Goal: Task Accomplishment & Management: Manage account settings

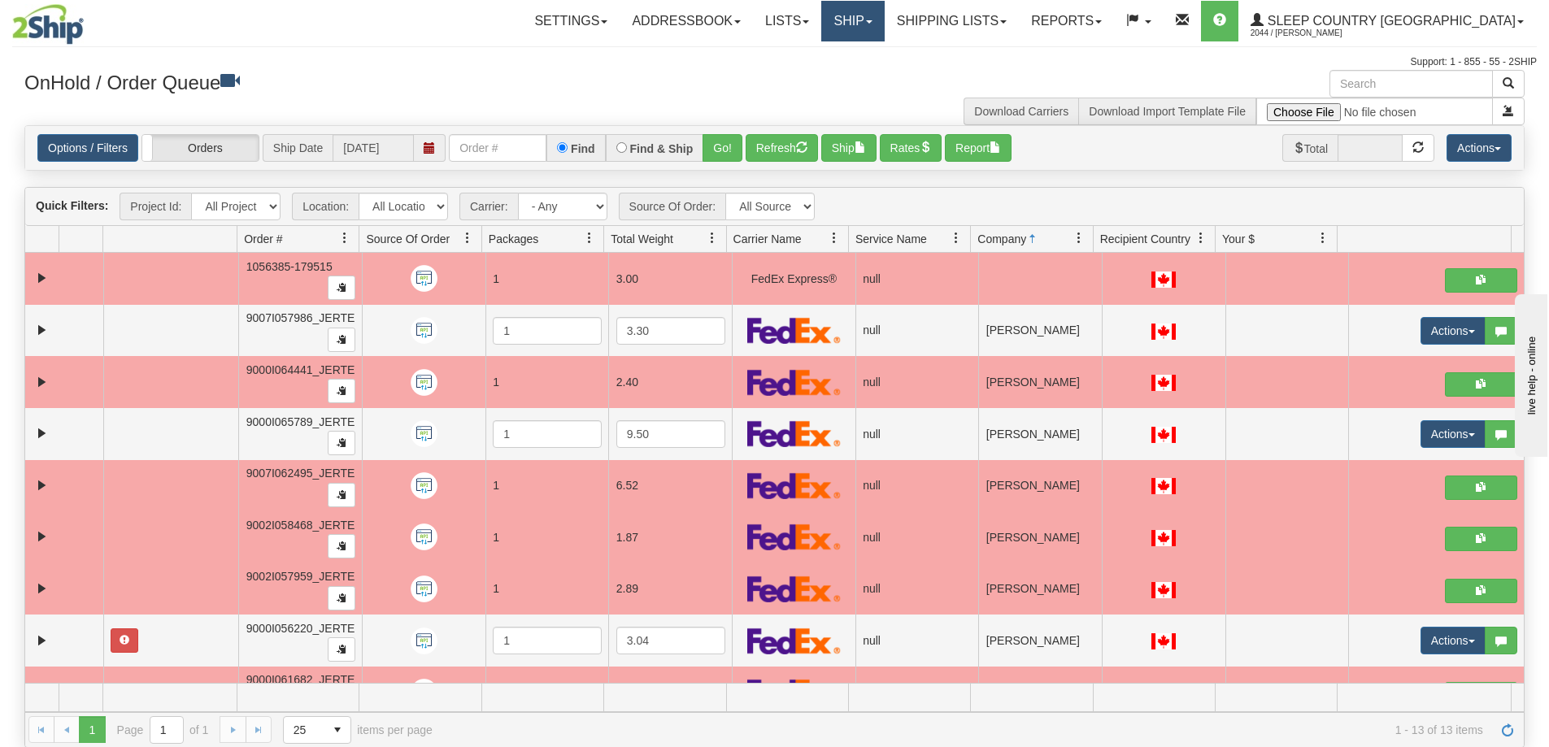
click at [884, 7] on link "Ship" at bounding box center [852, 21] width 63 height 41
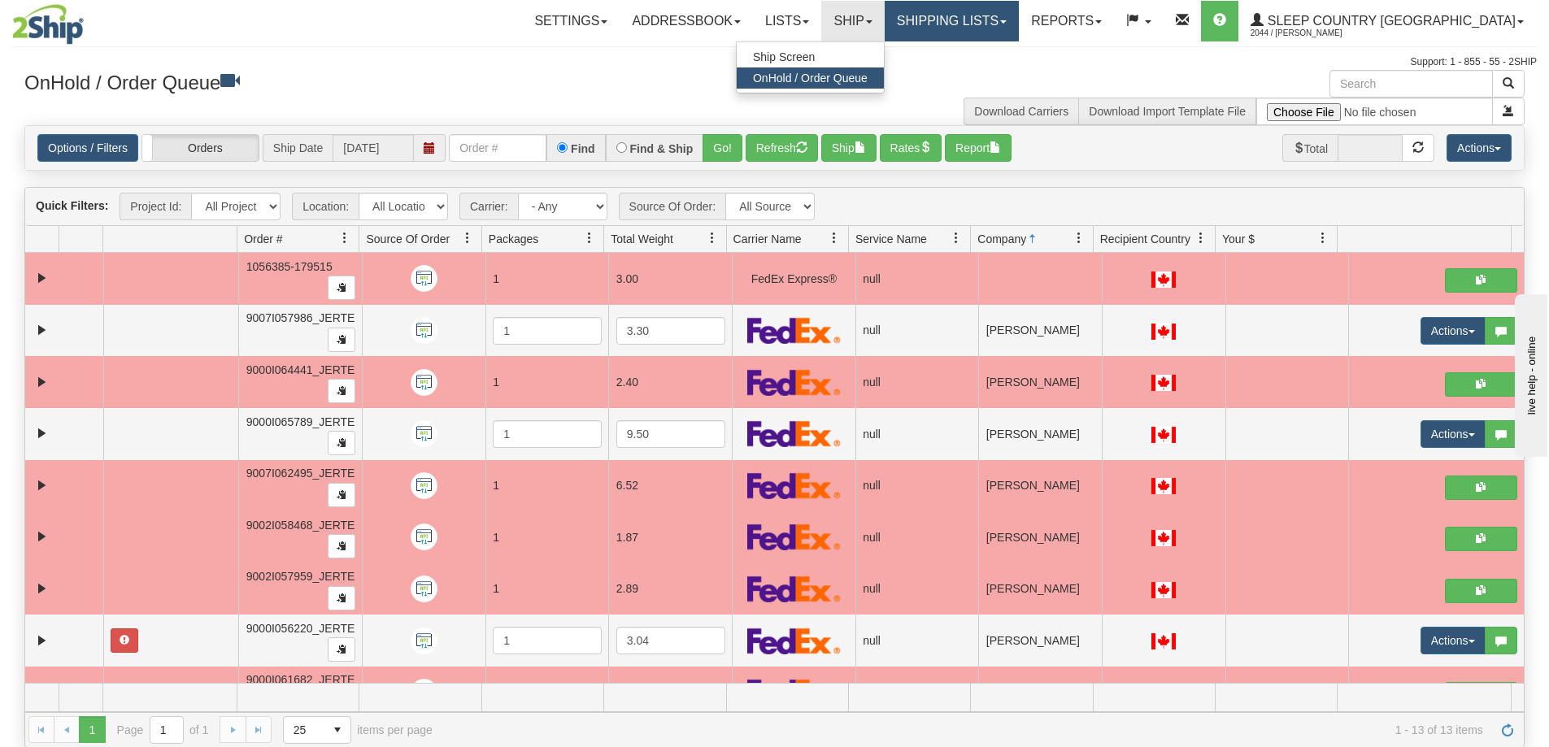
click at [1019, 35] on link "Shipping lists" at bounding box center [952, 21] width 134 height 41
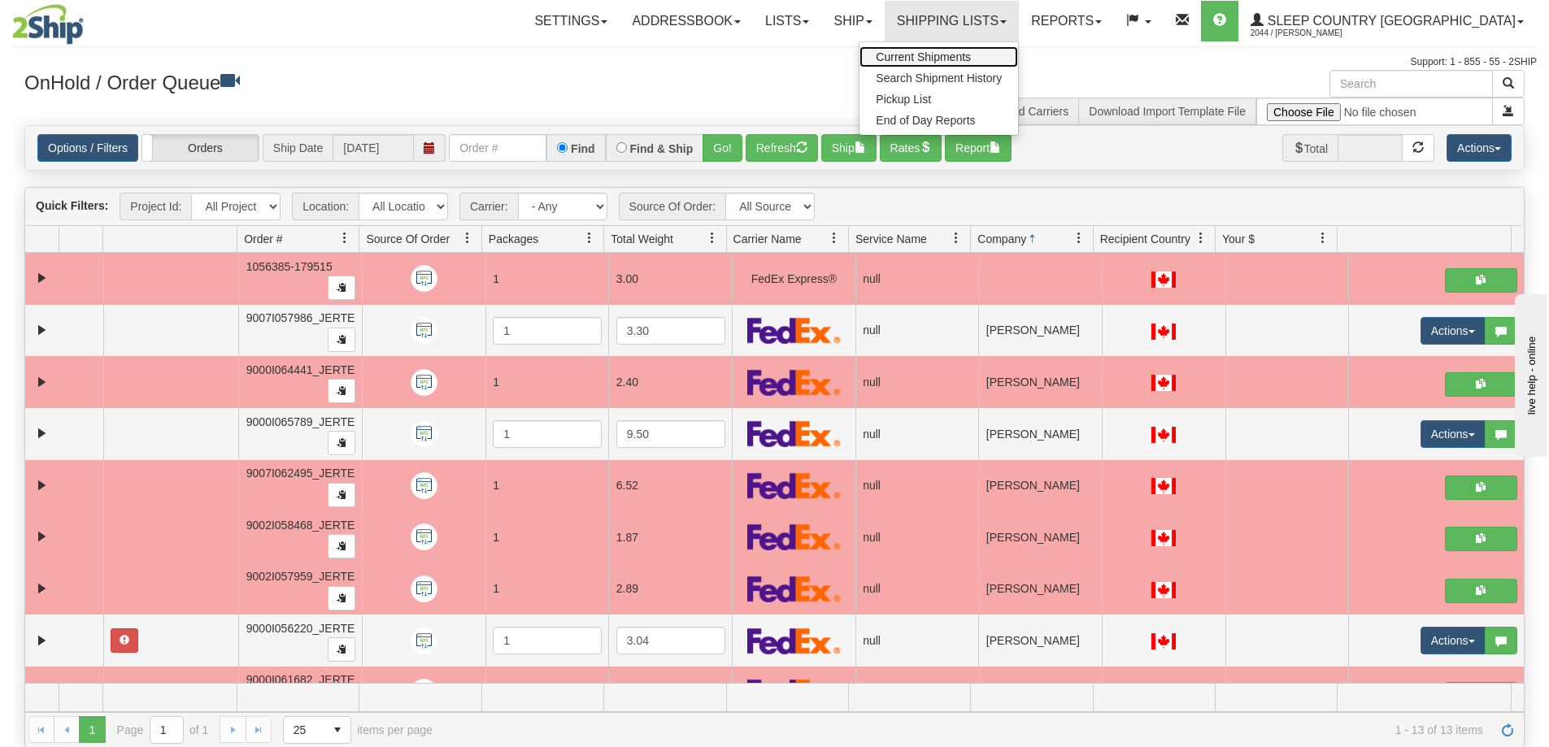
click at [971, 53] on span "Current Shipments" at bounding box center [923, 56] width 95 height 13
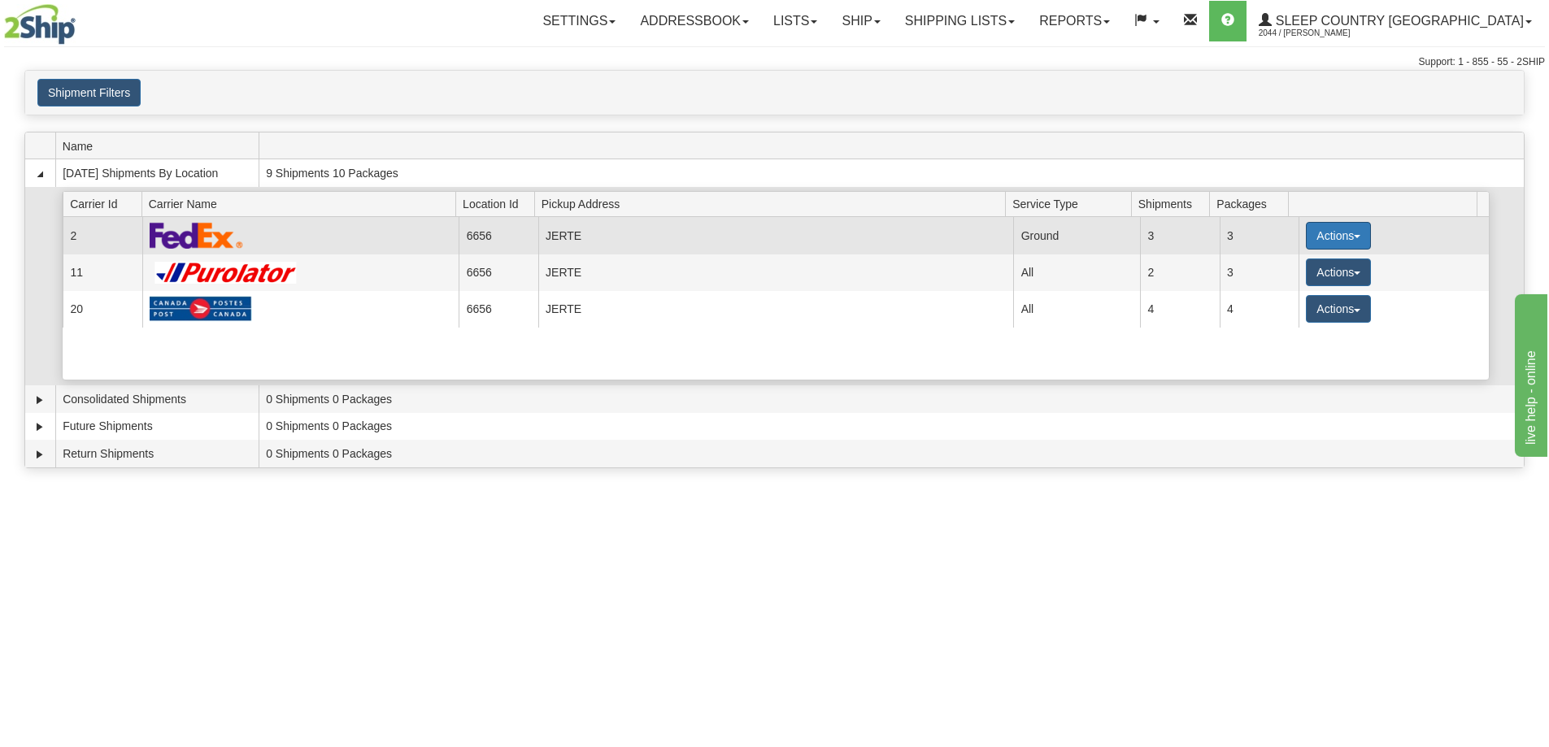
click at [1342, 236] on button "Actions" at bounding box center [1338, 236] width 65 height 28
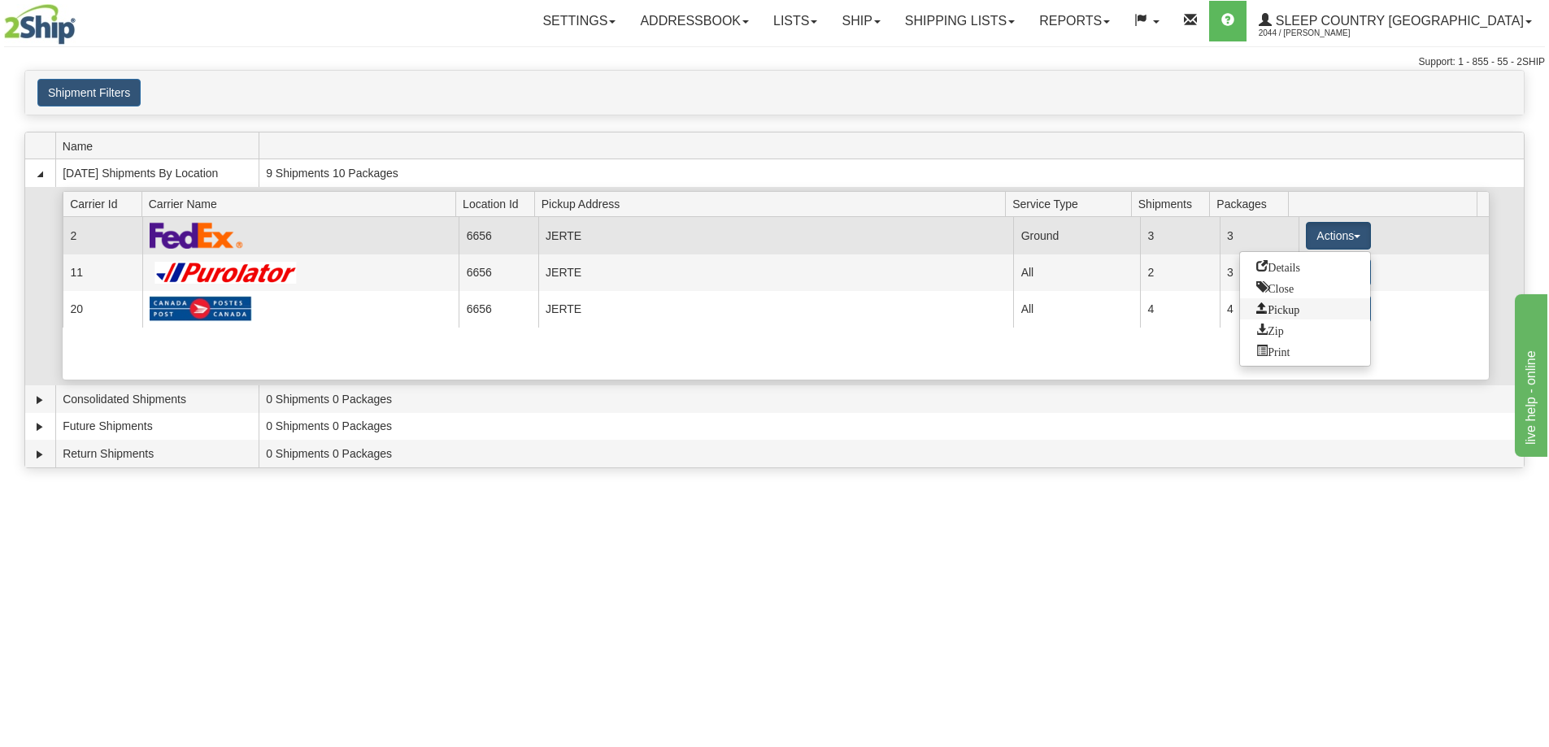
click at [1296, 311] on span "Pickup" at bounding box center [1277, 307] width 43 height 11
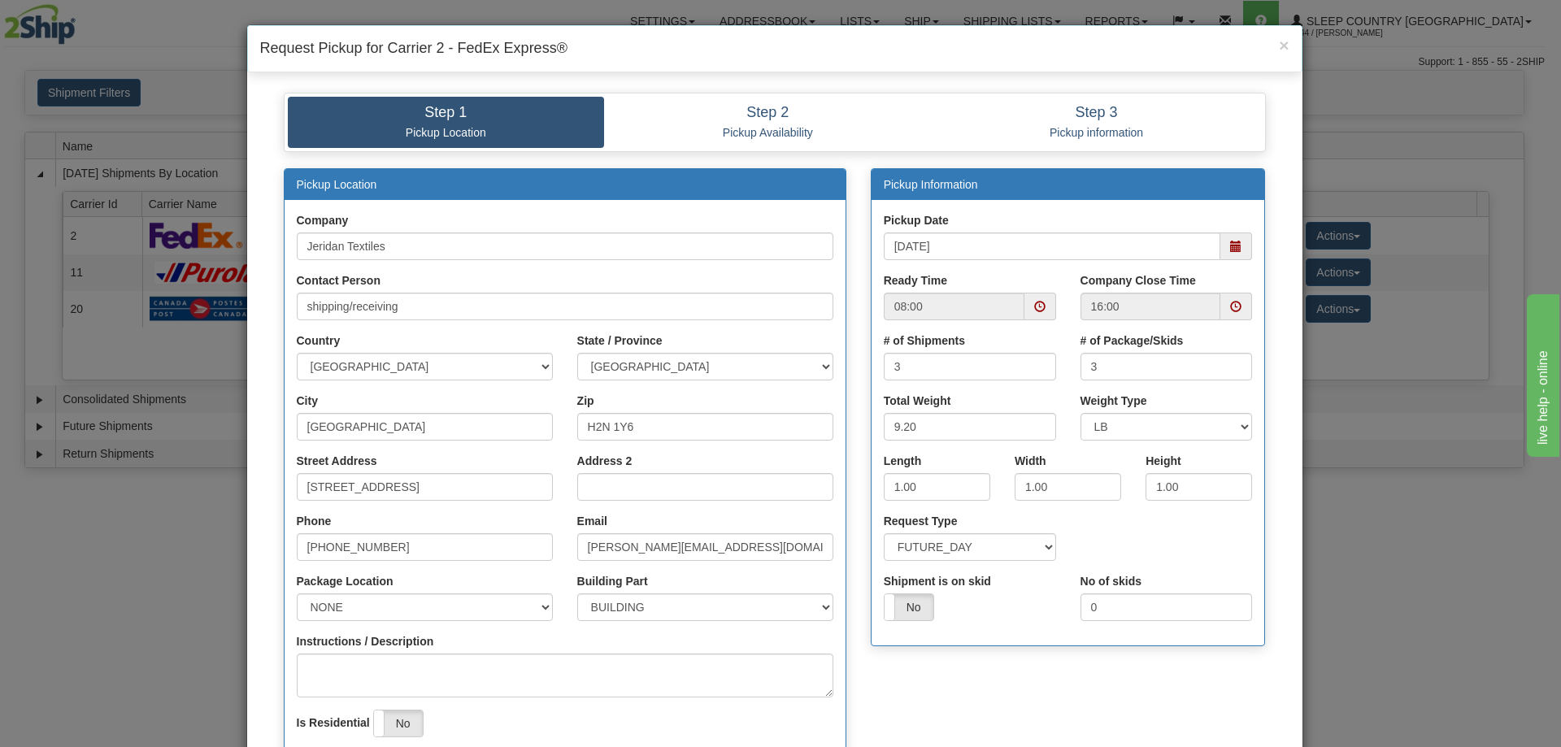
drag, startPoint x: 1238, startPoint y: 250, endPoint x: 1229, endPoint y: 252, distance: 8.3
click at [1235, 250] on span at bounding box center [1237, 247] width 32 height 28
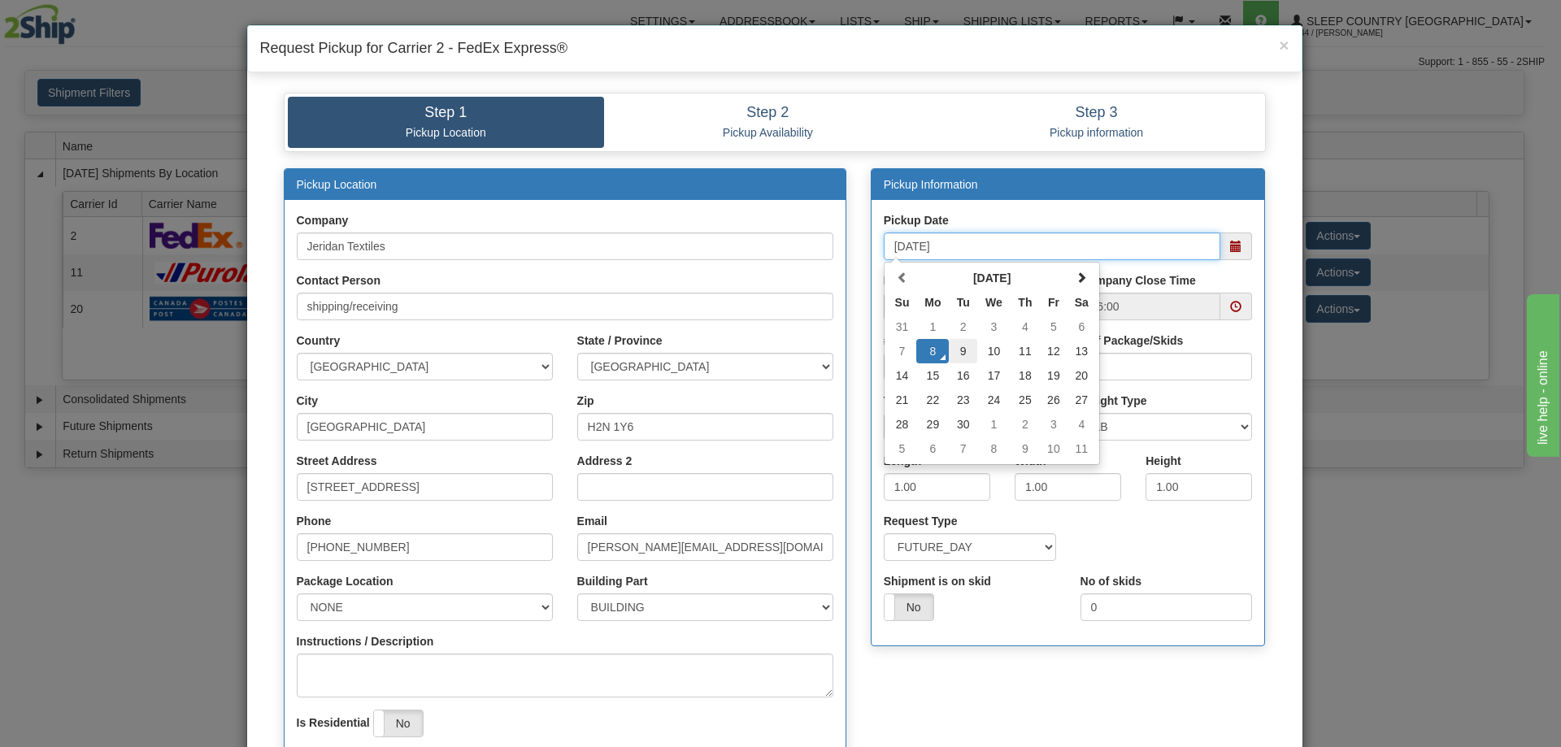
click at [962, 348] on td "9" at bounding box center [963, 351] width 28 height 24
type input "[DATE]"
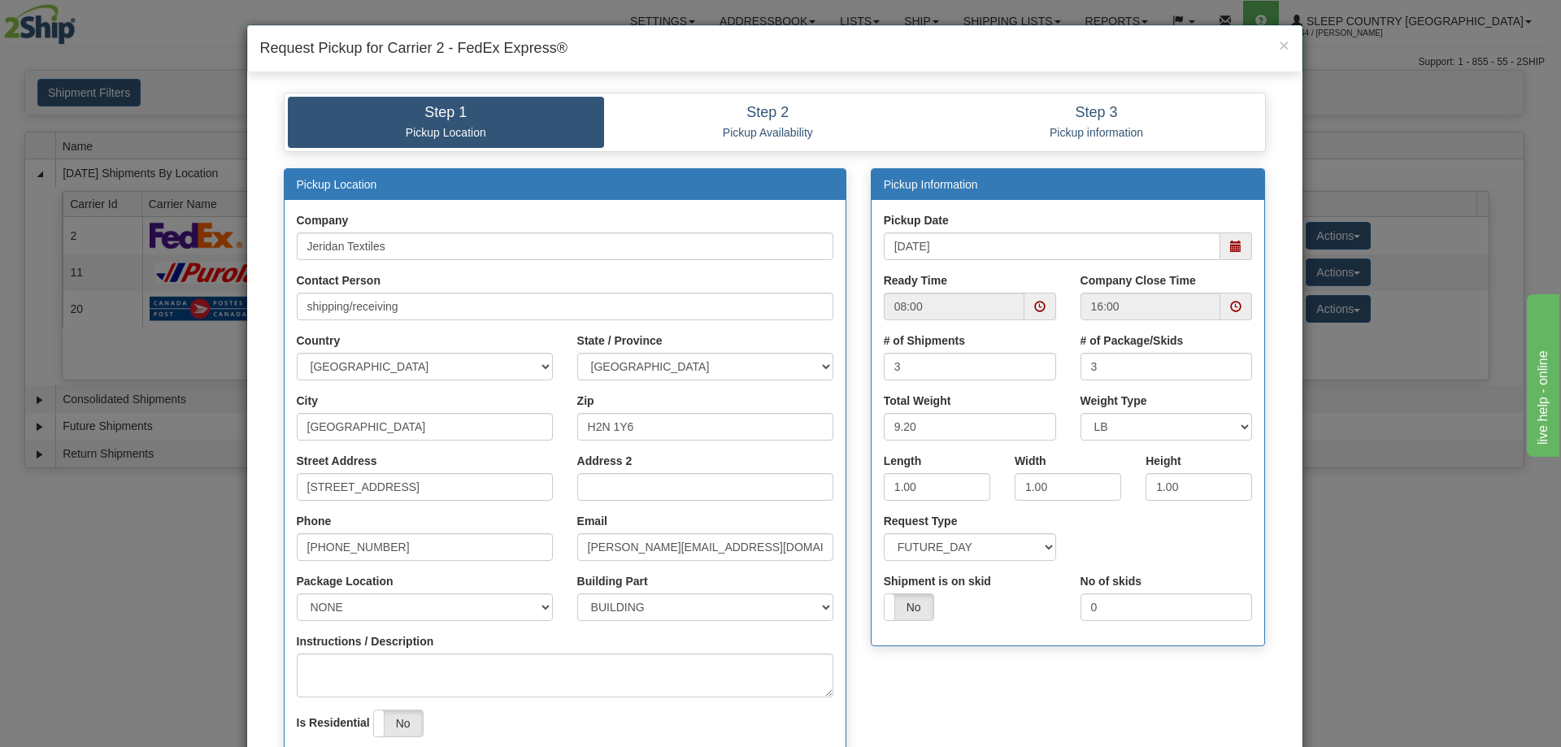
click at [1025, 311] on span at bounding box center [1041, 307] width 32 height 28
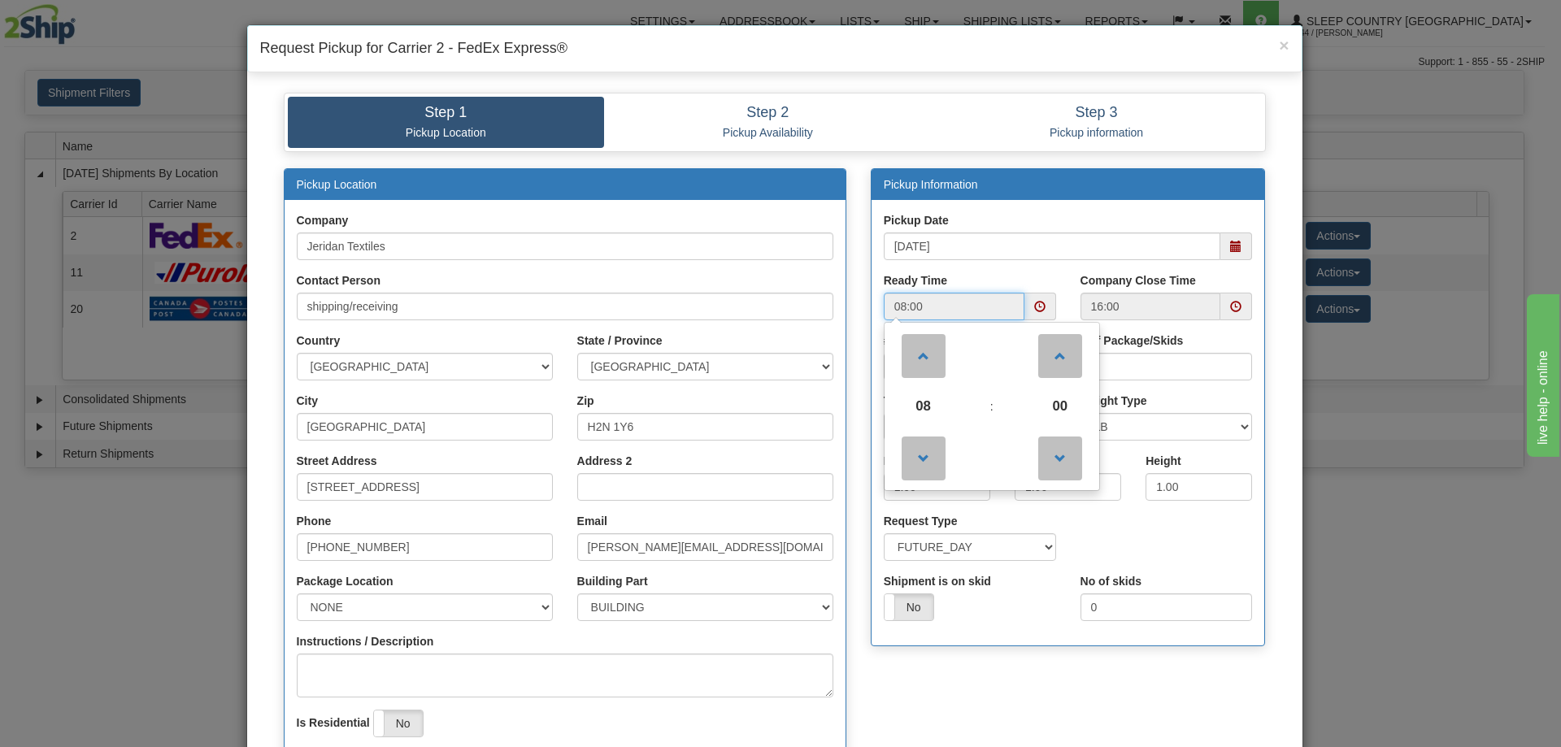
click at [929, 396] on span "08" at bounding box center [924, 407] width 44 height 44
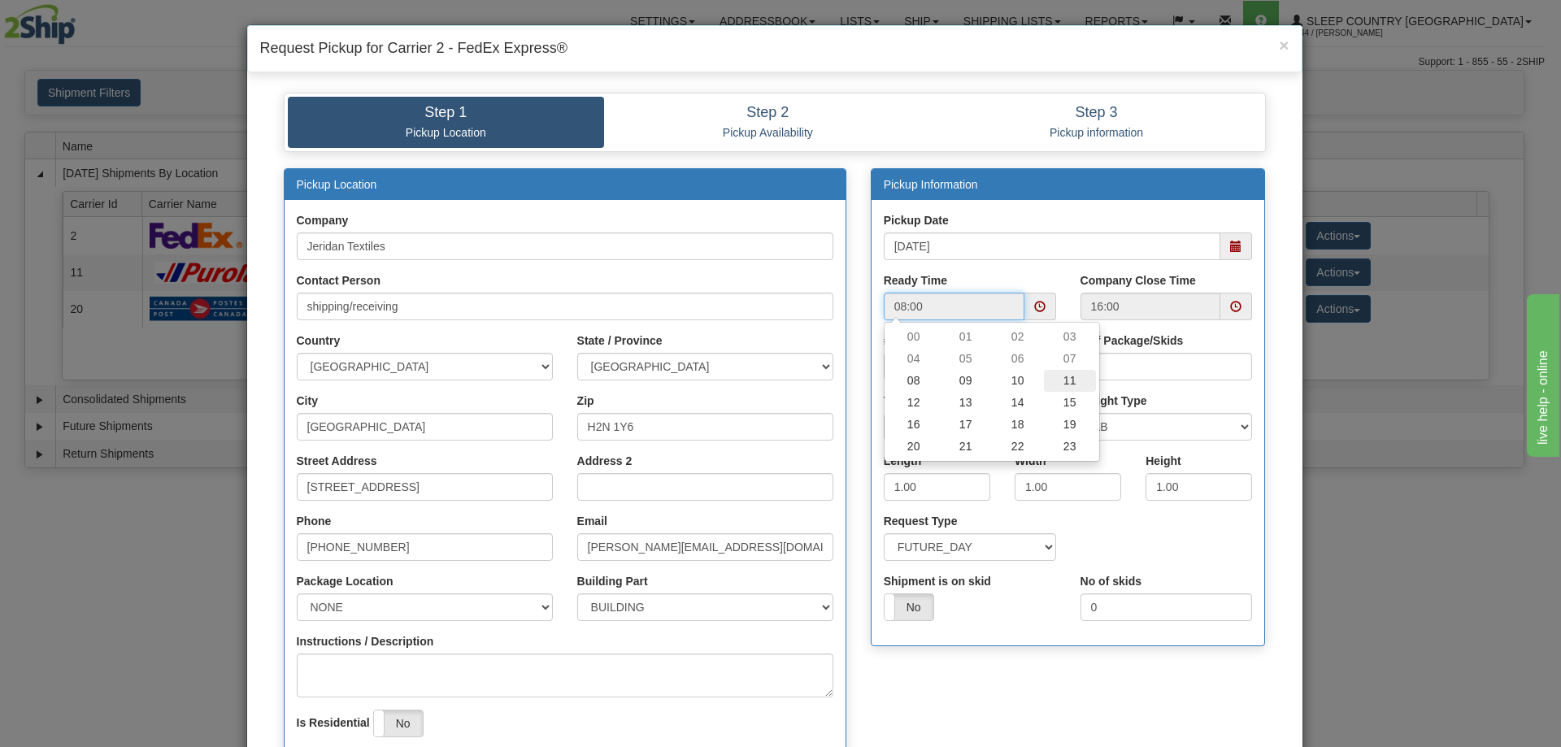
click at [1071, 374] on td "11" at bounding box center [1070, 381] width 52 height 22
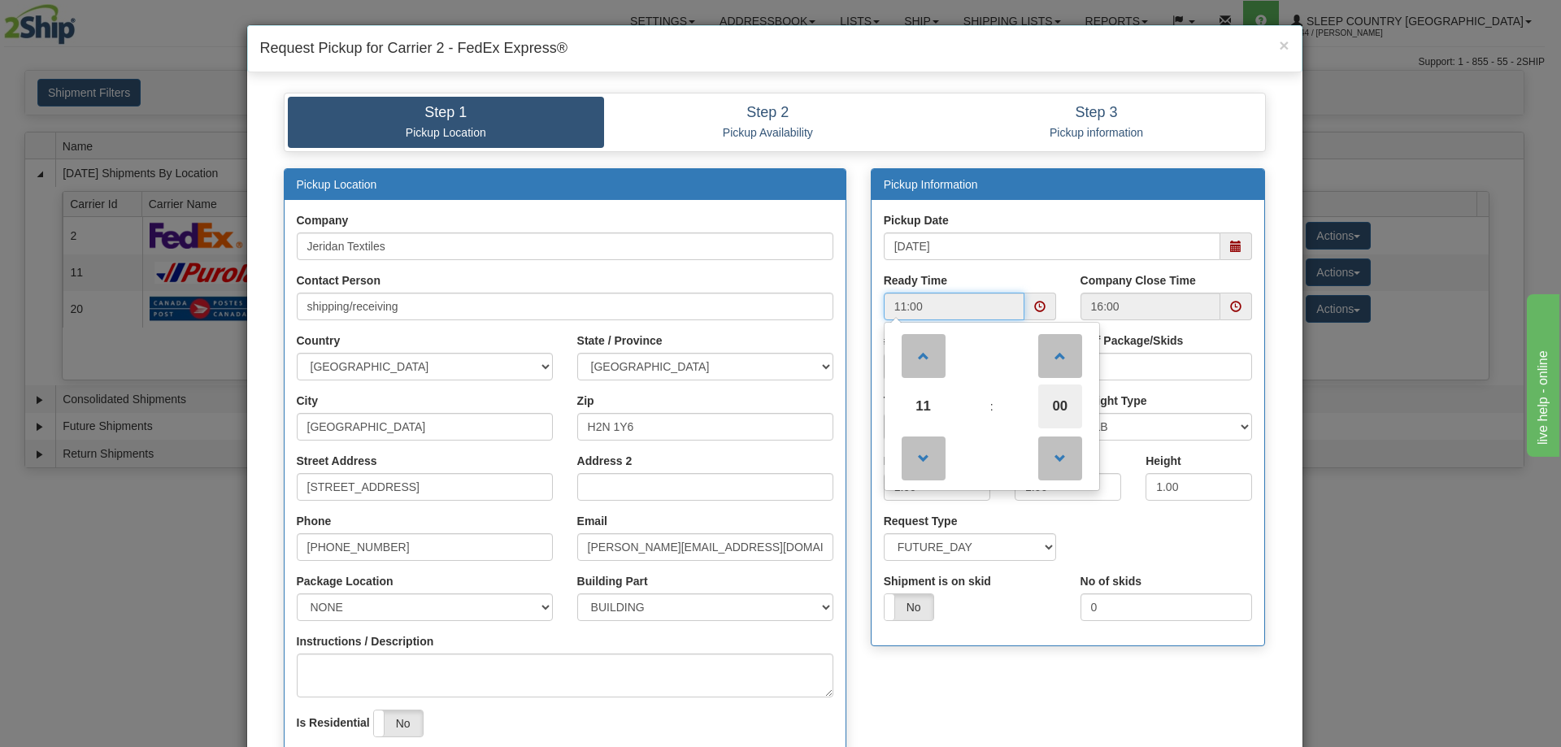
click at [1064, 388] on span "00" at bounding box center [1060, 407] width 44 height 44
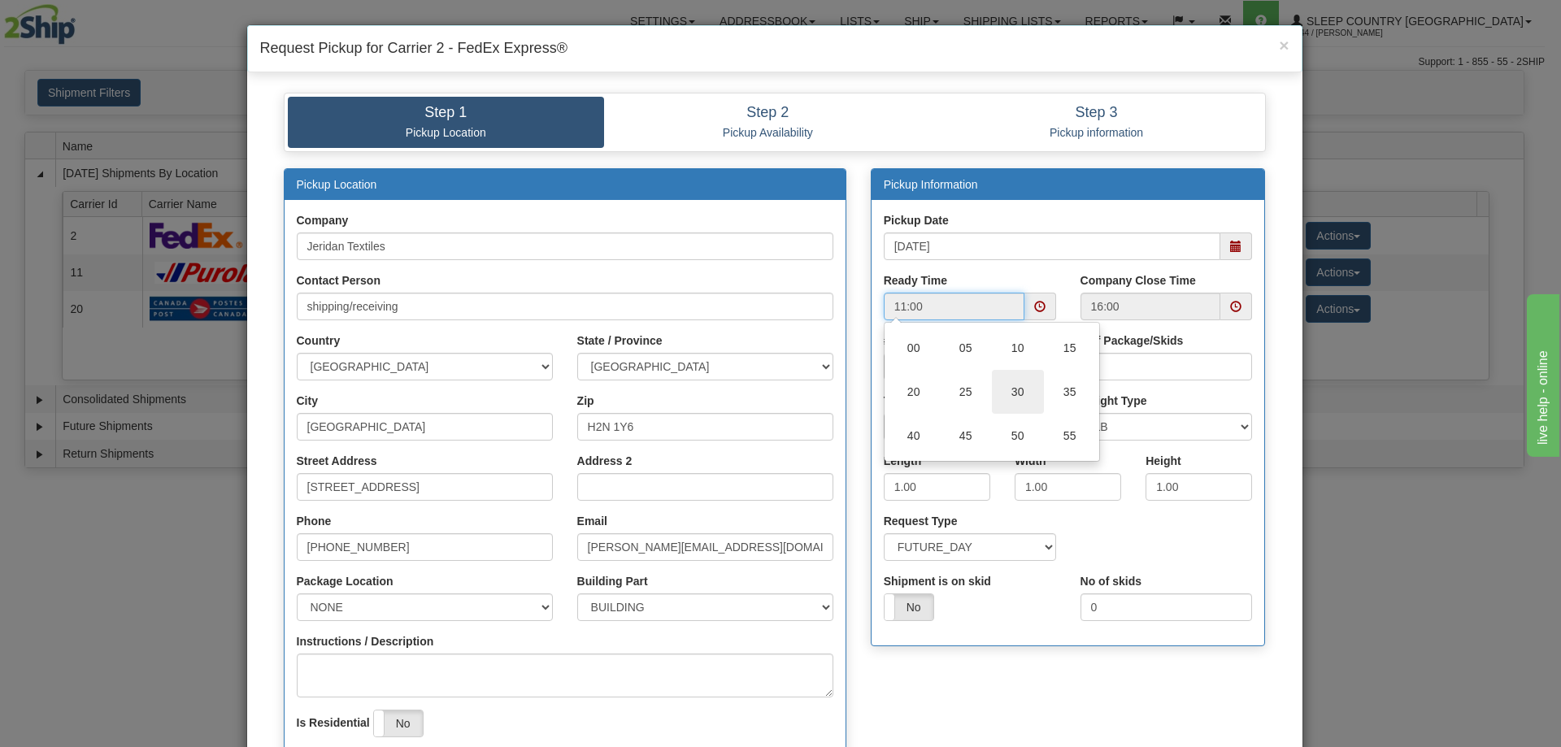
click at [1012, 385] on td "30" at bounding box center [1018, 392] width 52 height 44
type input "11:30"
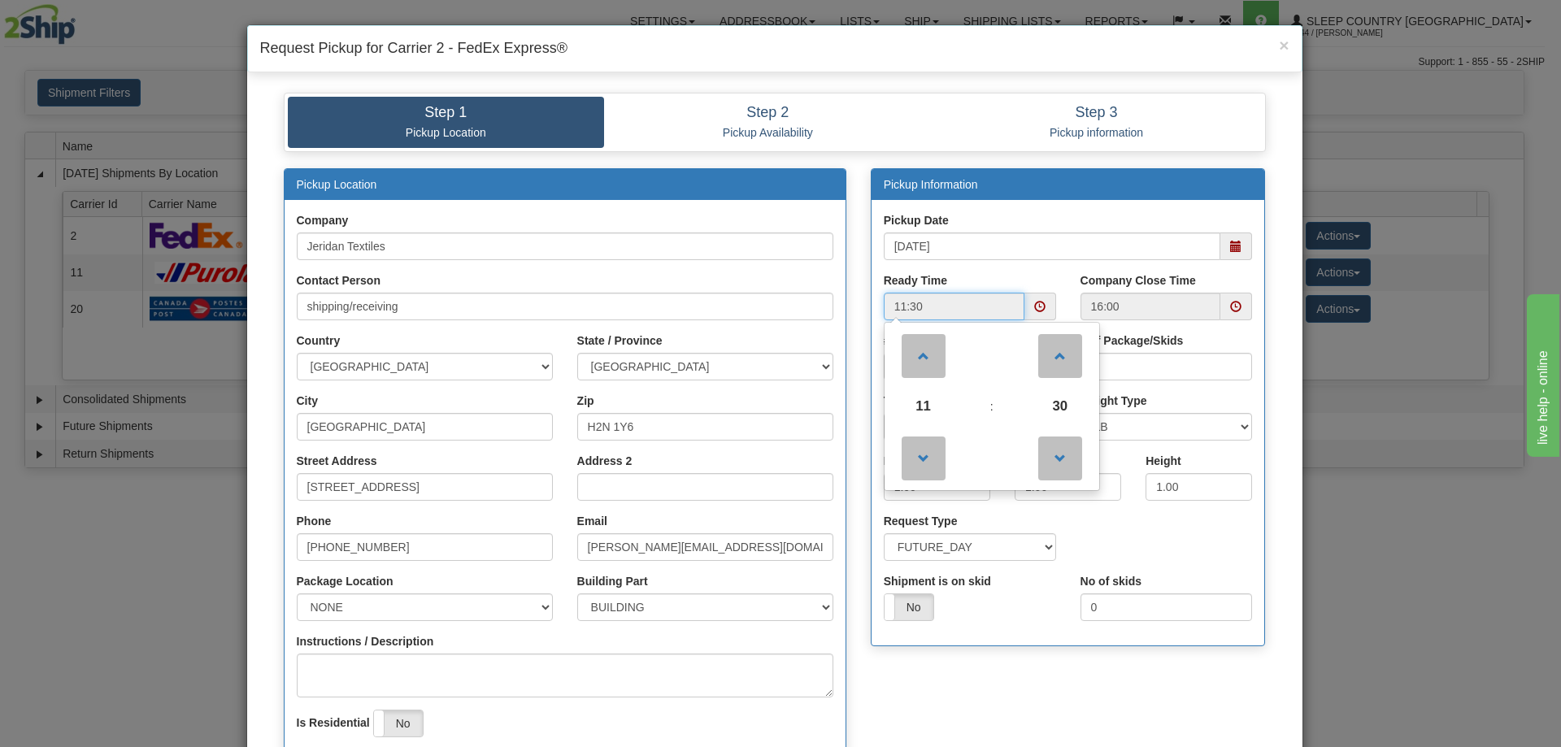
scroll to position [249, 0]
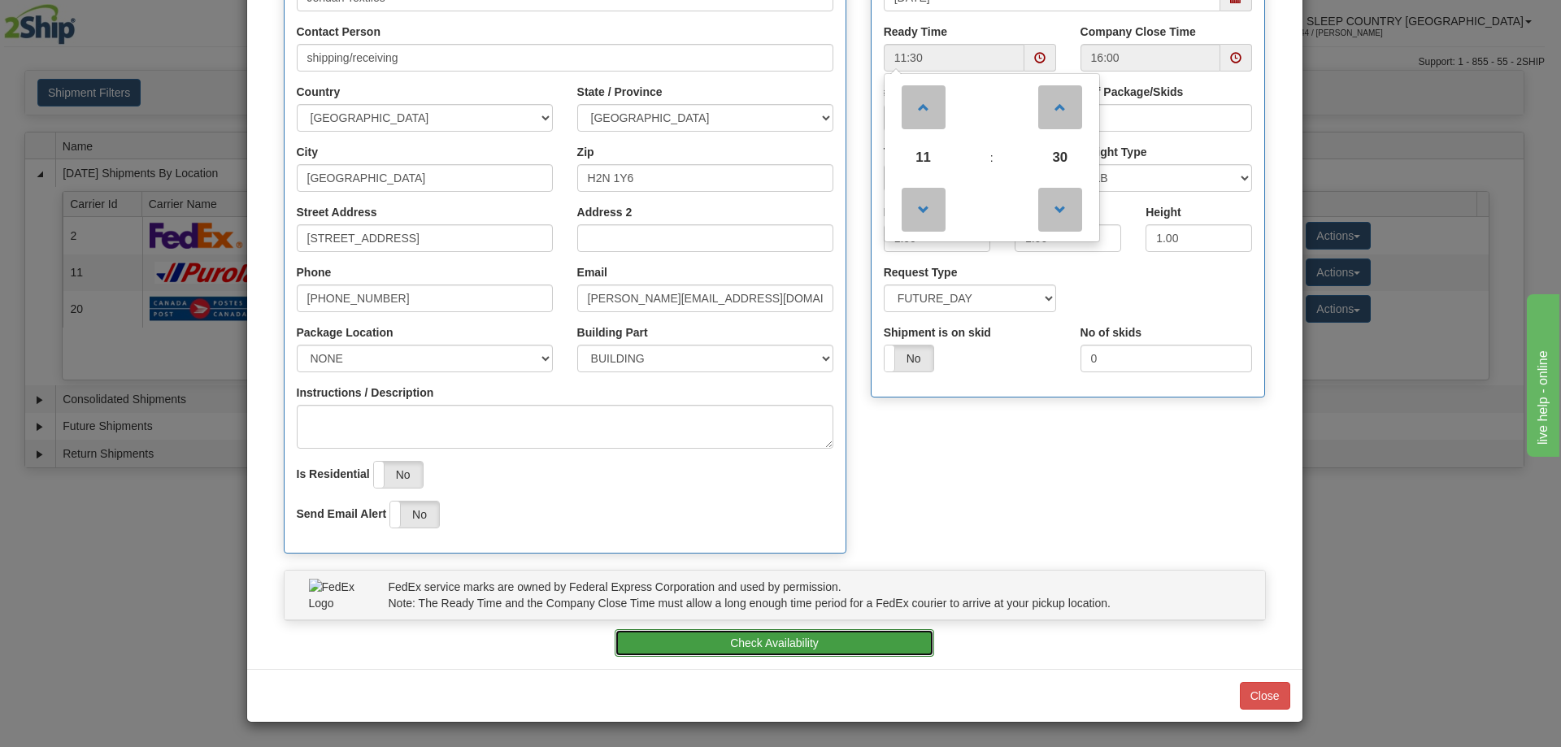
click at [843, 632] on button "Check Availability" at bounding box center [775, 643] width 320 height 28
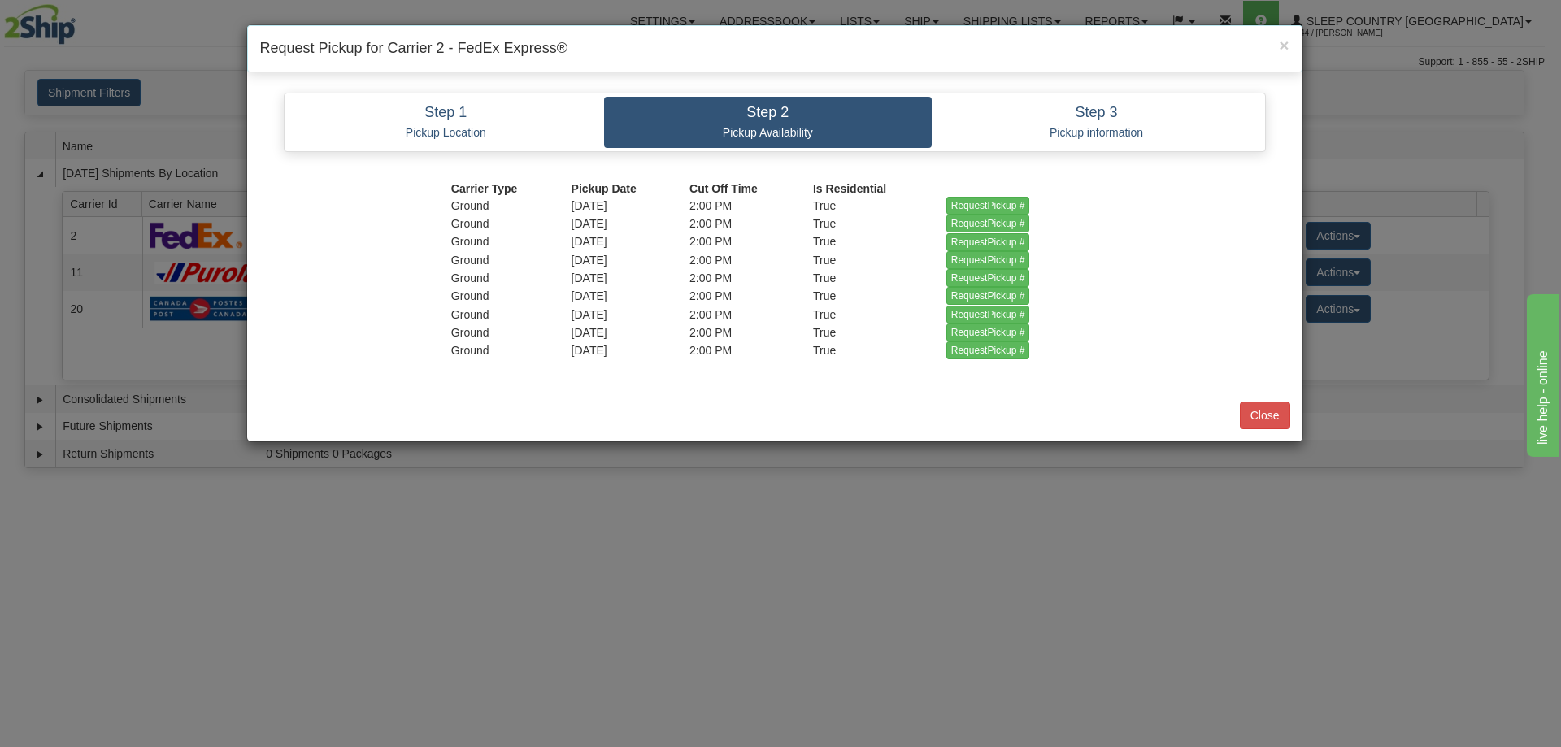
scroll to position [0, 0]
click at [982, 203] on input "RequestPickup #" at bounding box center [989, 206] width 84 height 18
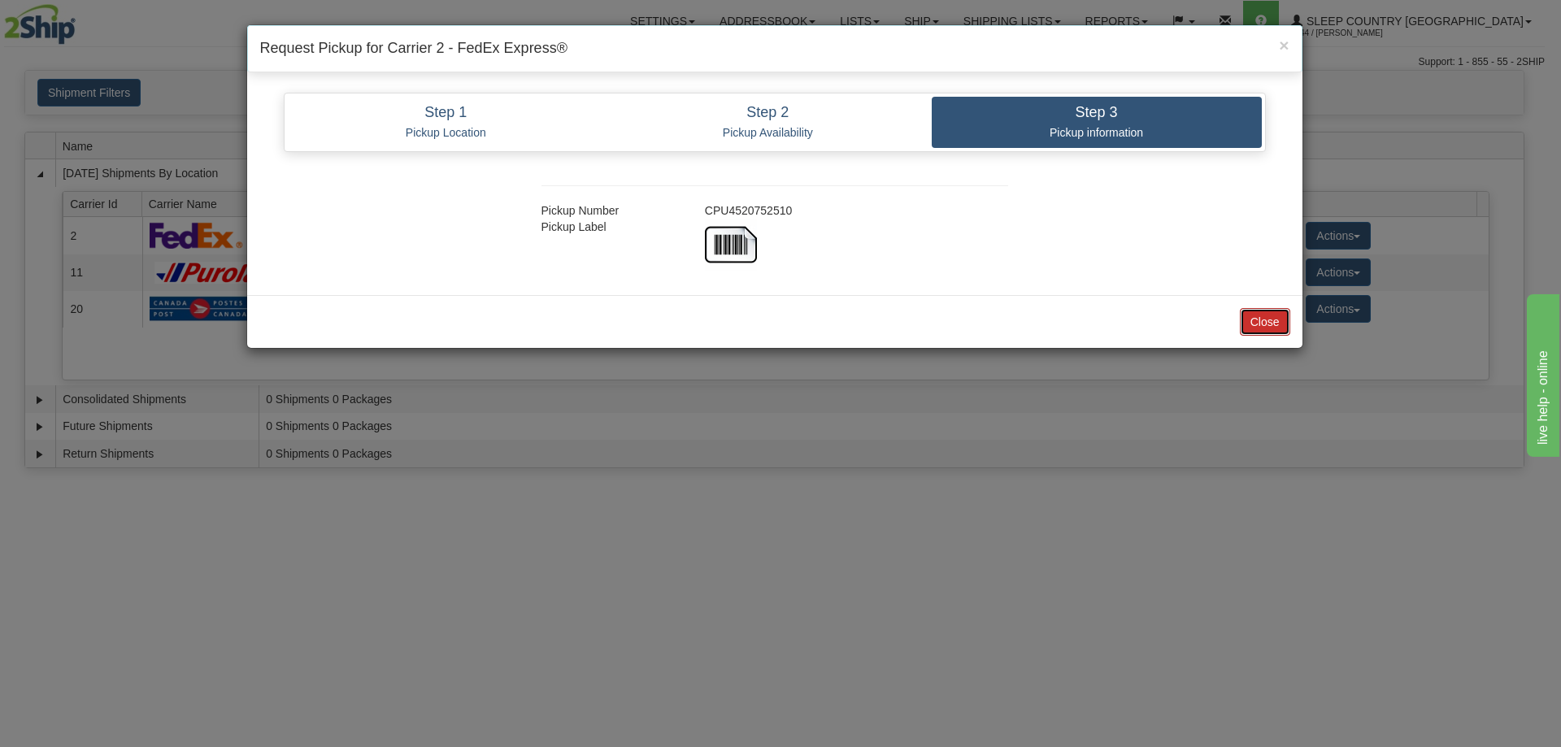
click at [1266, 320] on button "Close" at bounding box center [1265, 322] width 50 height 28
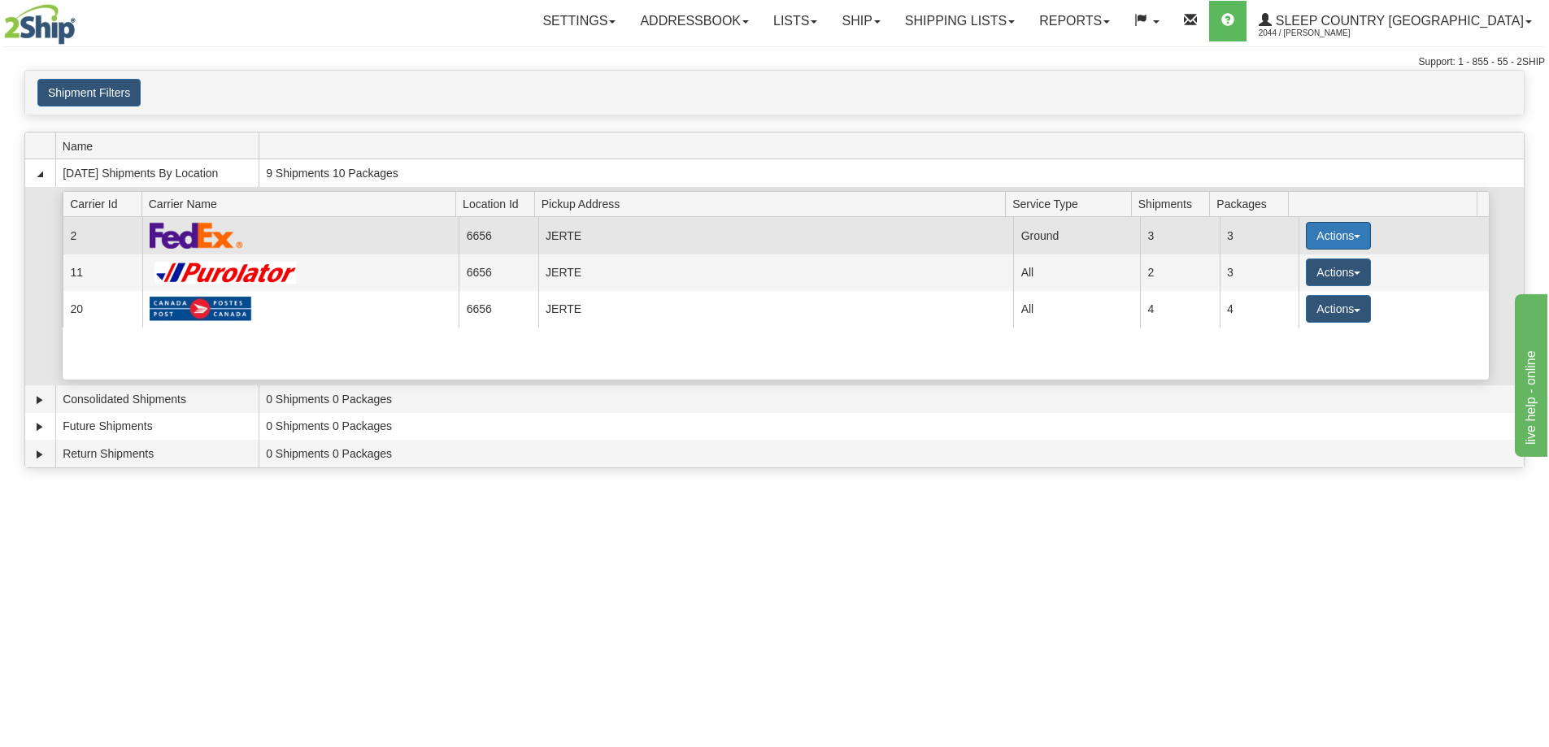
click at [1316, 228] on button "Actions" at bounding box center [1338, 236] width 65 height 28
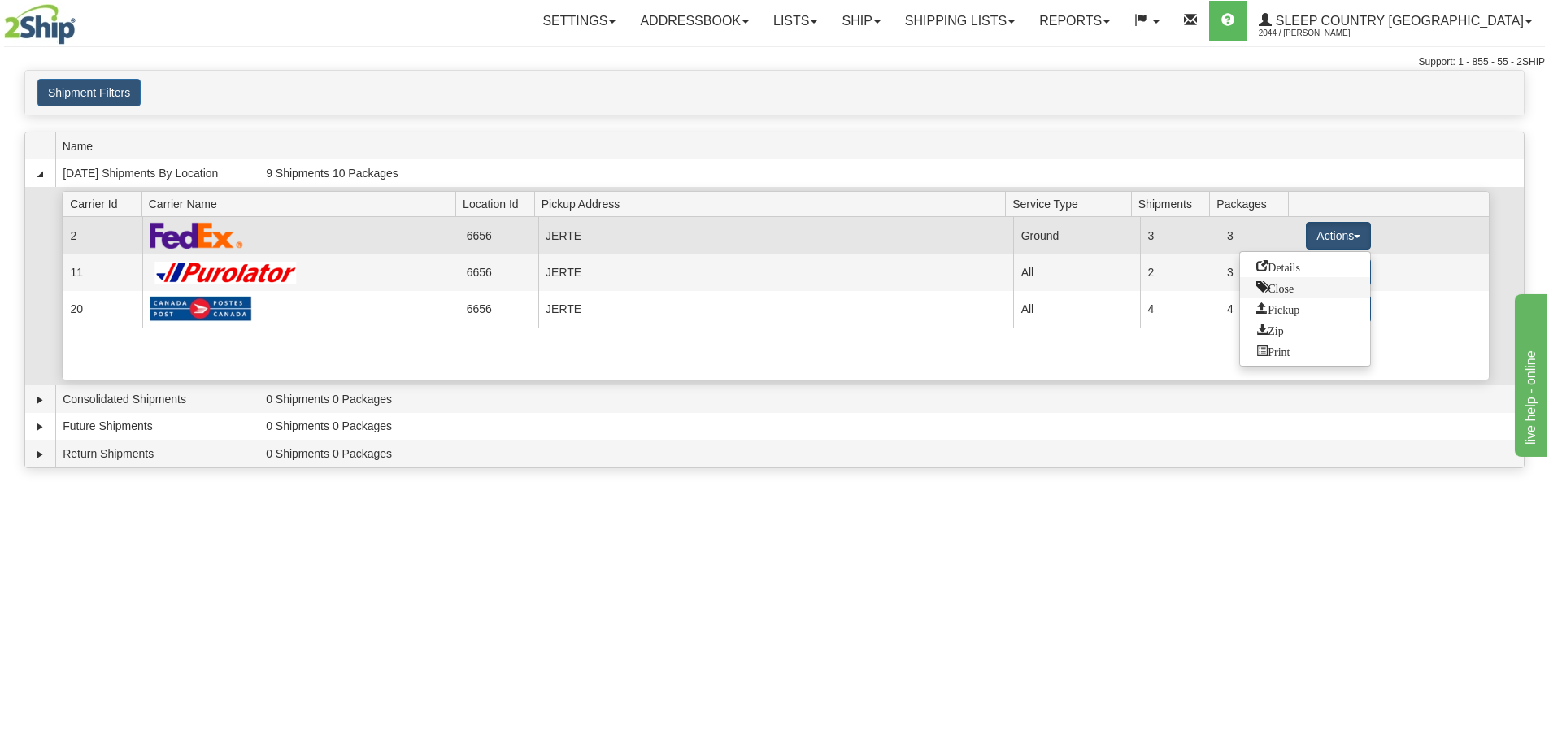
click at [1304, 296] on link "Close" at bounding box center [1305, 287] width 130 height 21
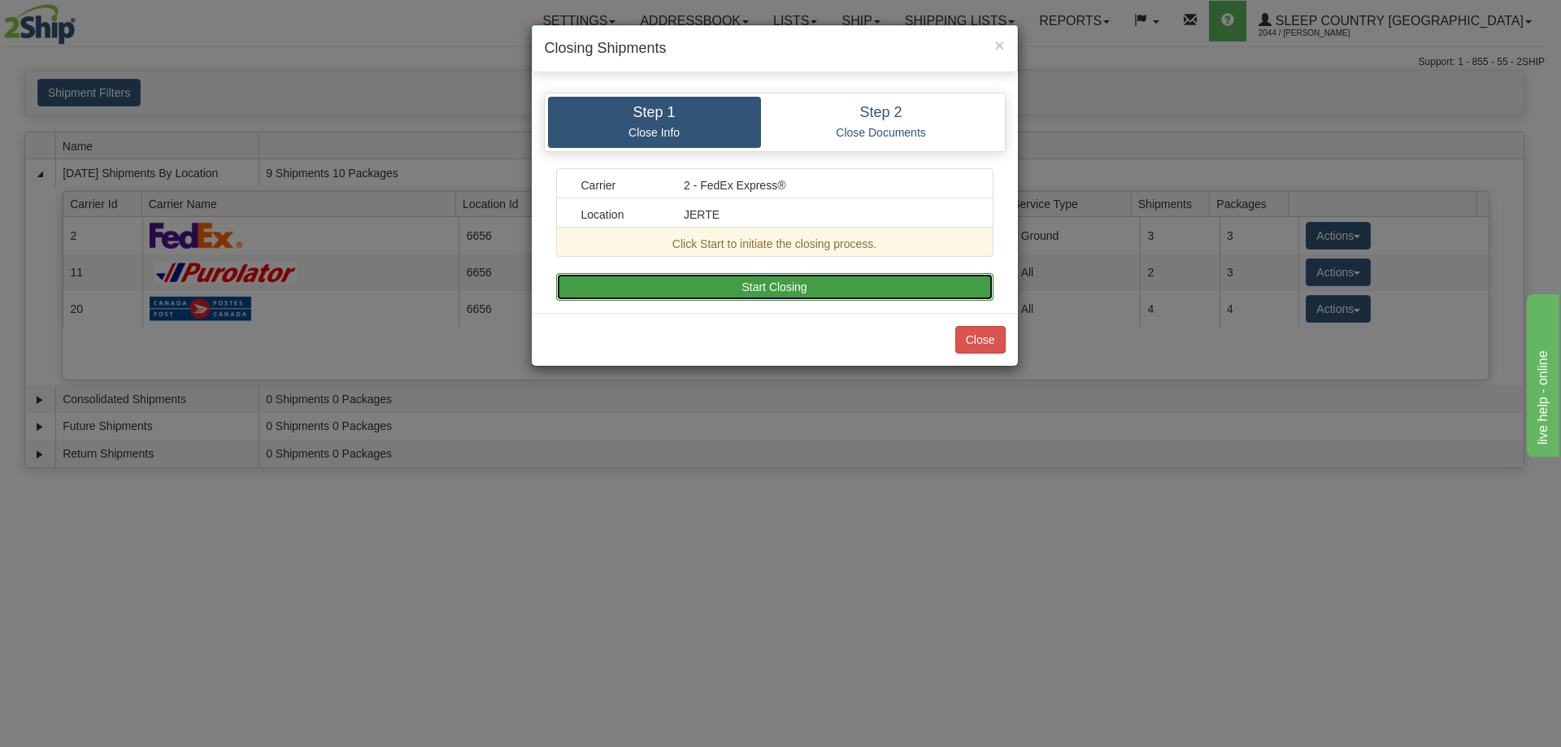
click at [837, 289] on button "Start Closing" at bounding box center [774, 287] width 437 height 28
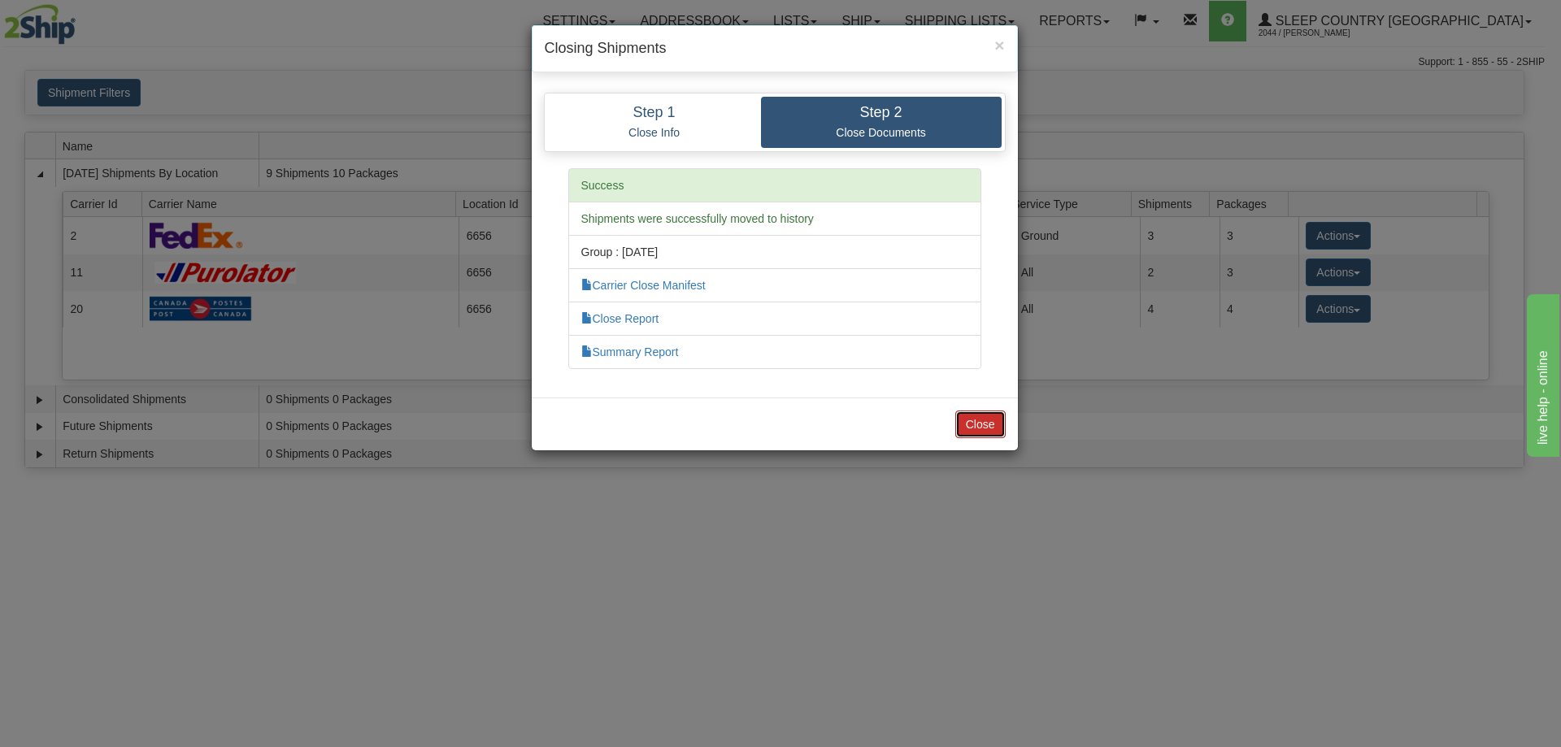
click at [973, 422] on button "Close" at bounding box center [980, 425] width 50 height 28
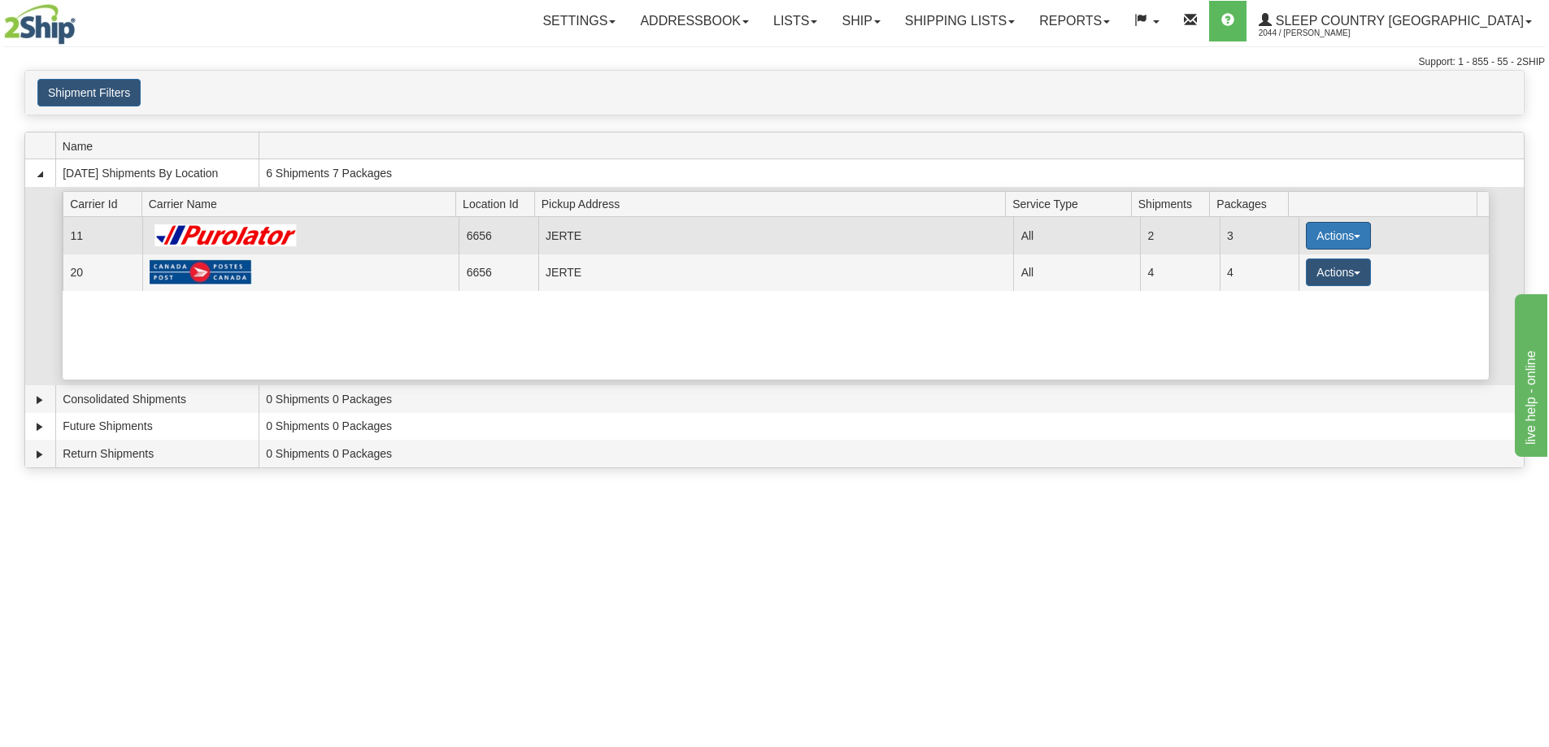
click at [1319, 234] on button "Actions" at bounding box center [1338, 236] width 65 height 28
click at [1299, 310] on span "Pickup" at bounding box center [1277, 307] width 43 height 11
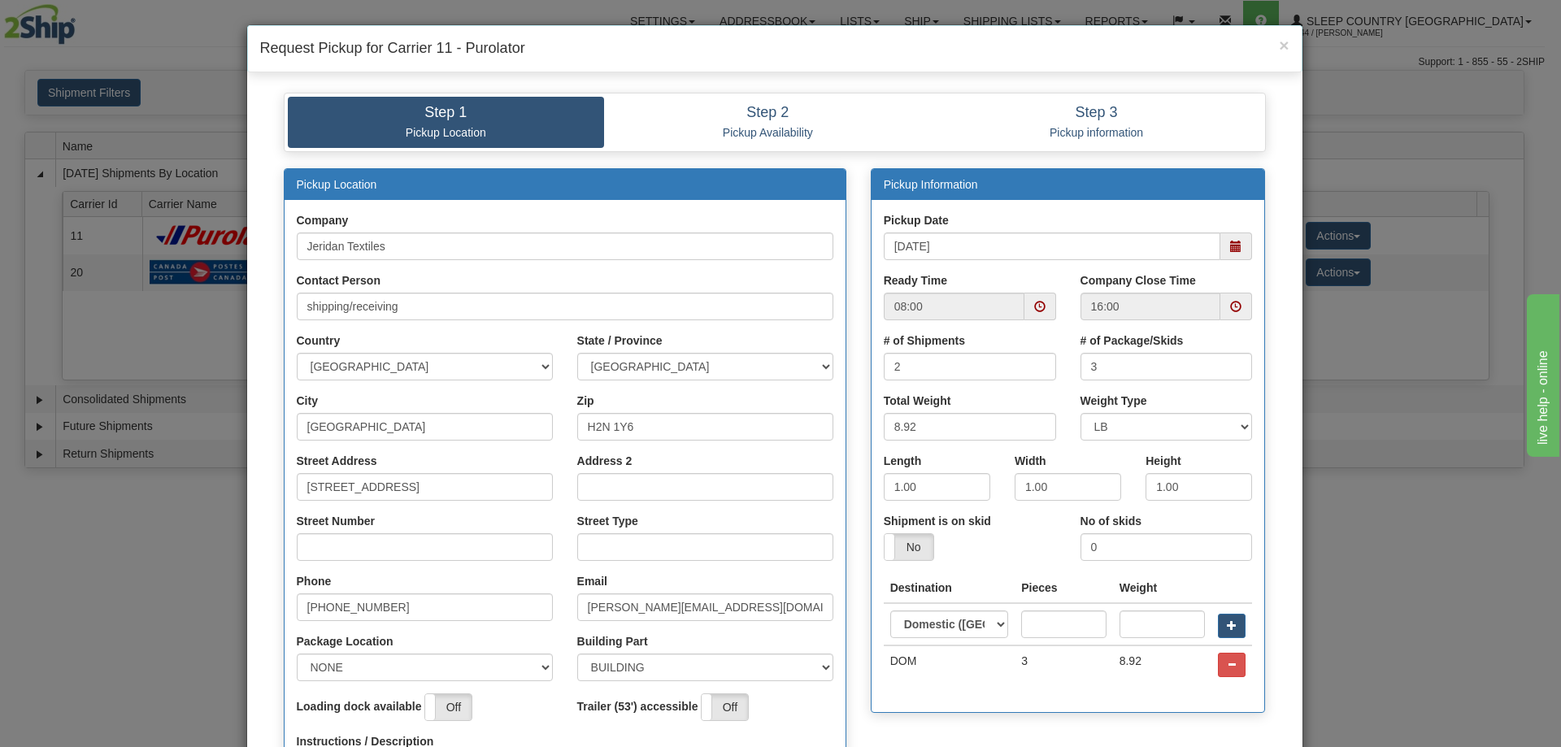
click at [1221, 244] on span at bounding box center [1237, 247] width 32 height 28
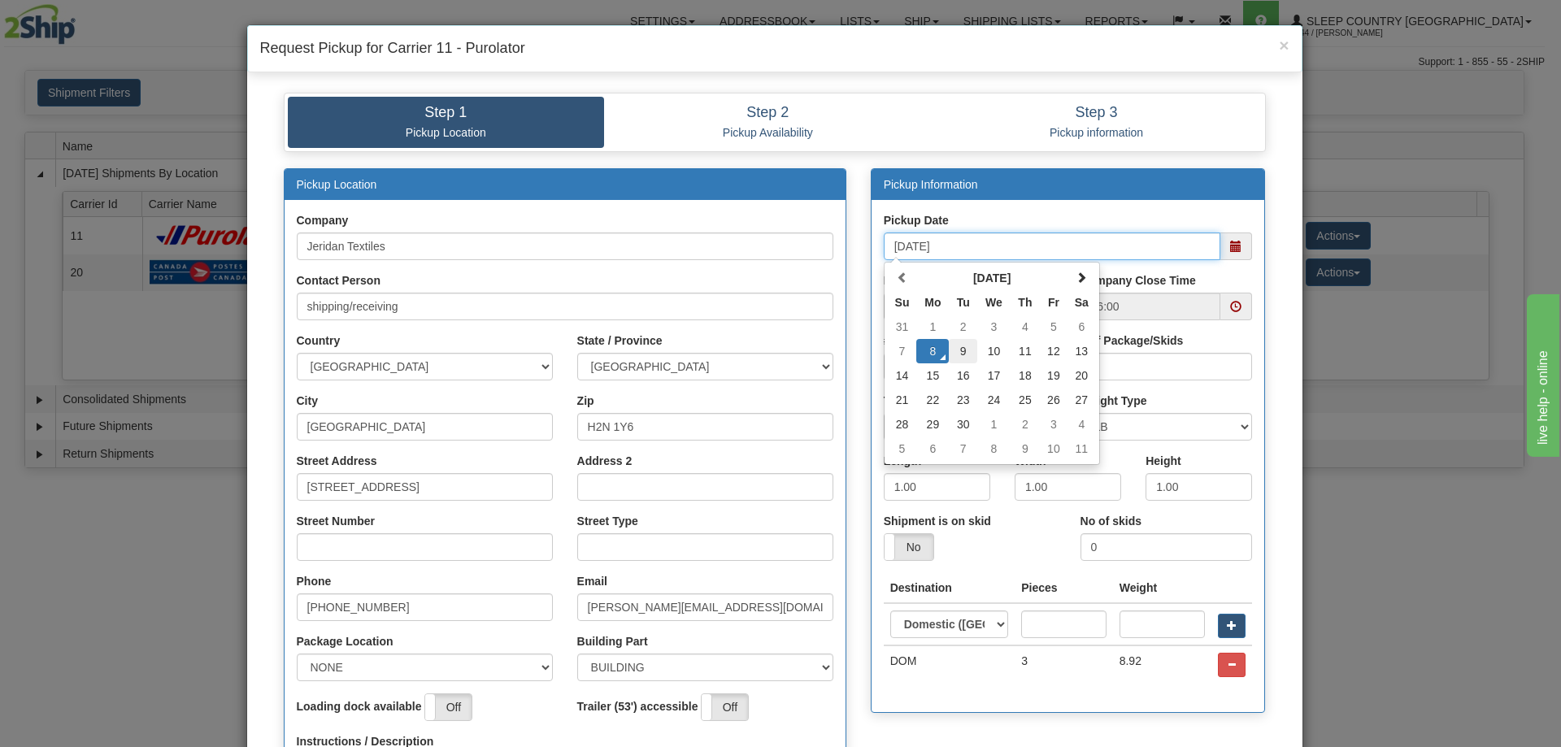
click at [955, 354] on td "9" at bounding box center [963, 351] width 28 height 24
type input "[DATE]"
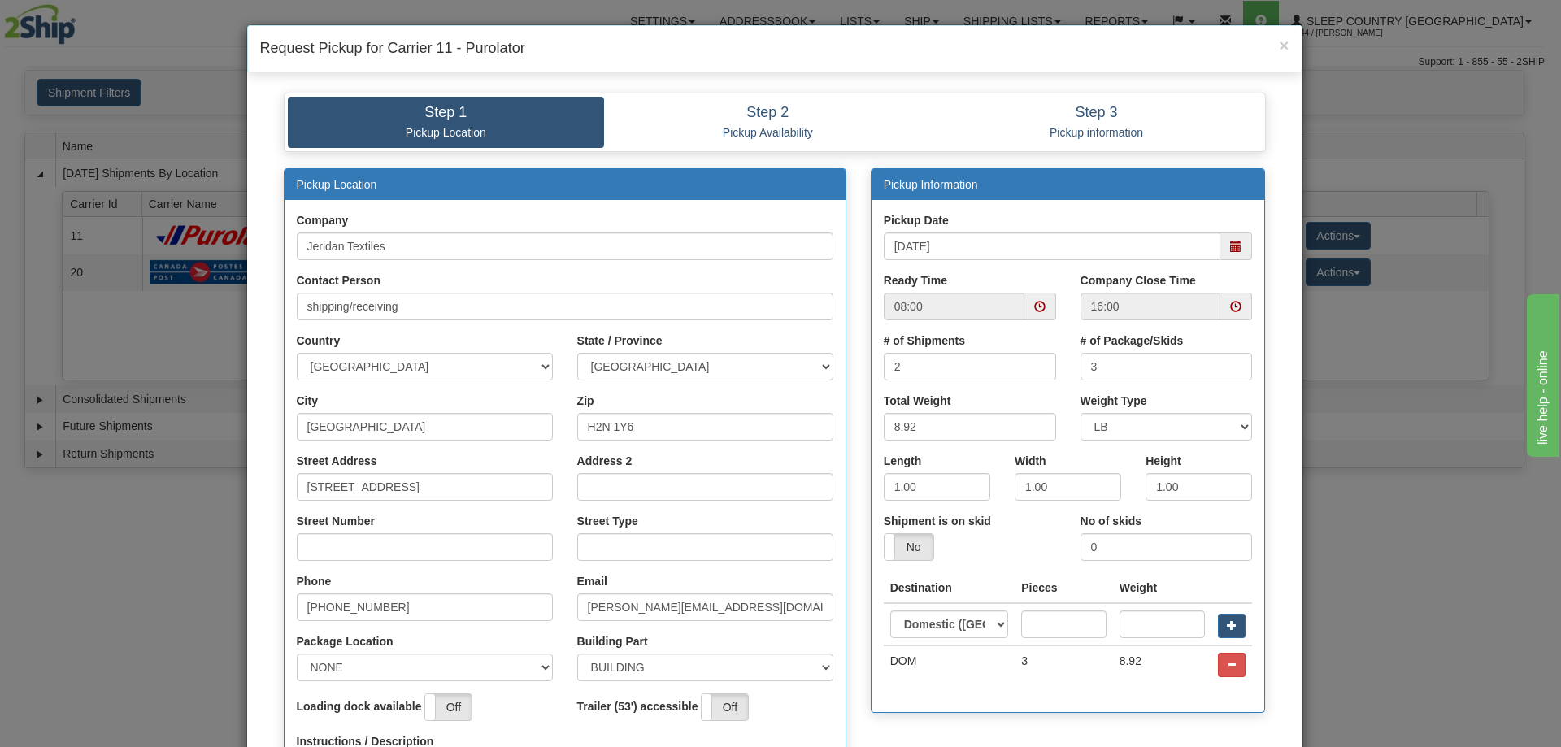
click at [1029, 310] on span at bounding box center [1041, 307] width 32 height 28
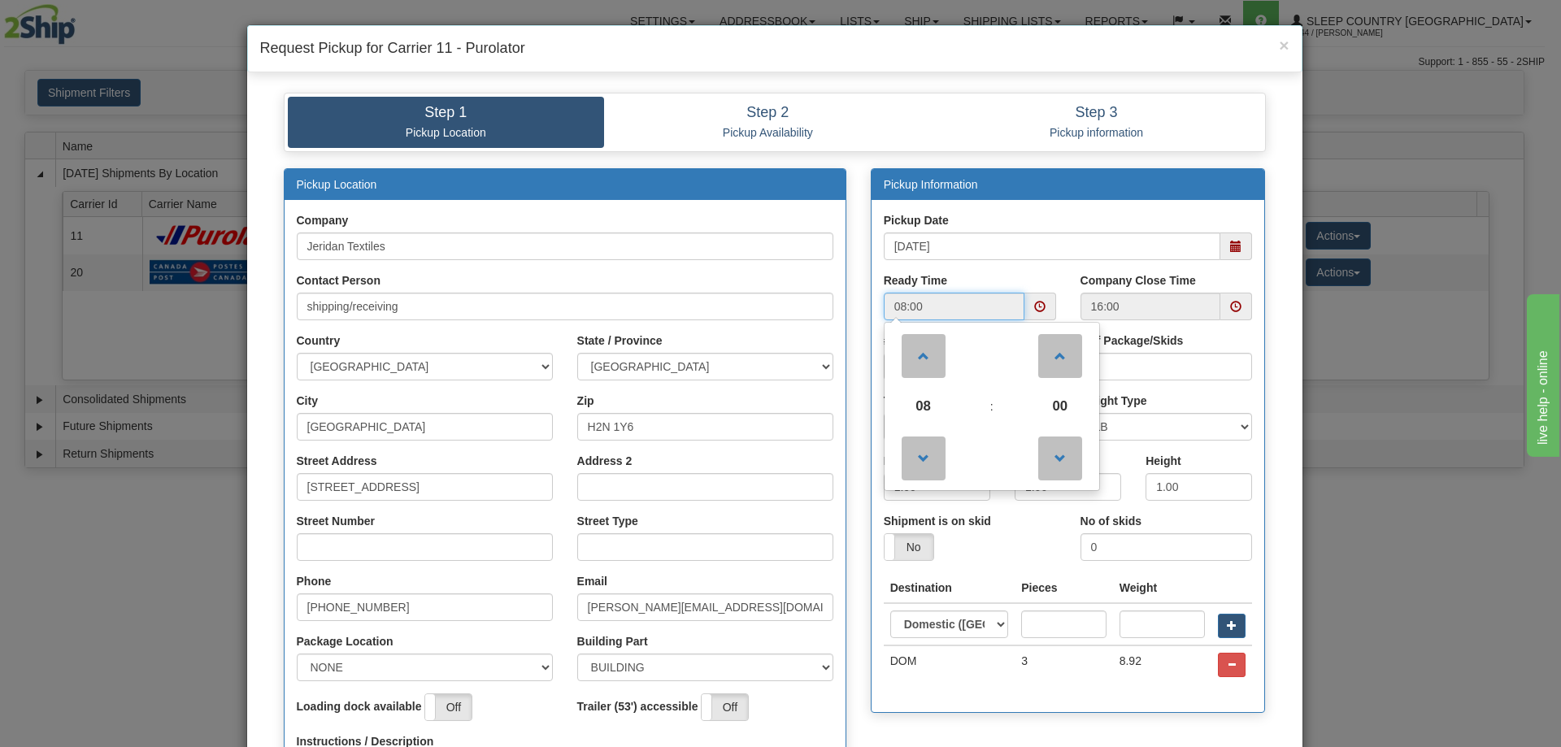
click at [923, 392] on span "08" at bounding box center [924, 407] width 44 height 44
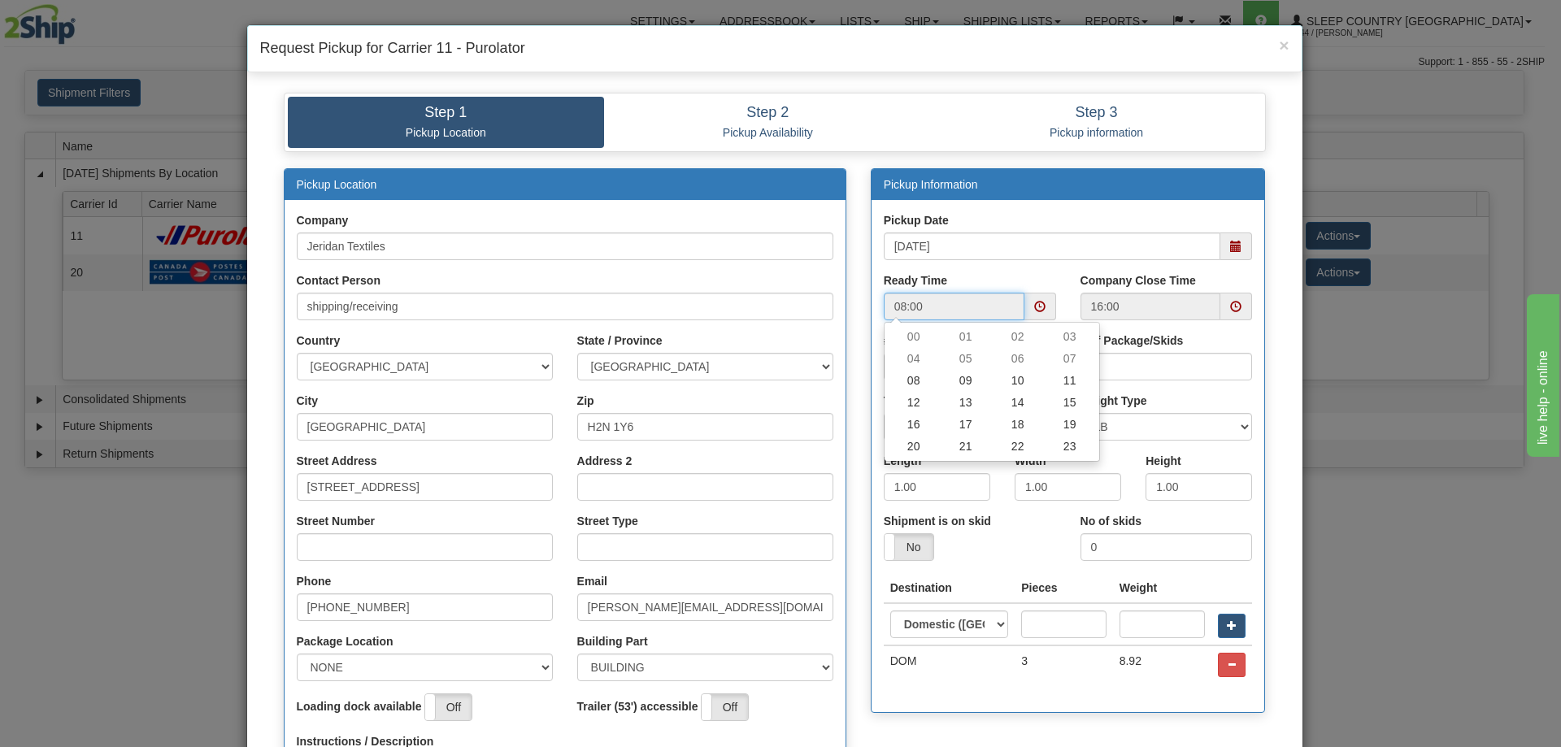
click at [1052, 381] on td "11" at bounding box center [1070, 381] width 52 height 22
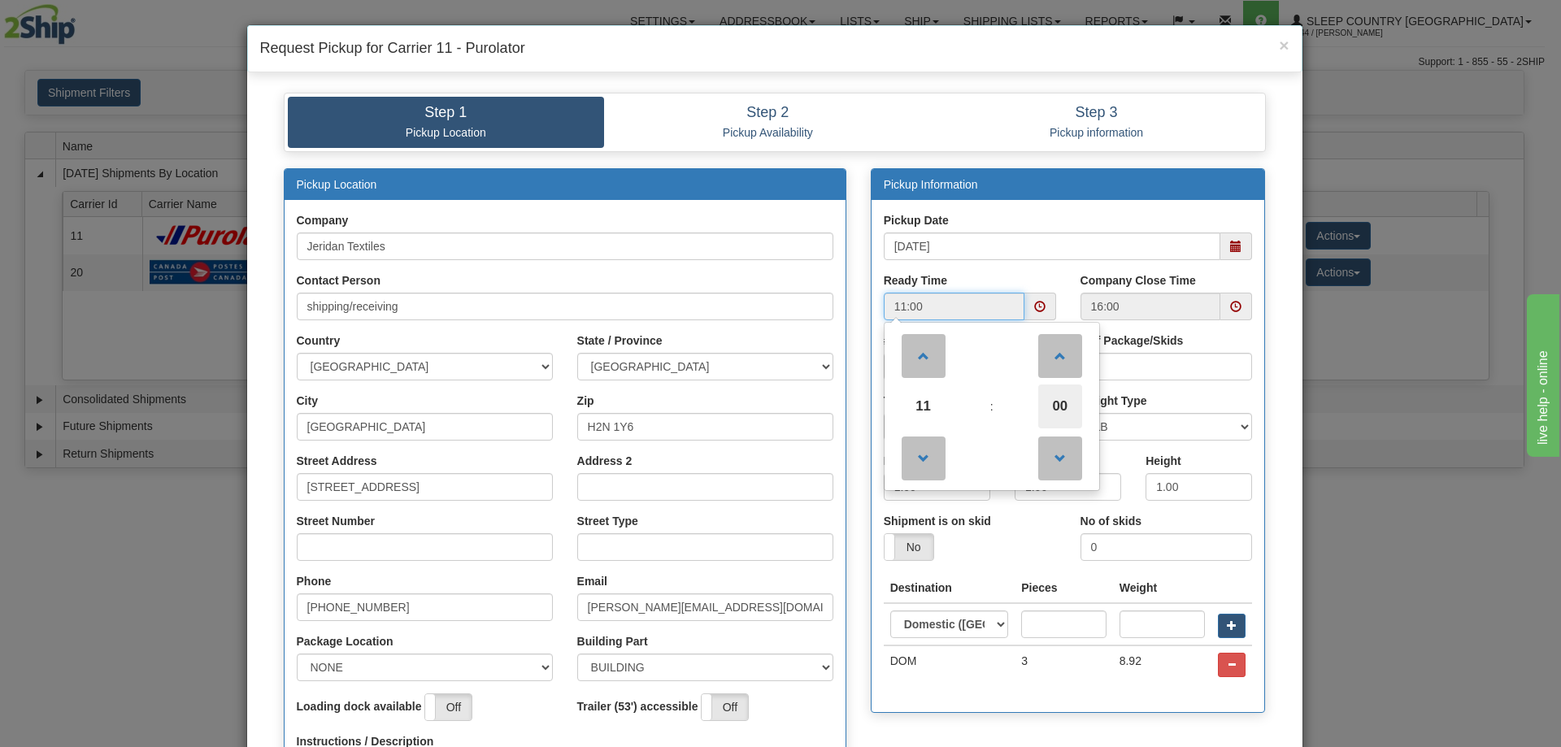
click at [1038, 390] on span "00" at bounding box center [1060, 407] width 44 height 44
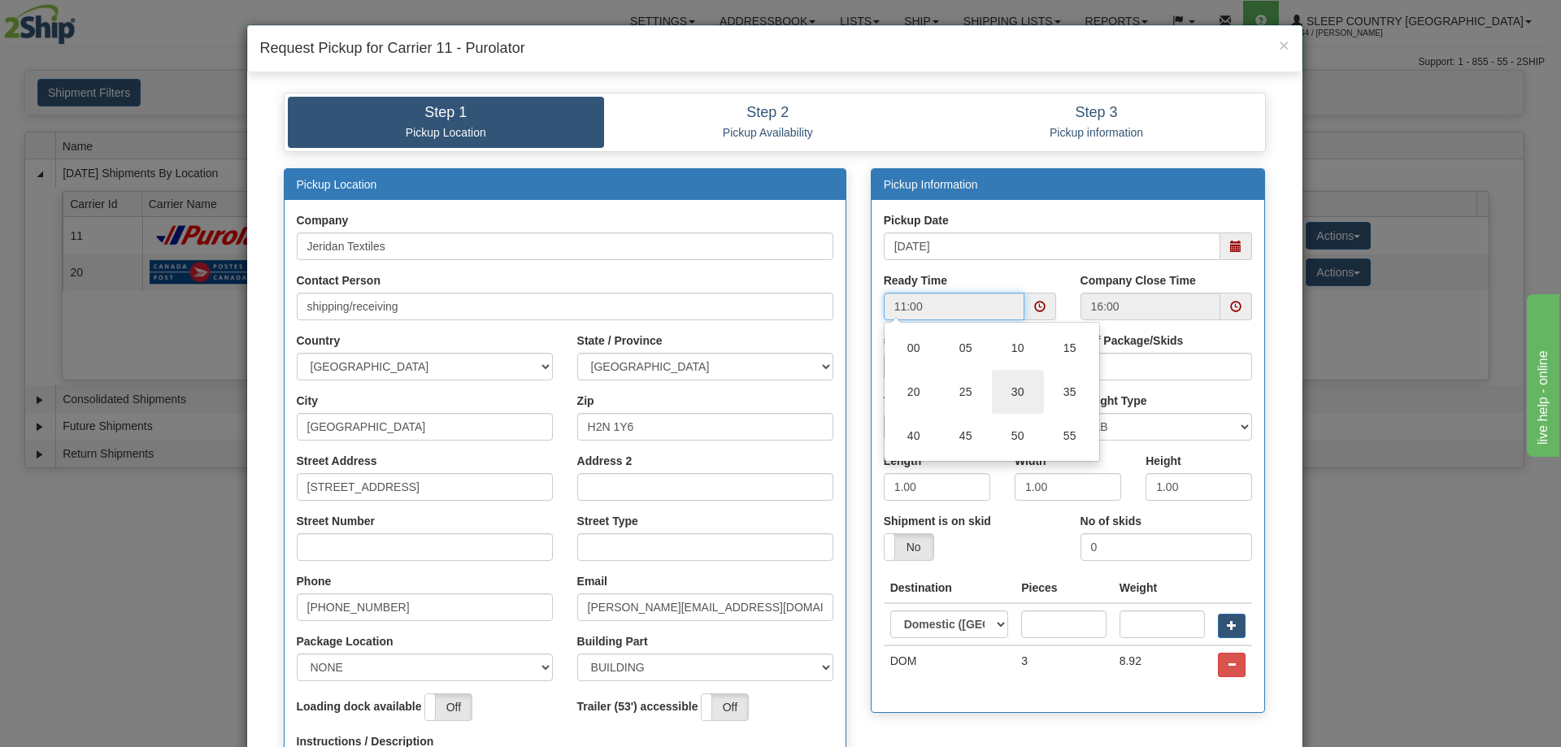
click at [1003, 395] on td "30" at bounding box center [1018, 392] width 52 height 44
type input "11:30"
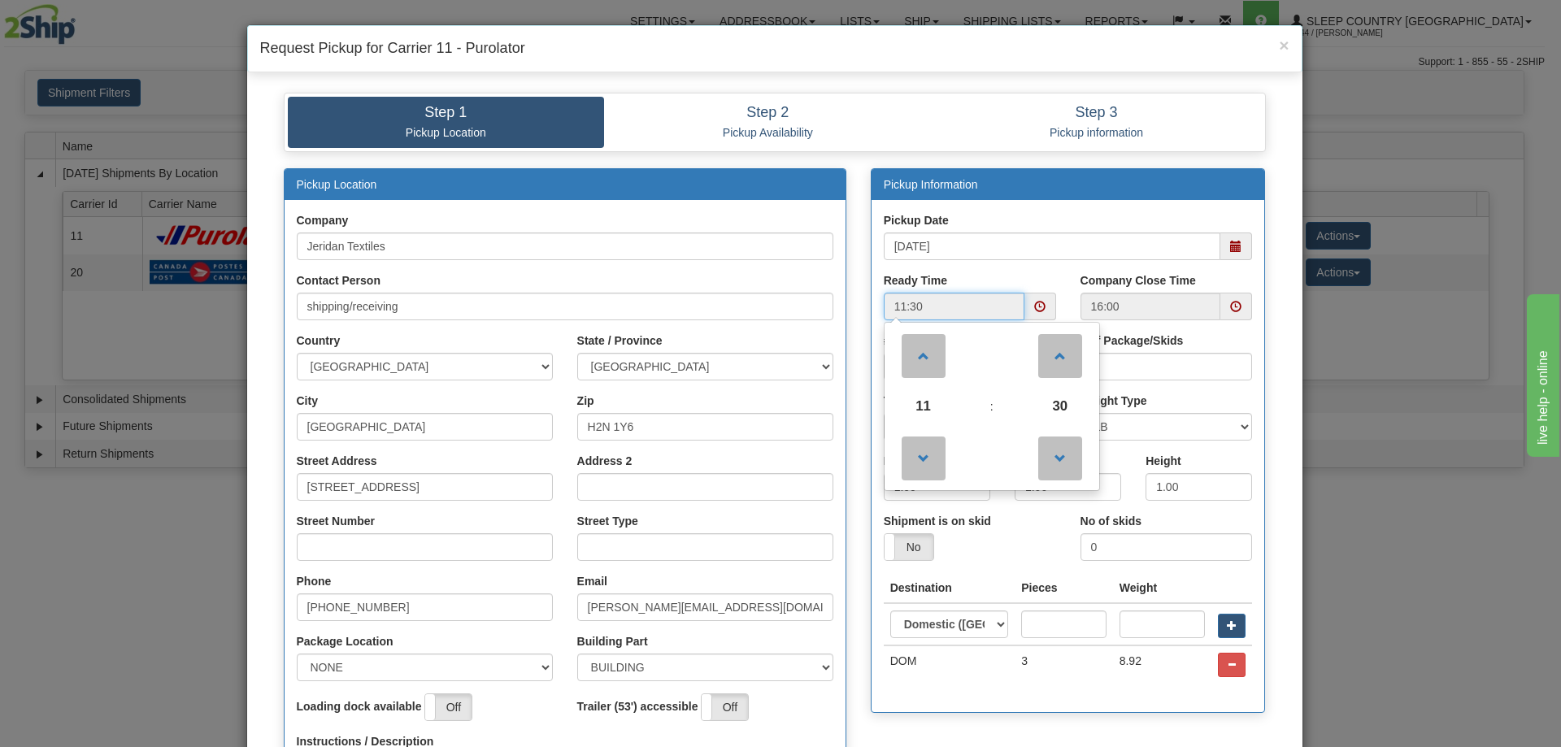
scroll to position [271, 0]
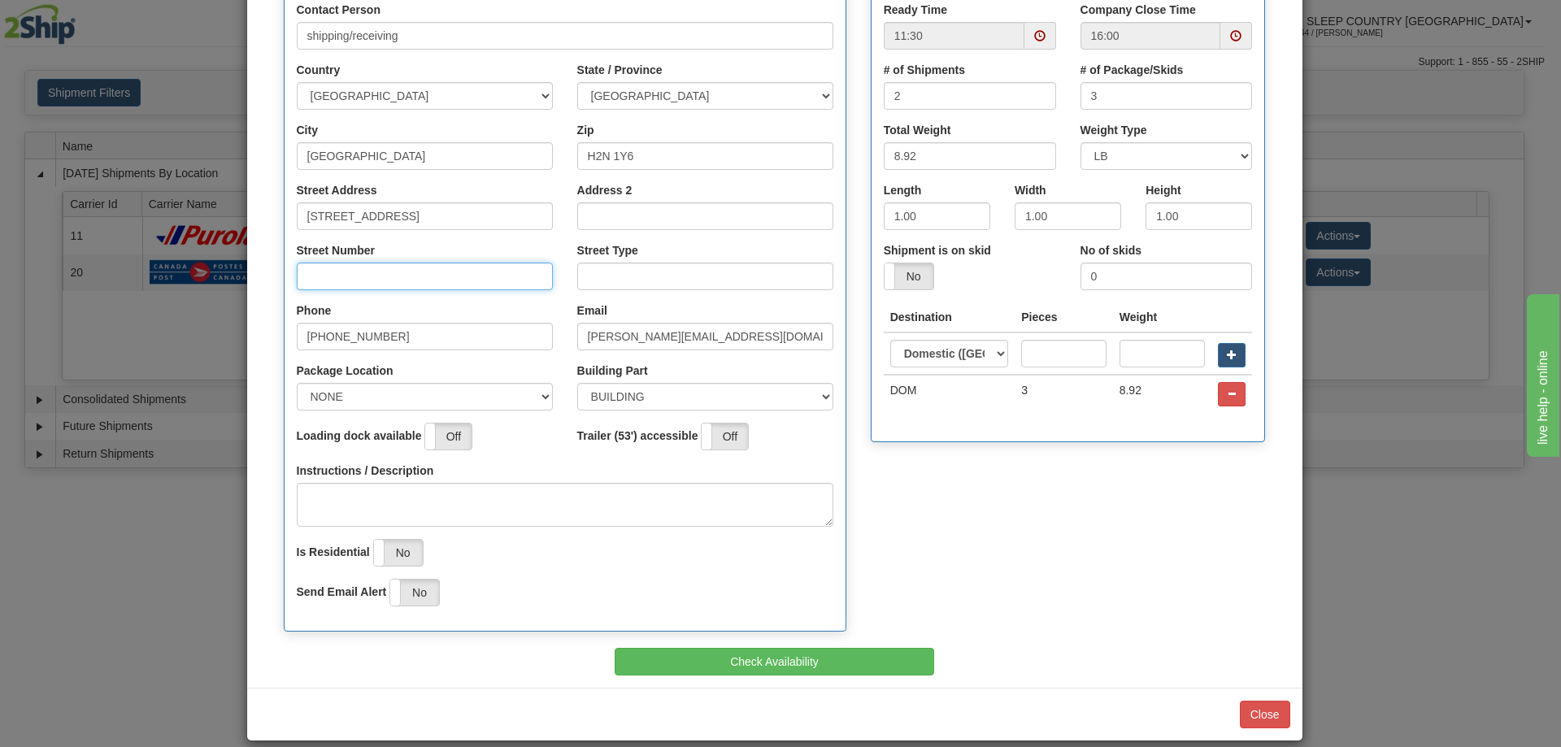
click at [369, 264] on input "Street Number" at bounding box center [425, 277] width 256 height 28
type input "8750"
click at [617, 263] on input "Street Type" at bounding box center [705, 277] width 256 height 28
type input "AVE"
click at [723, 650] on button "Check Availability" at bounding box center [775, 662] width 320 height 28
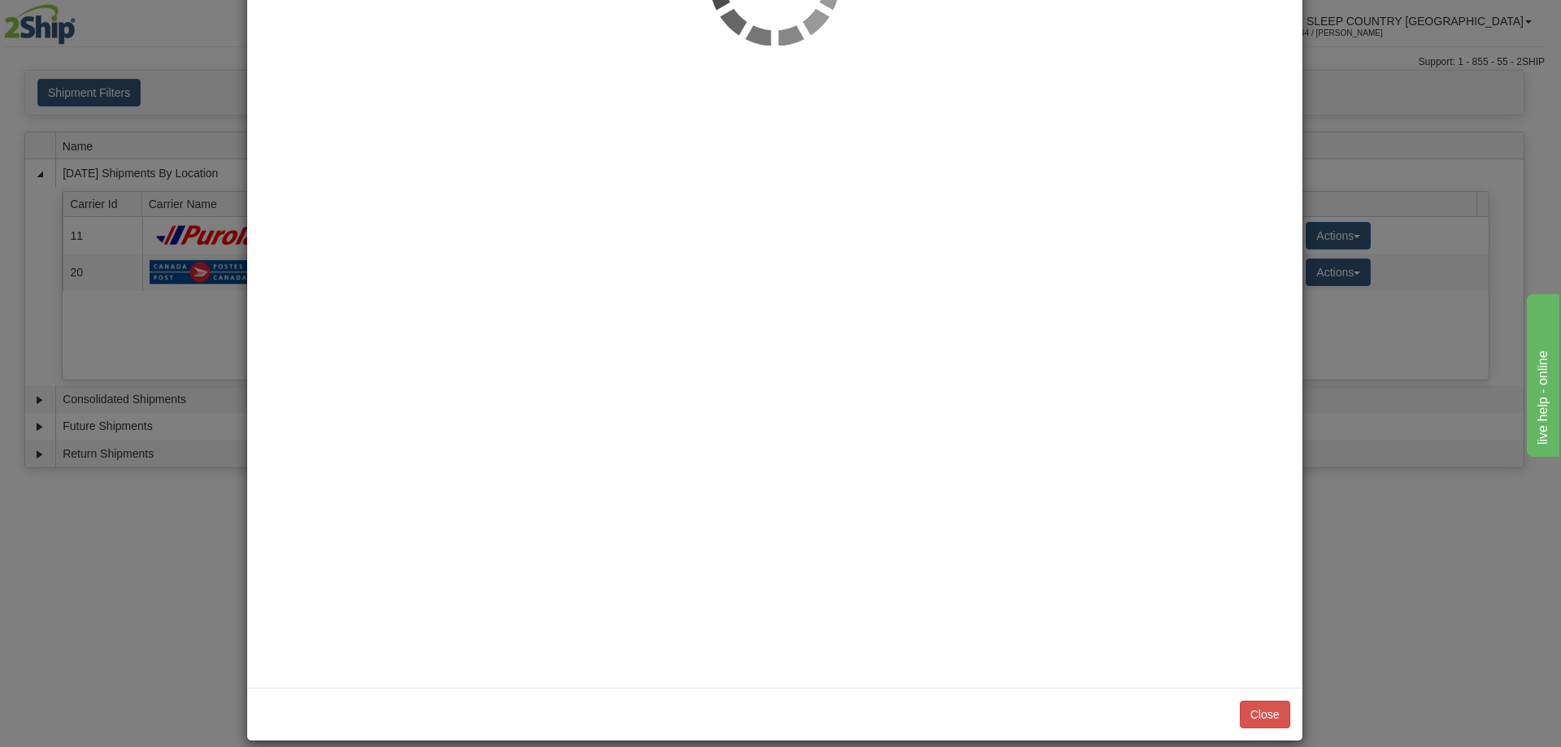
scroll to position [0, 0]
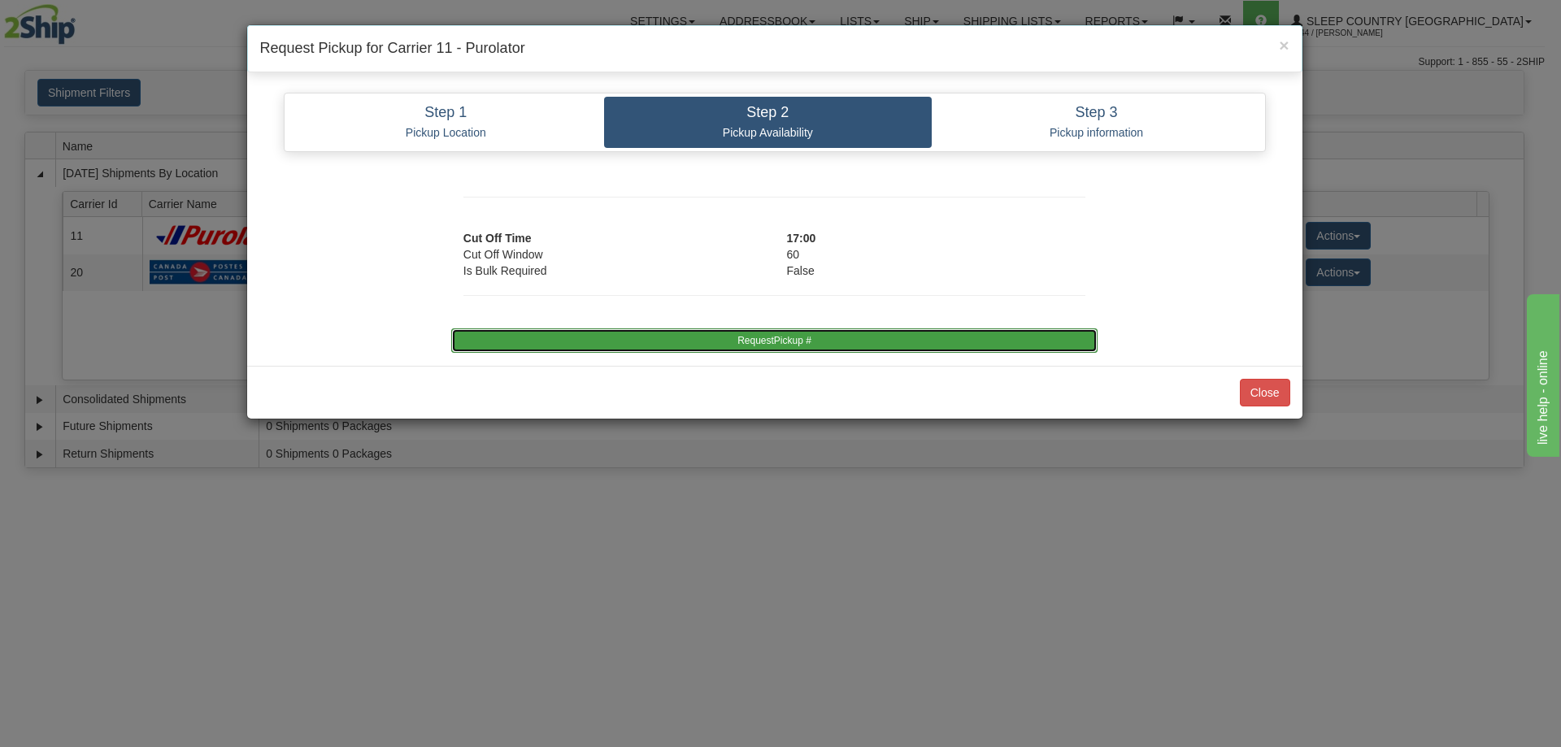
click at [671, 336] on button "RequestPickup #" at bounding box center [774, 341] width 646 height 24
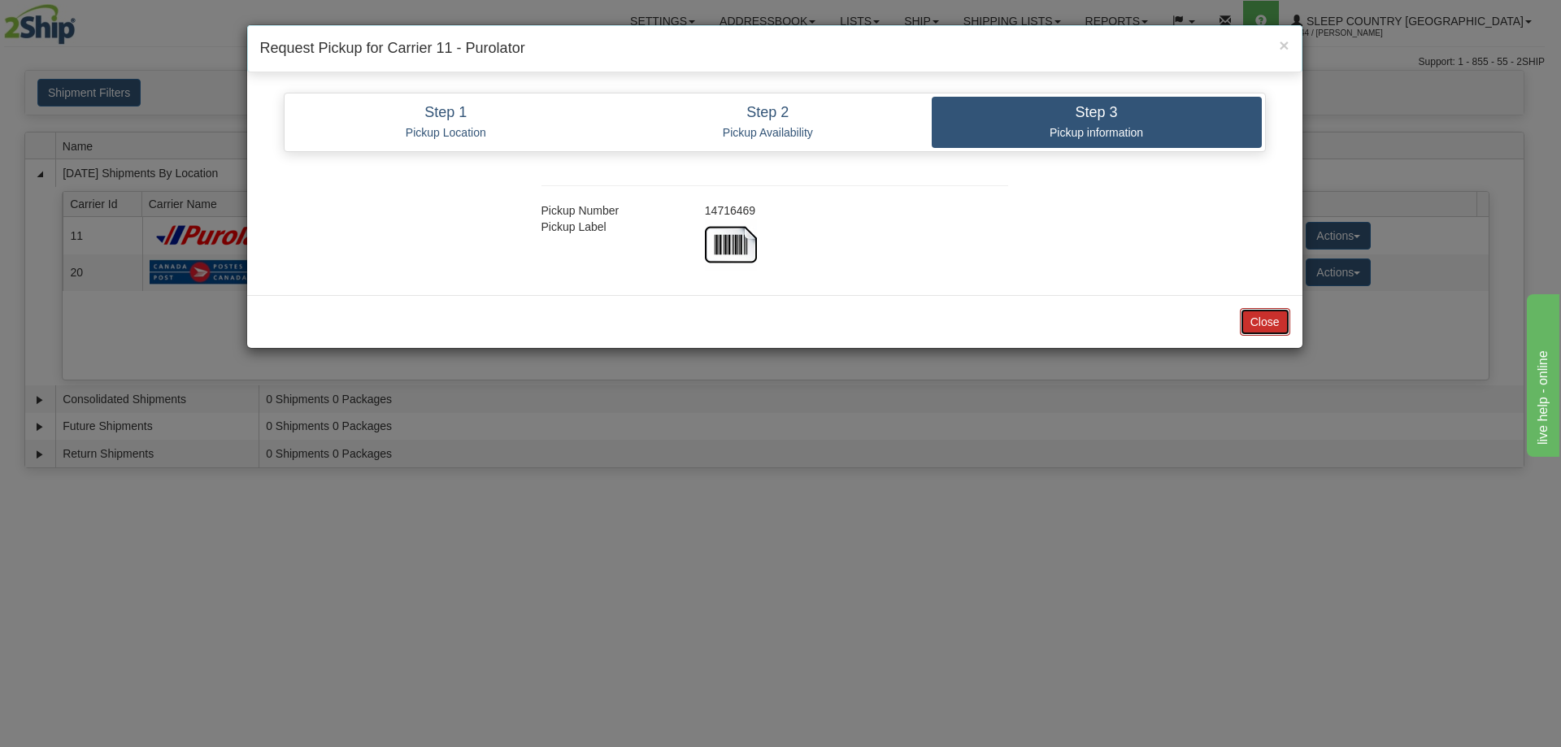
click at [1247, 320] on button "Close" at bounding box center [1265, 322] width 50 height 28
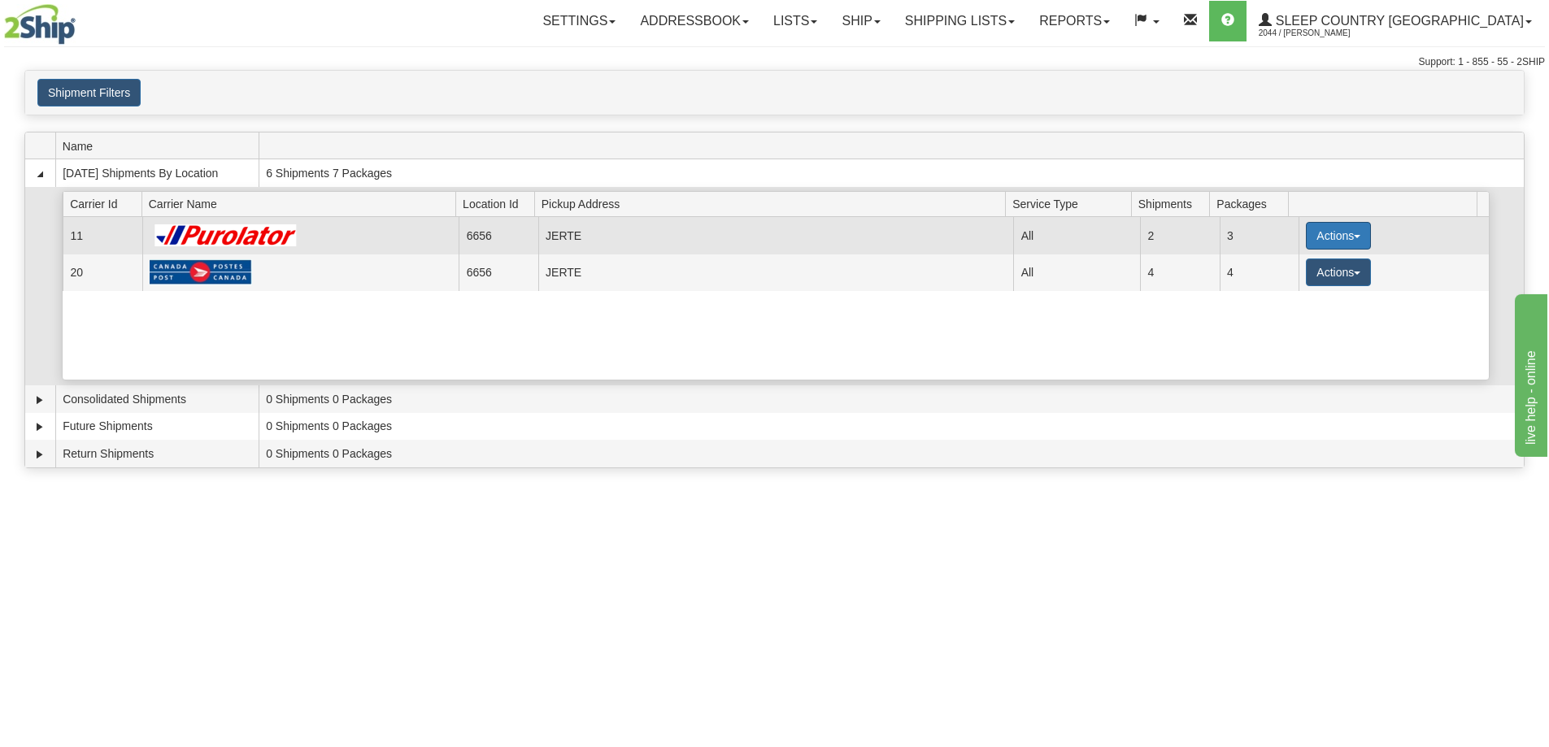
click at [1321, 231] on button "Actions" at bounding box center [1338, 236] width 65 height 28
click at [1294, 290] on span "Close" at bounding box center [1274, 286] width 37 height 11
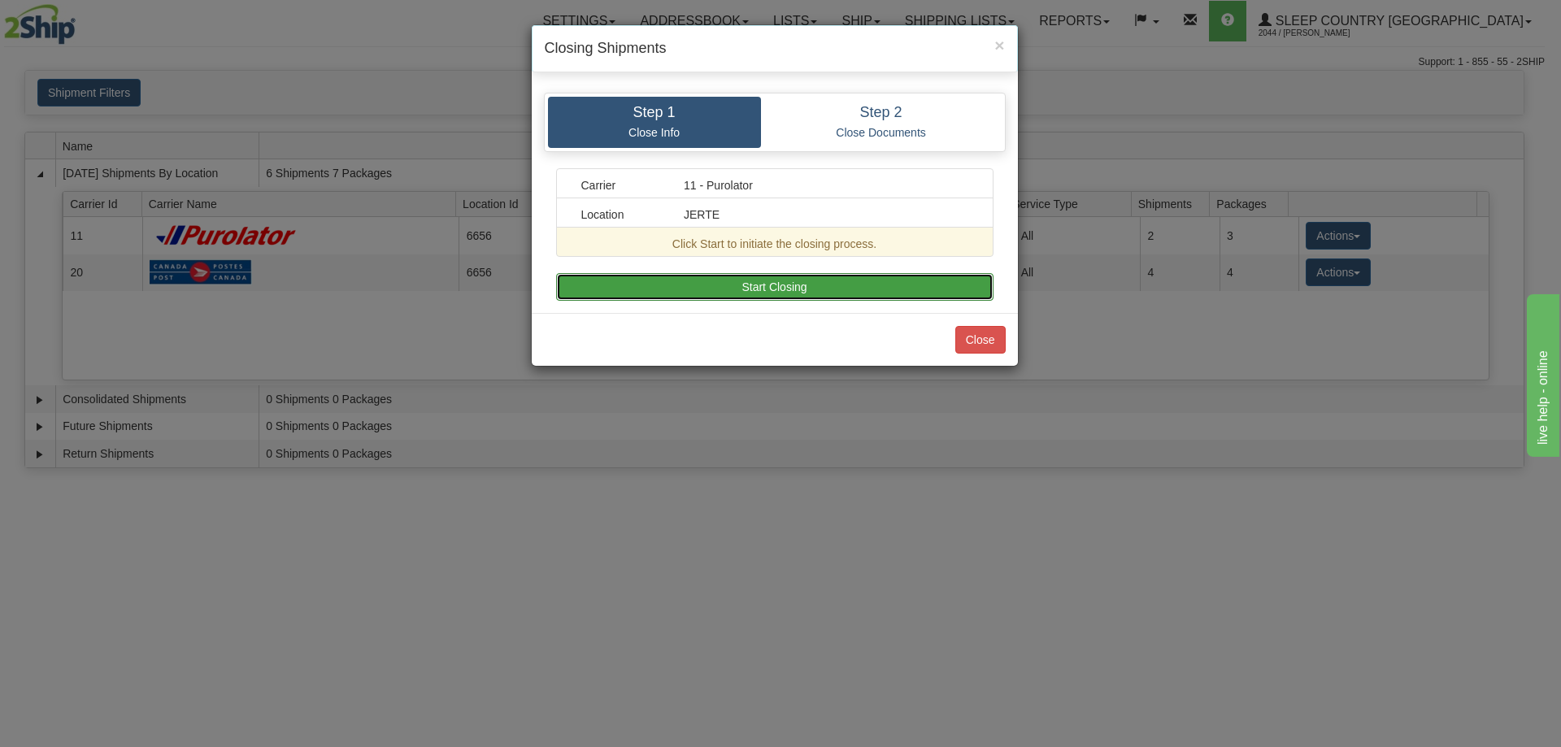
click at [872, 287] on button "Start Closing" at bounding box center [774, 287] width 437 height 28
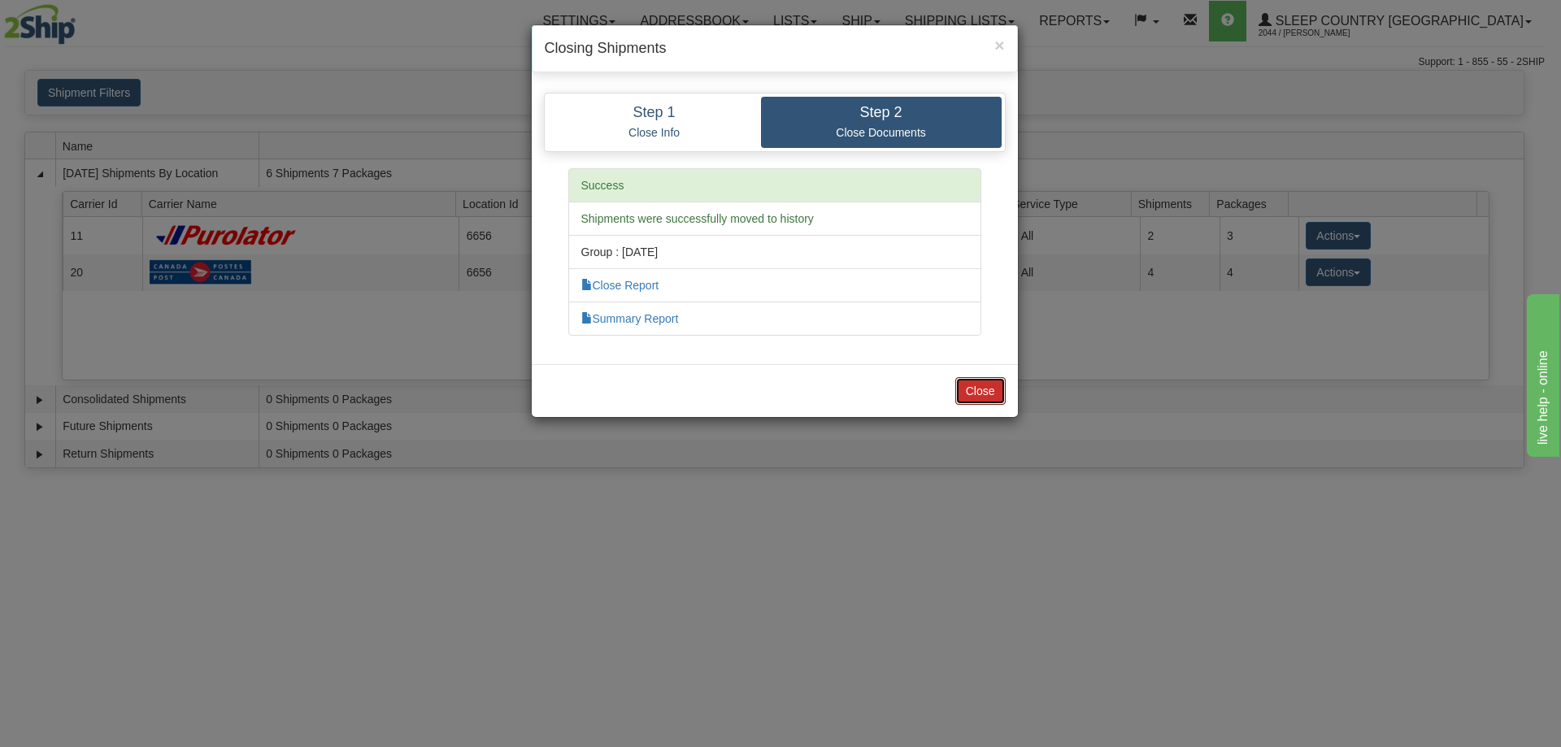
drag, startPoint x: 977, startPoint y: 392, endPoint x: 1028, endPoint y: 385, distance: 50.8
click at [977, 392] on button "Close" at bounding box center [980, 391] width 50 height 28
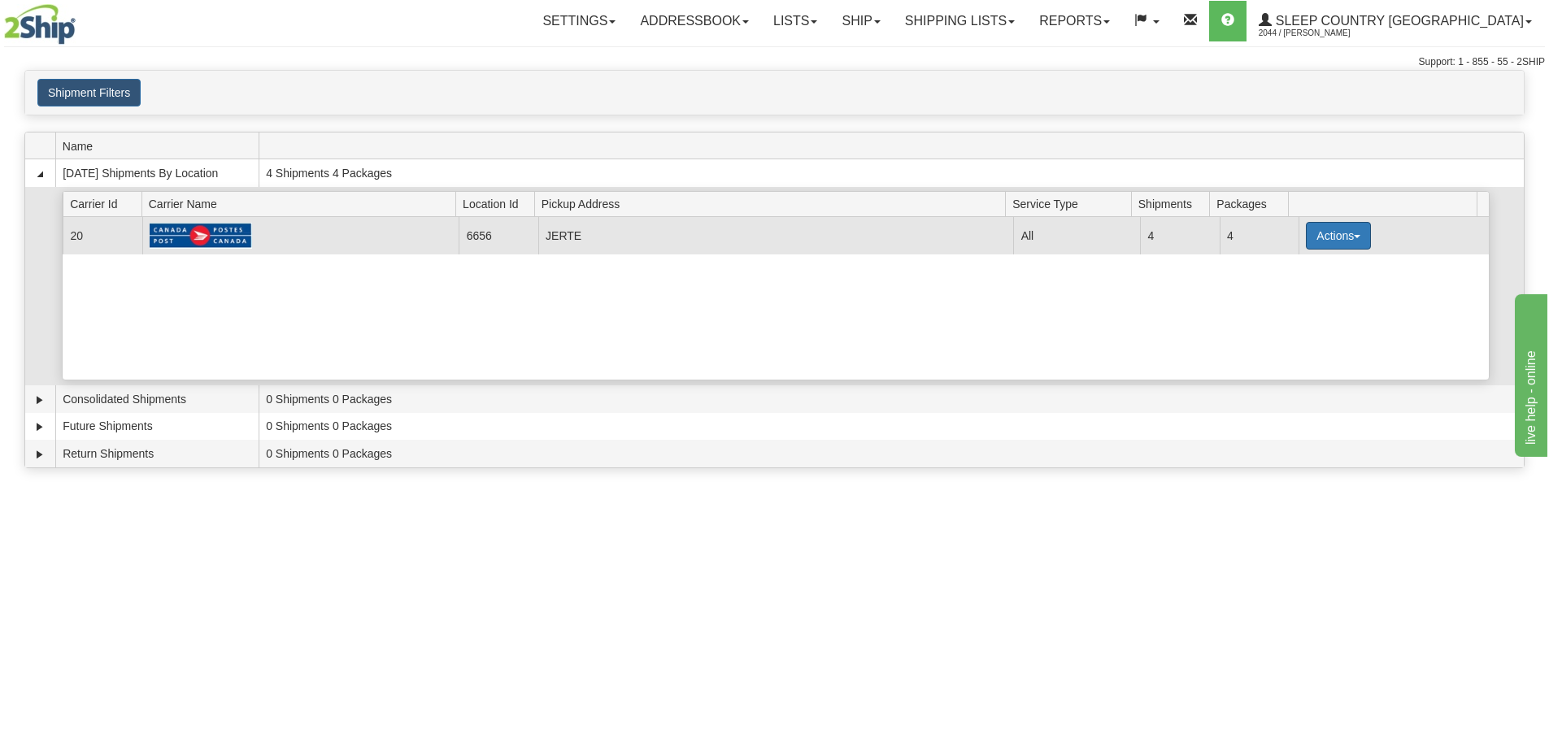
click at [1321, 241] on button "Actions" at bounding box center [1338, 236] width 65 height 28
click at [1280, 317] on link "Pickup" at bounding box center [1305, 308] width 130 height 21
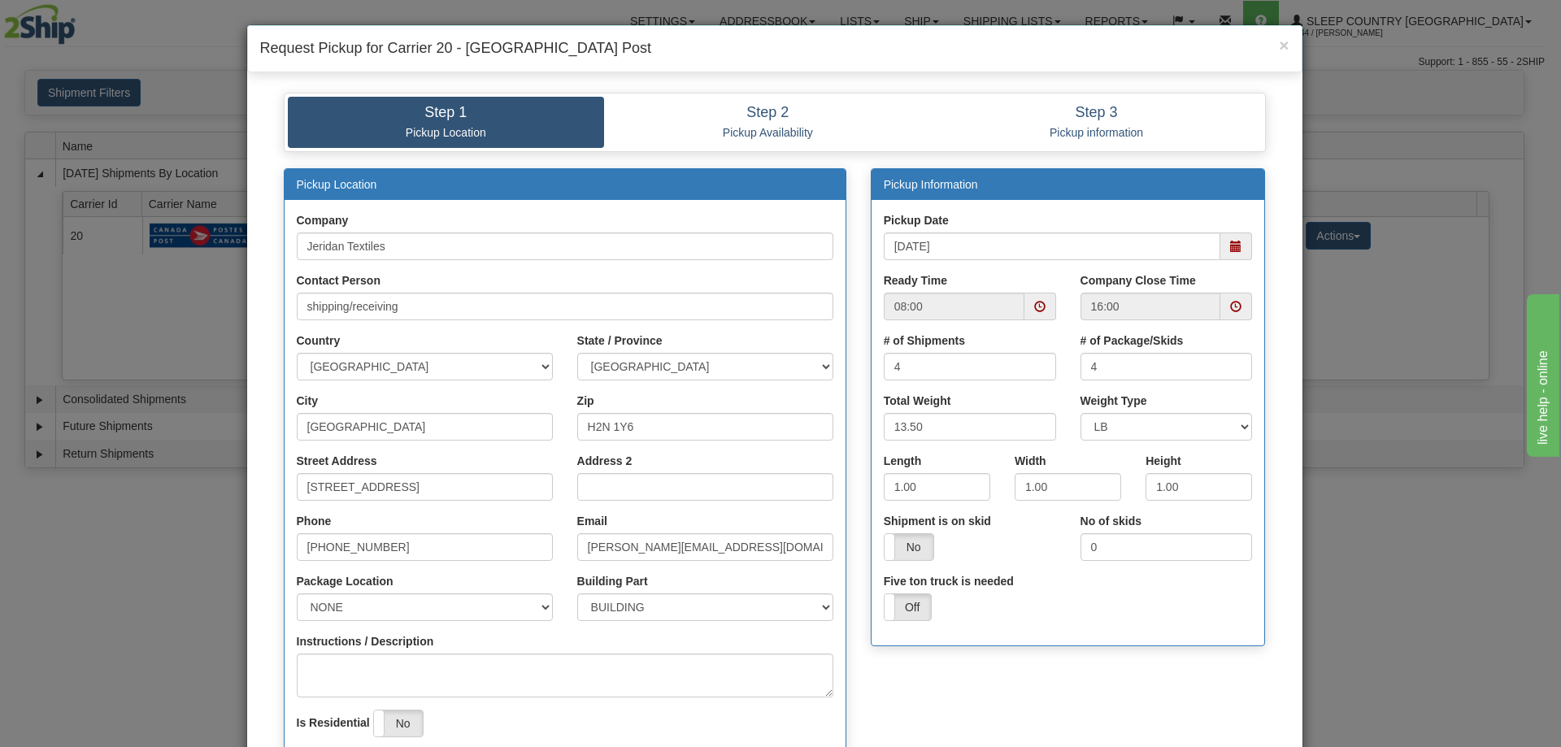
click at [1230, 246] on span at bounding box center [1235, 246] width 11 height 11
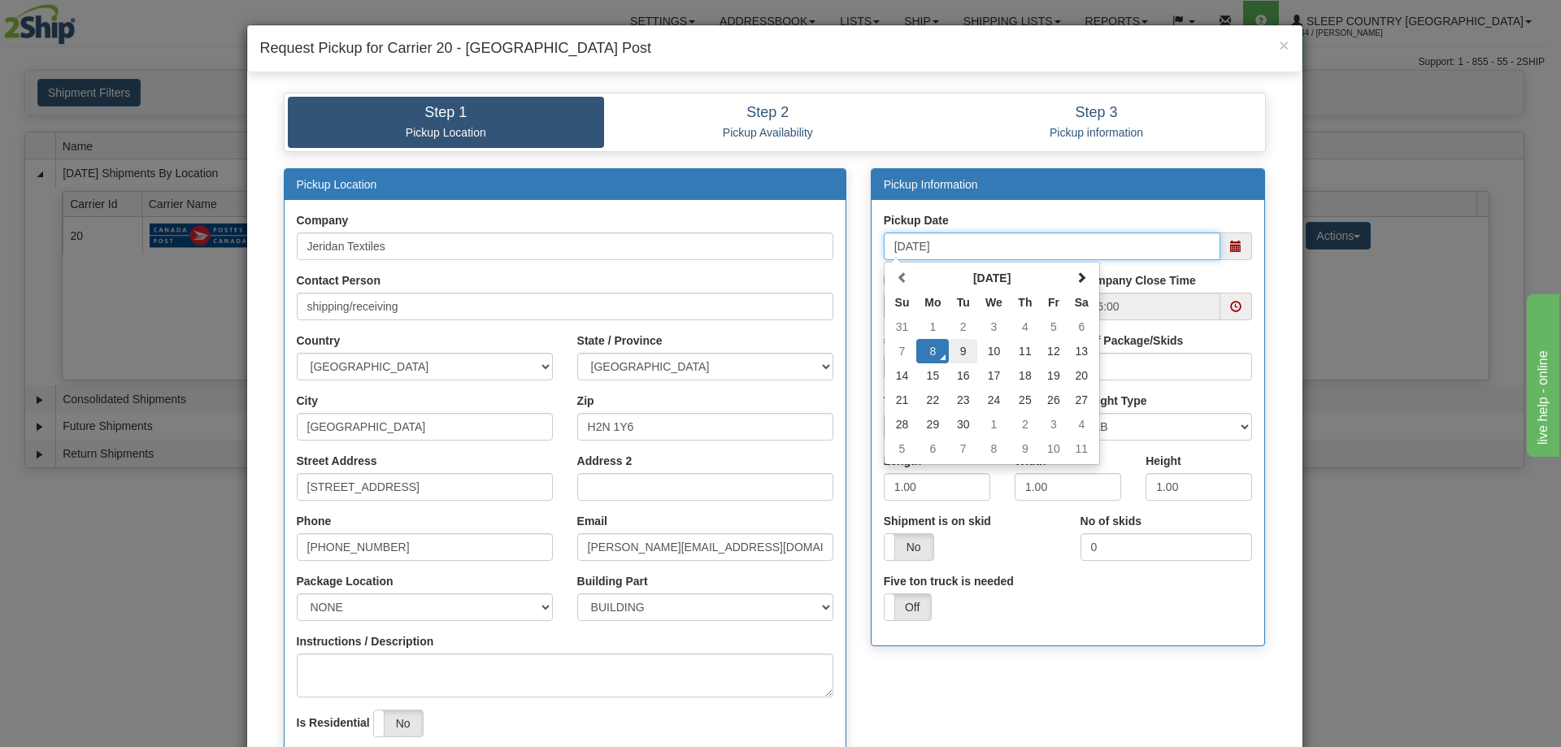
drag, startPoint x: 964, startPoint y: 347, endPoint x: 1015, endPoint y: 329, distance: 54.5
click at [965, 347] on td "9" at bounding box center [963, 351] width 28 height 24
type input "[DATE]"
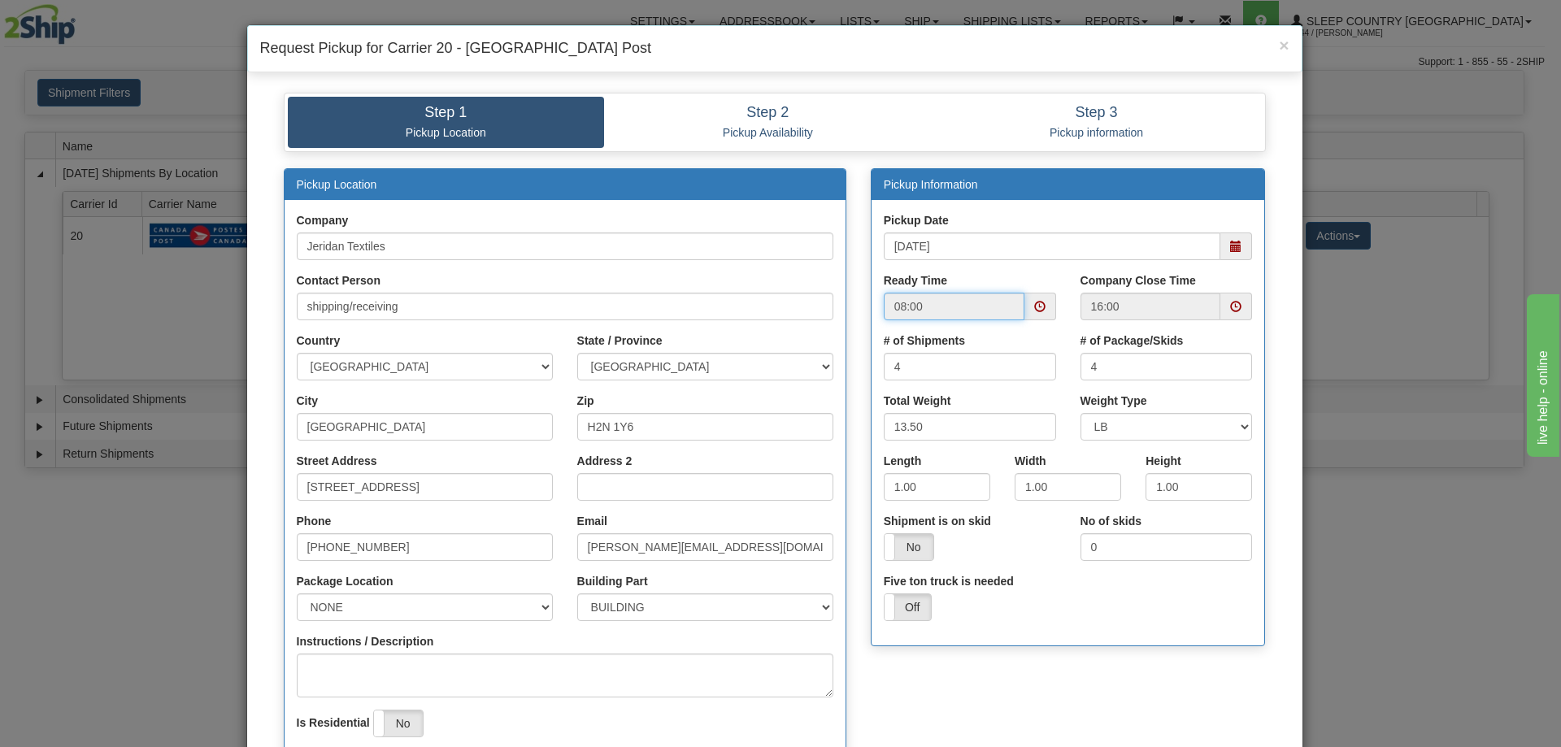
drag, startPoint x: 1016, startPoint y: 311, endPoint x: 1027, endPoint y: 310, distance: 11.4
click at [1019, 311] on div "08:00" at bounding box center [970, 307] width 172 height 28
click at [1034, 310] on span at bounding box center [1039, 306] width 11 height 11
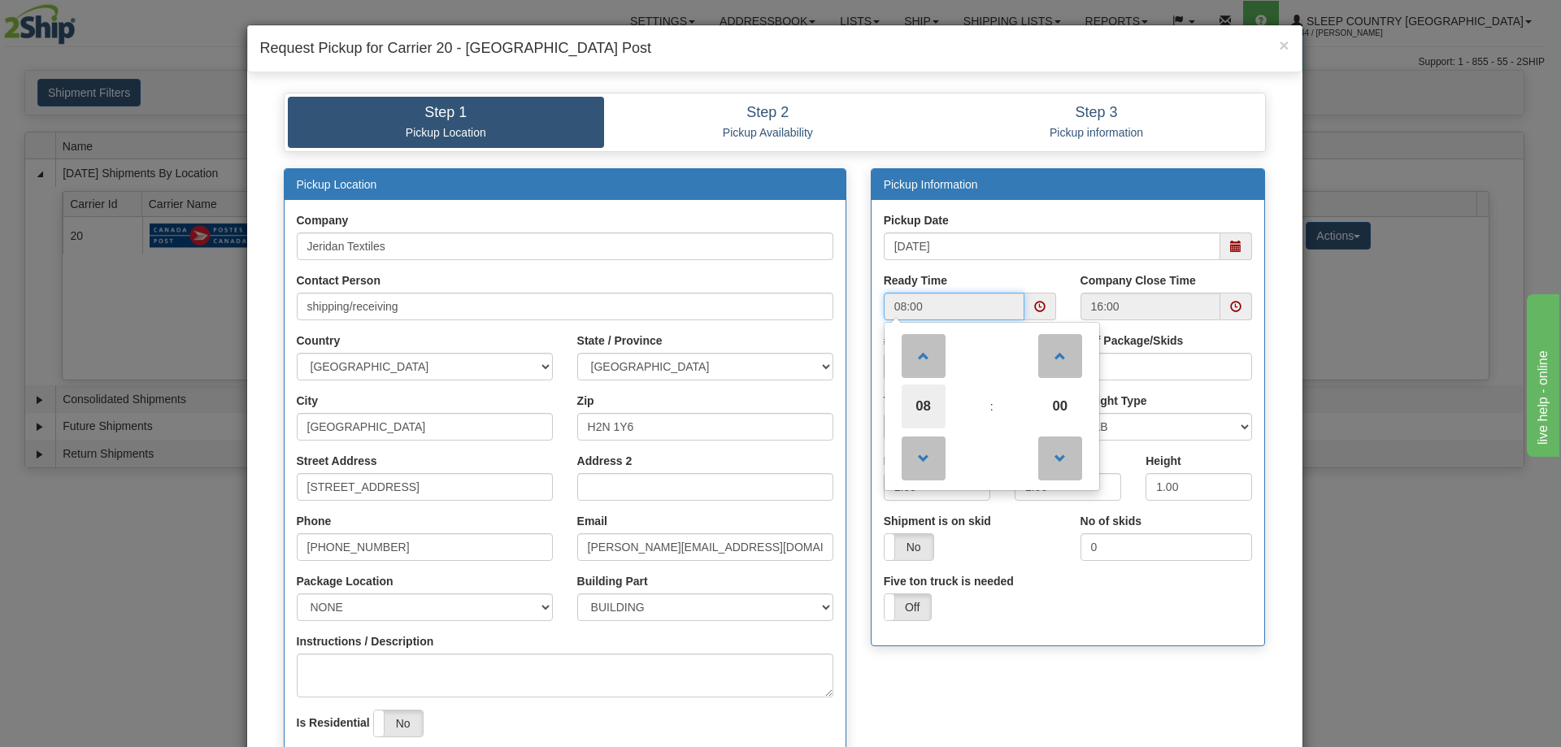
drag, startPoint x: 923, startPoint y: 409, endPoint x: 960, endPoint y: 405, distance: 37.6
click at [925, 408] on span "08" at bounding box center [924, 407] width 44 height 44
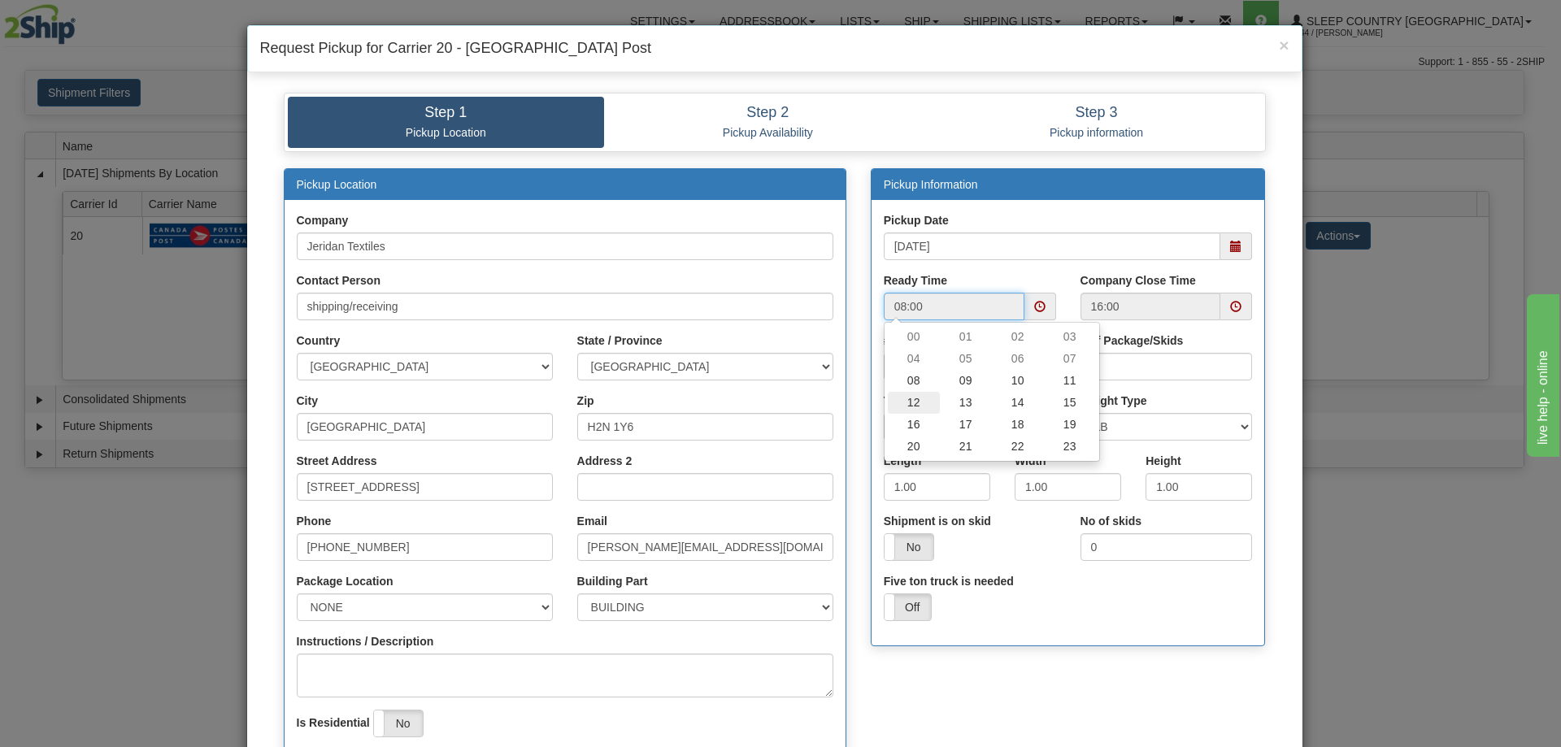
click at [919, 402] on td "12" at bounding box center [914, 403] width 52 height 22
type input "12:00"
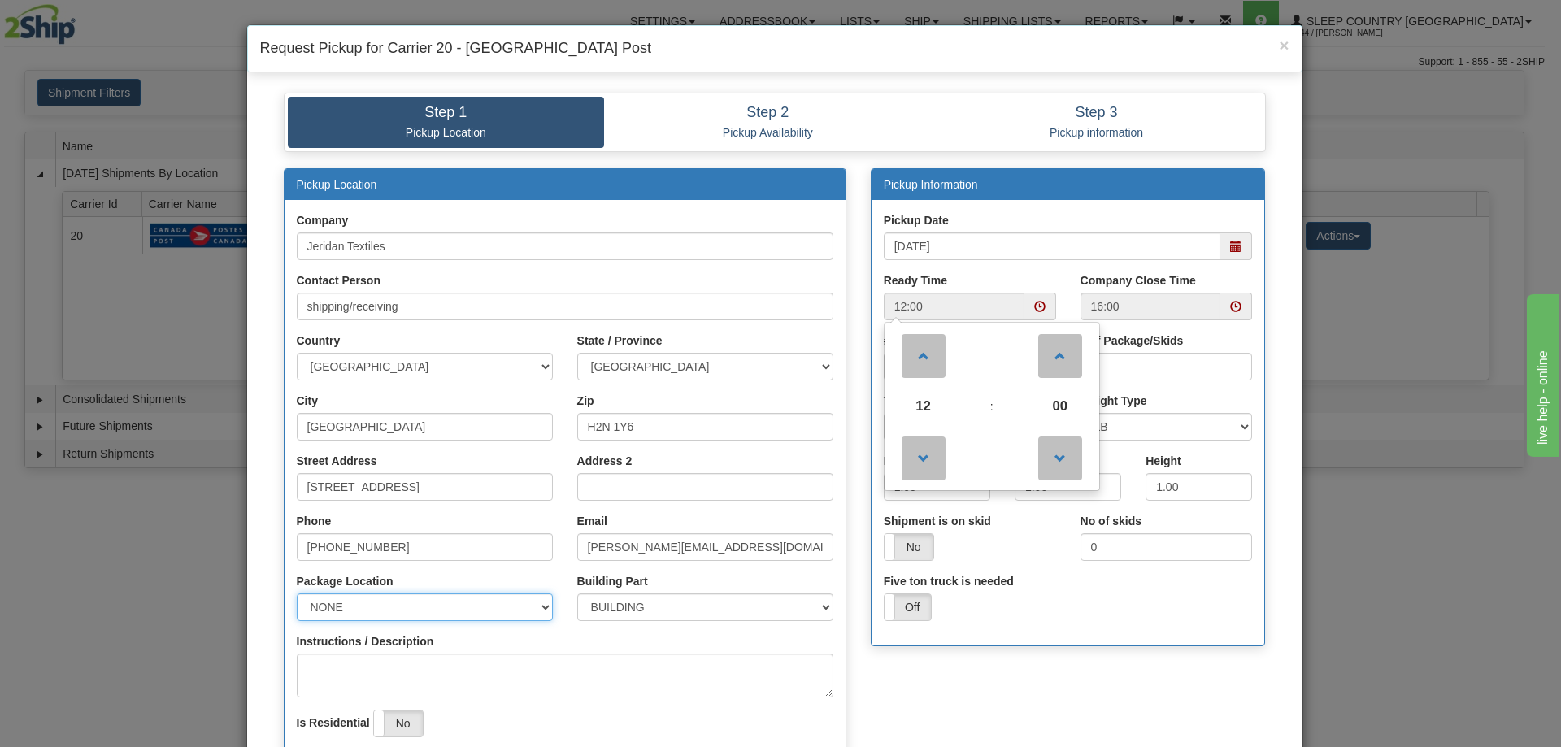
click at [335, 612] on select "NONE FRONT REAR SIDE" at bounding box center [425, 608] width 256 height 28
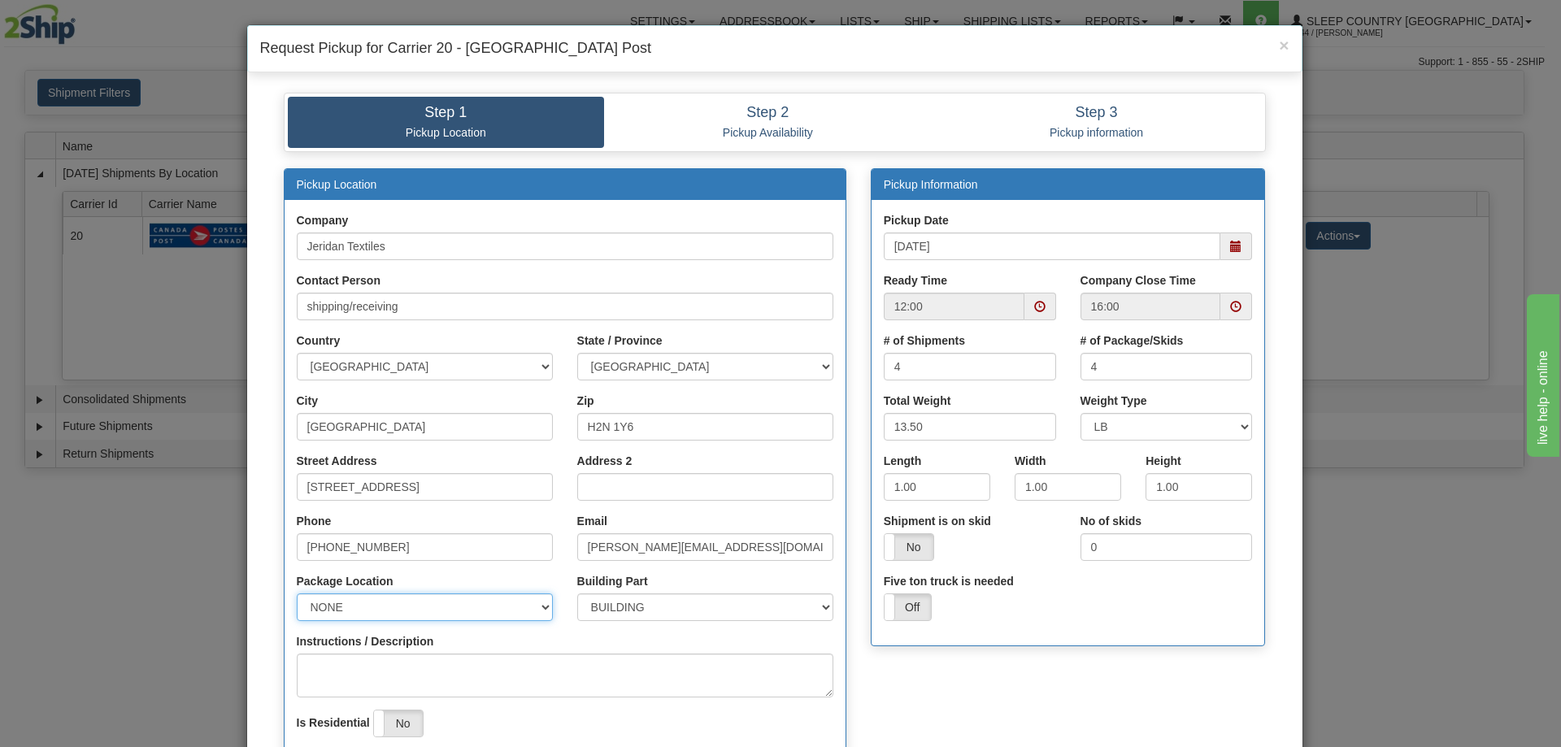
select select "1"
click at [297, 594] on select "NONE FRONT REAR SIDE" at bounding box center [425, 608] width 256 height 28
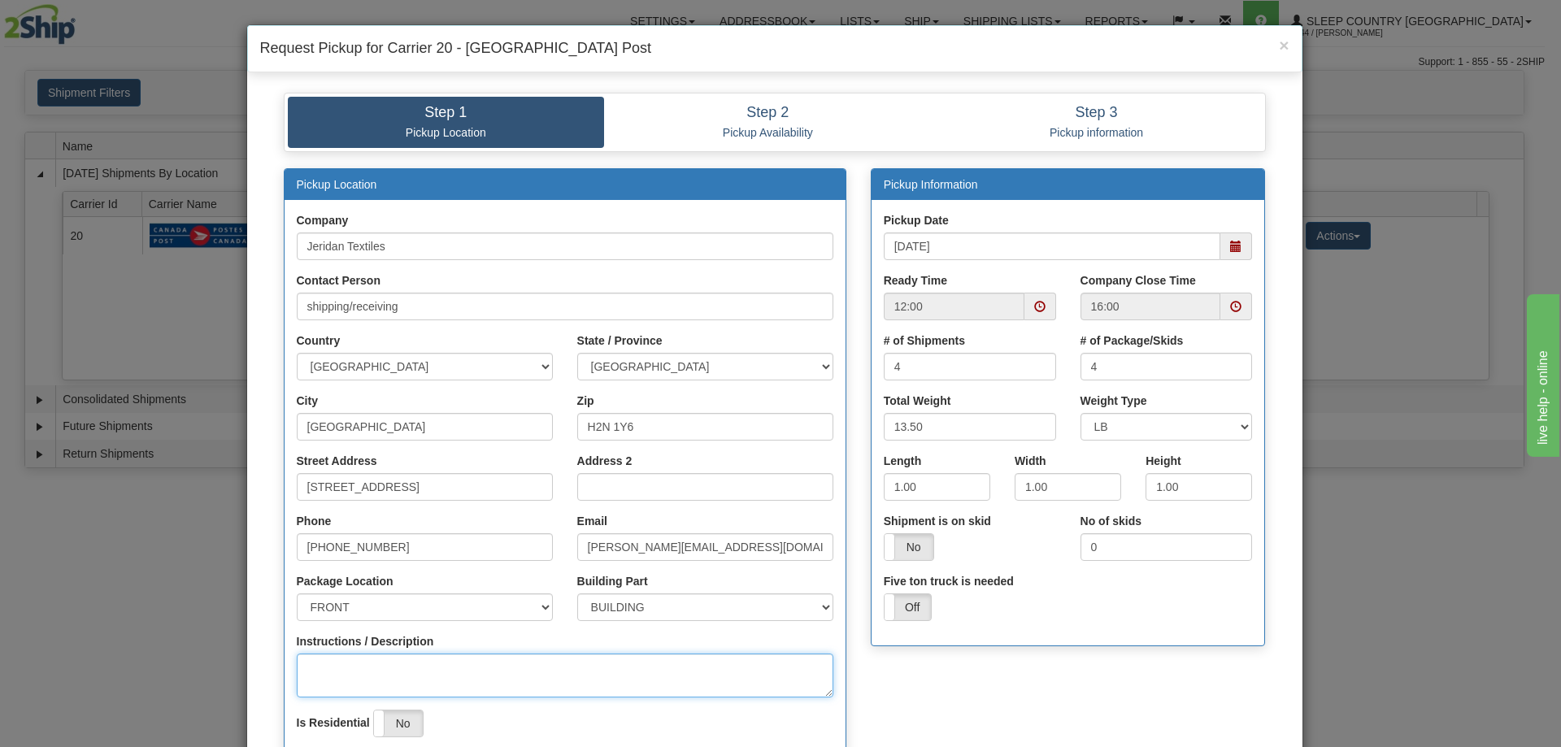
click at [335, 659] on textarea "Instructions / Description" at bounding box center [565, 676] width 537 height 44
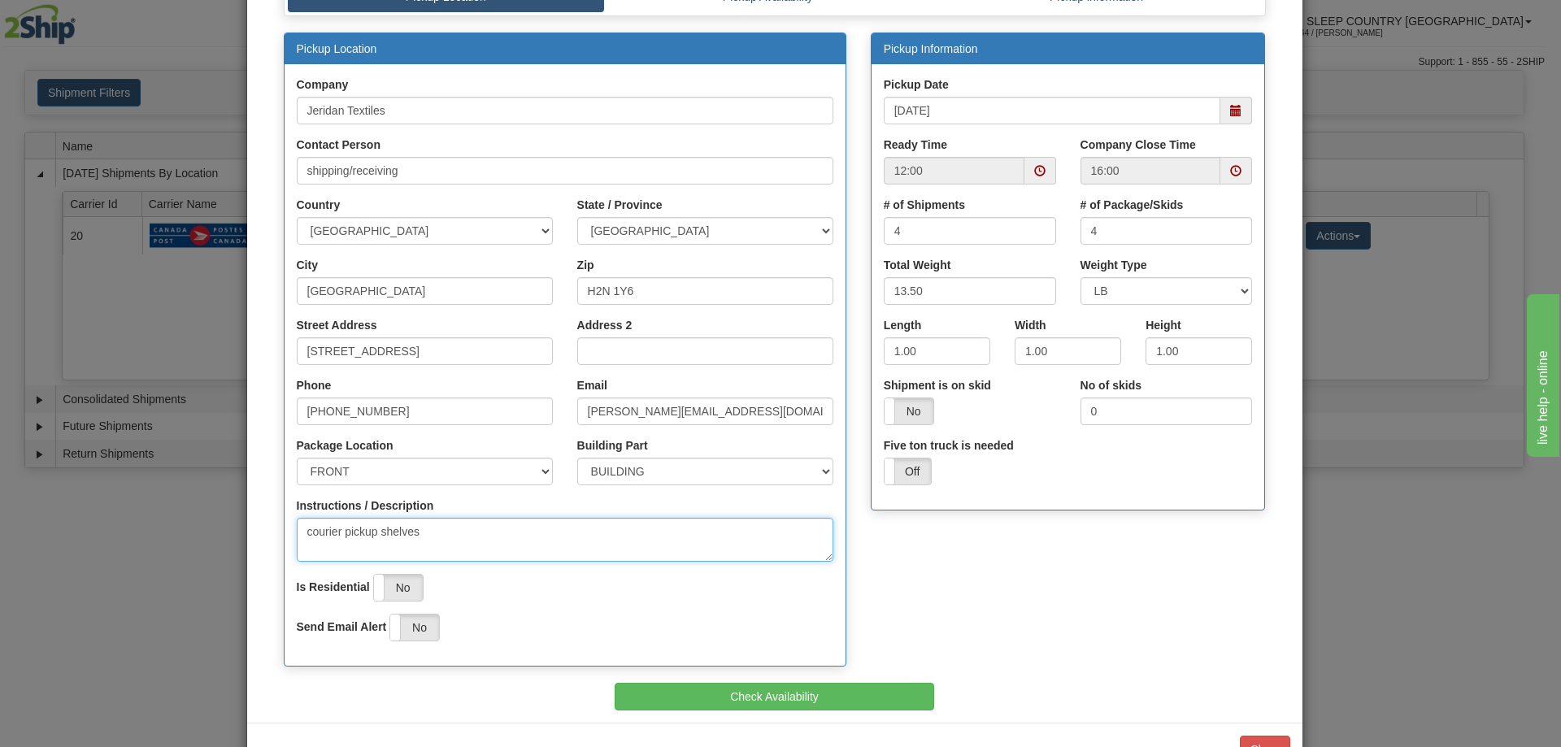
scroll to position [189, 0]
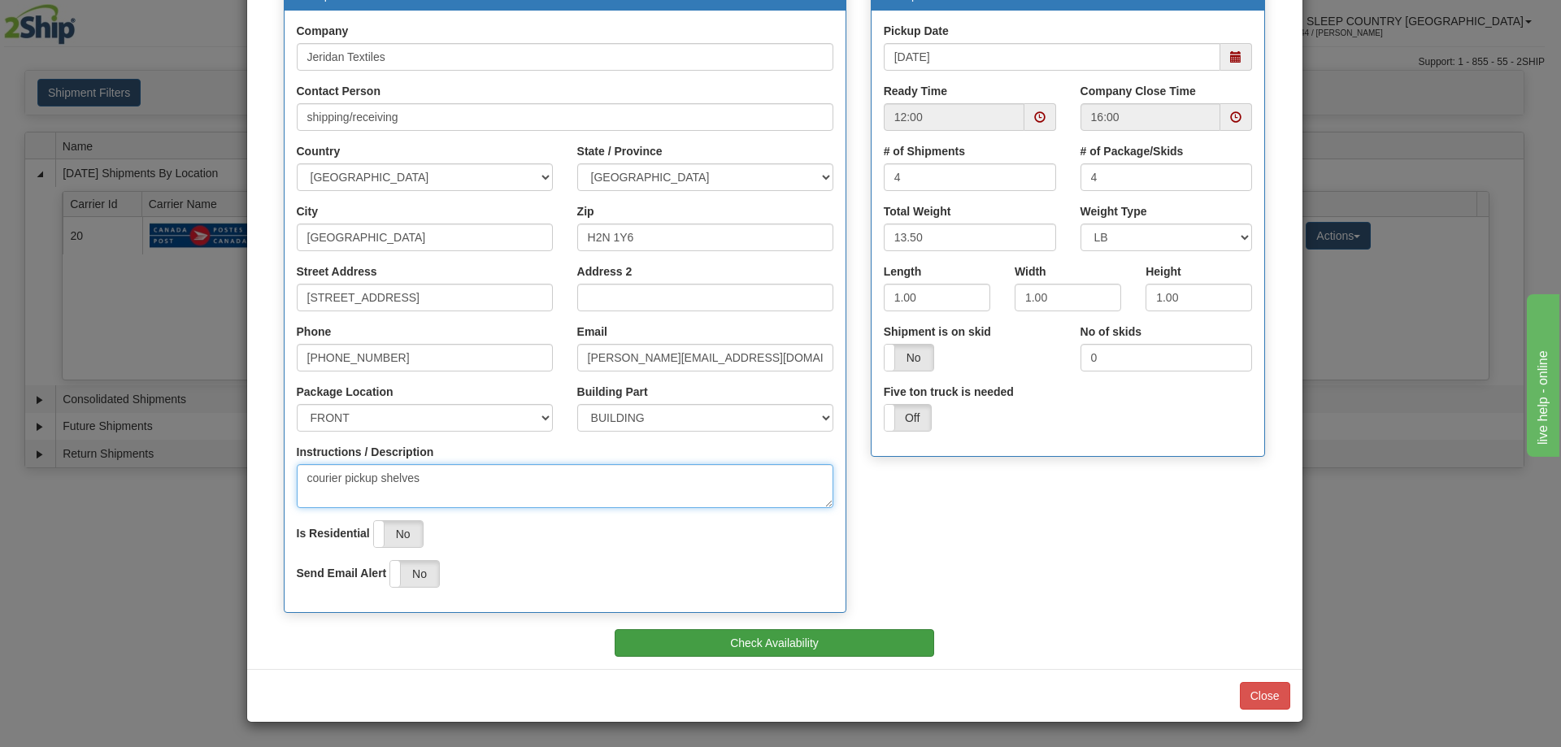
type textarea "courier pickup shelves"
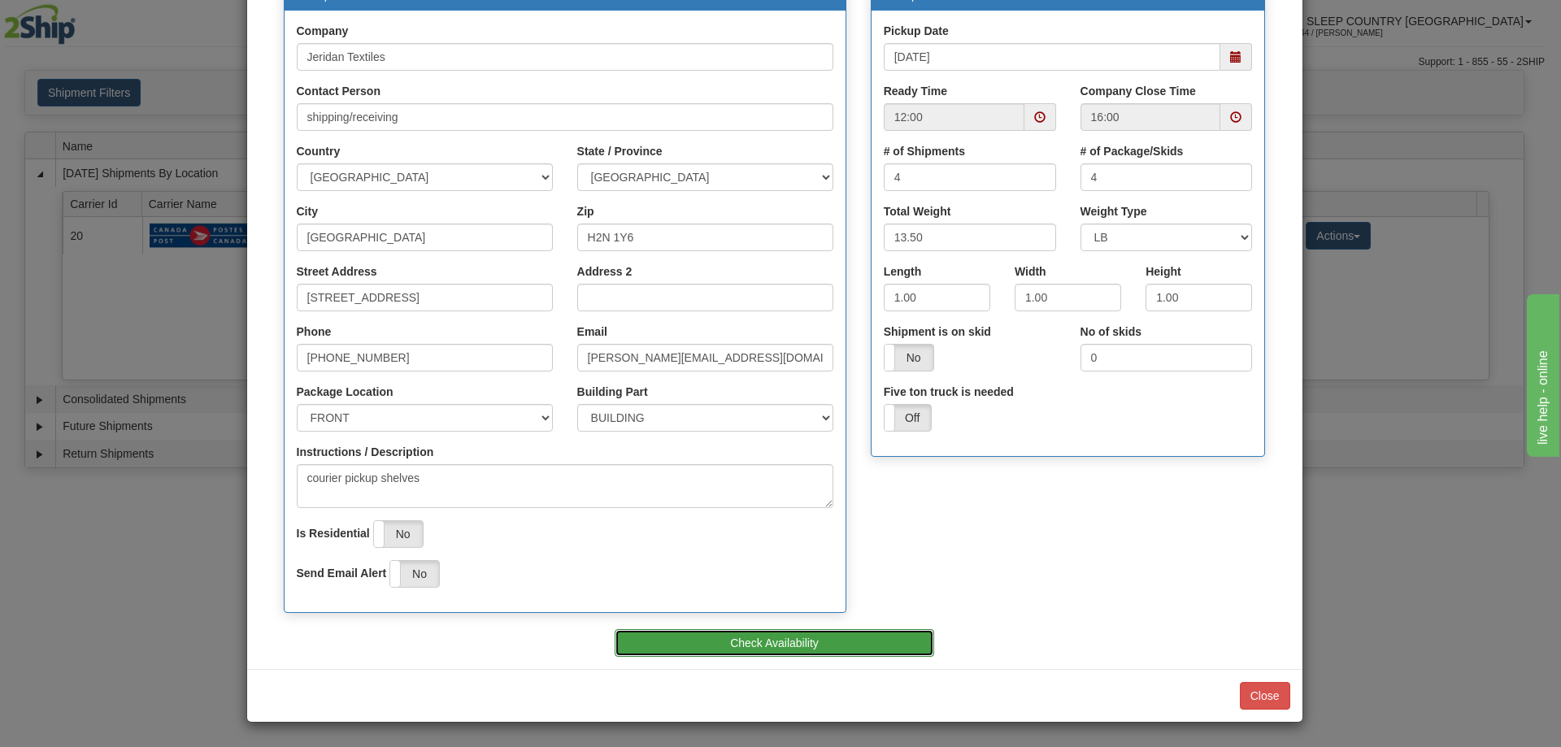
click at [822, 637] on button "Check Availability" at bounding box center [775, 643] width 320 height 28
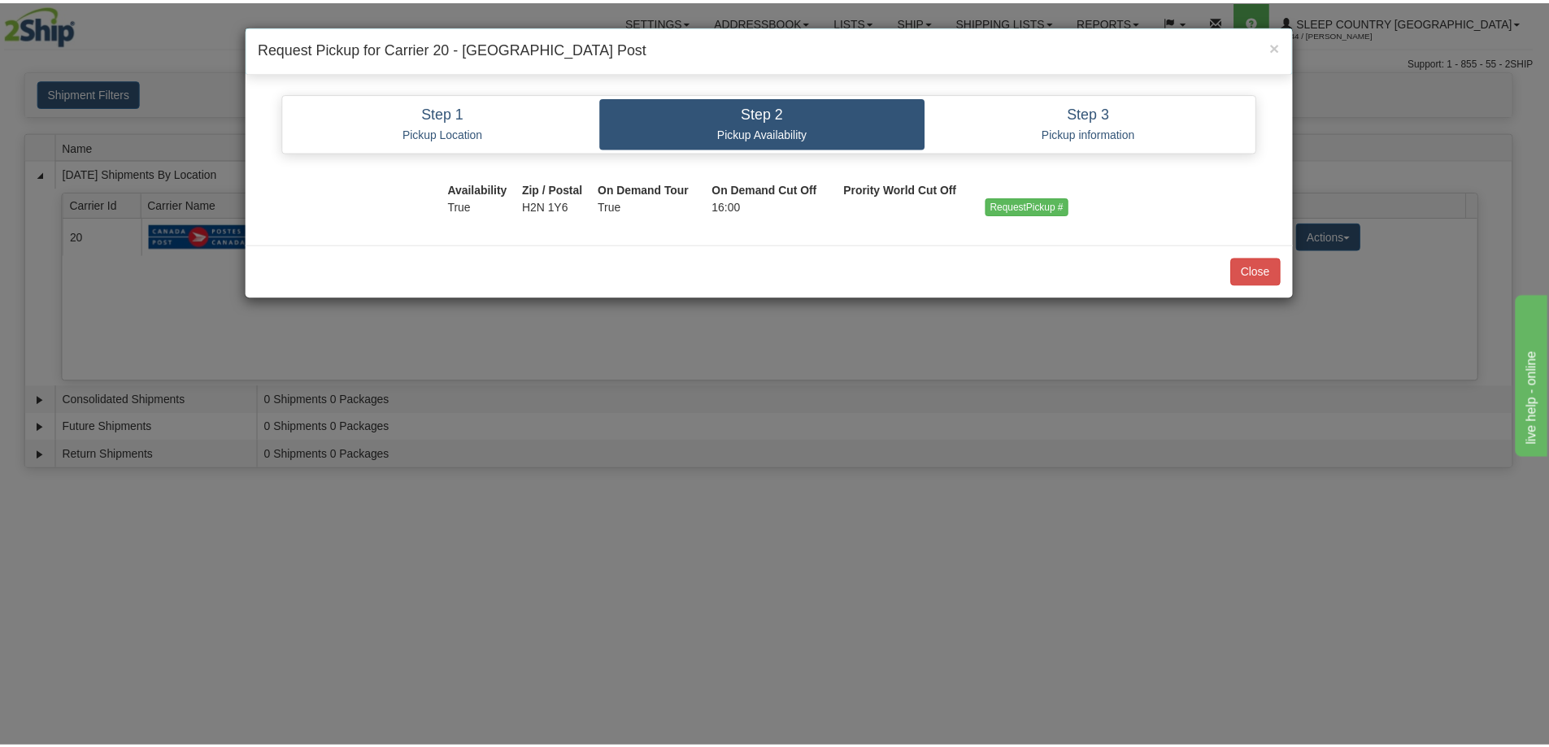
scroll to position [0, 0]
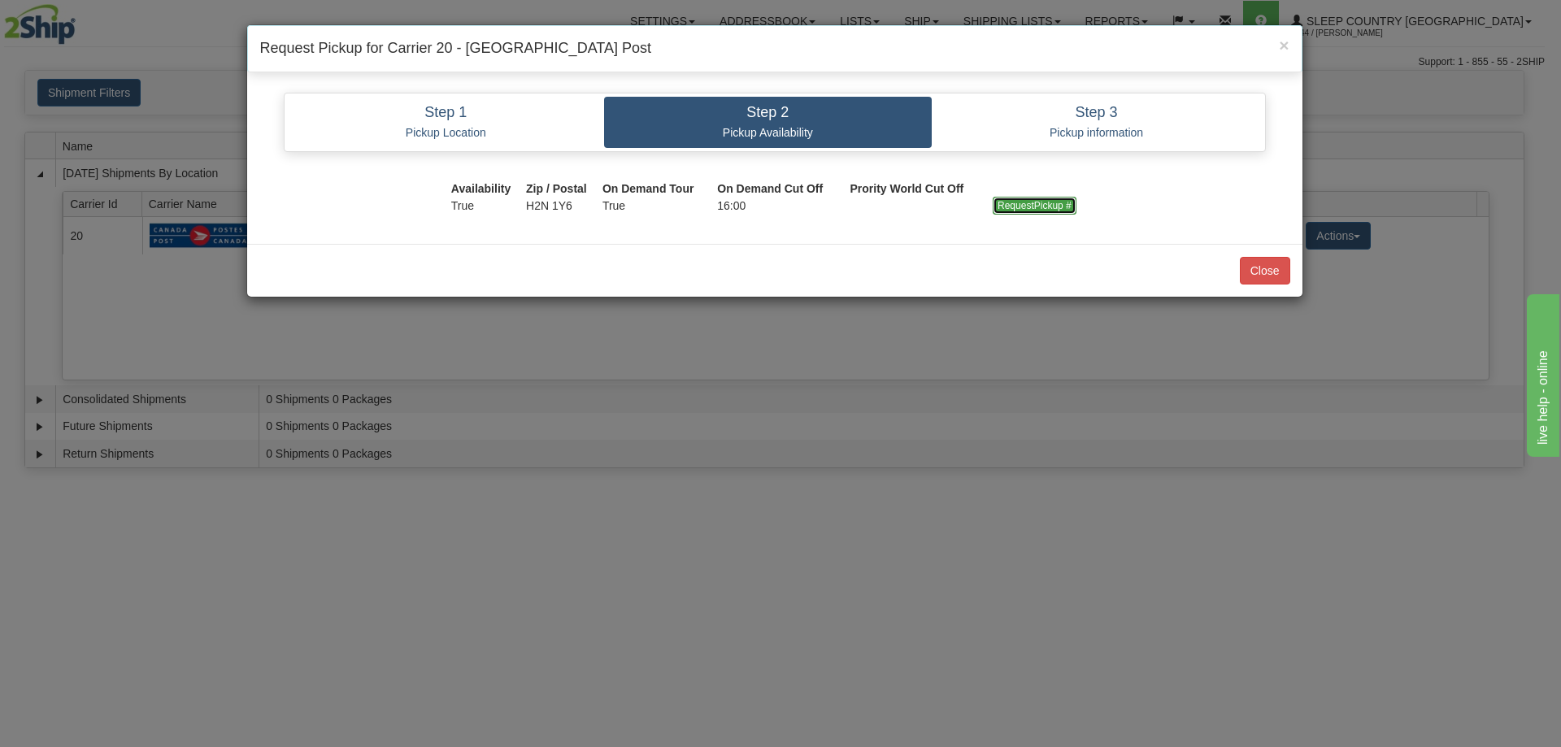
click at [1054, 199] on input "RequestPickup #" at bounding box center [1035, 206] width 84 height 18
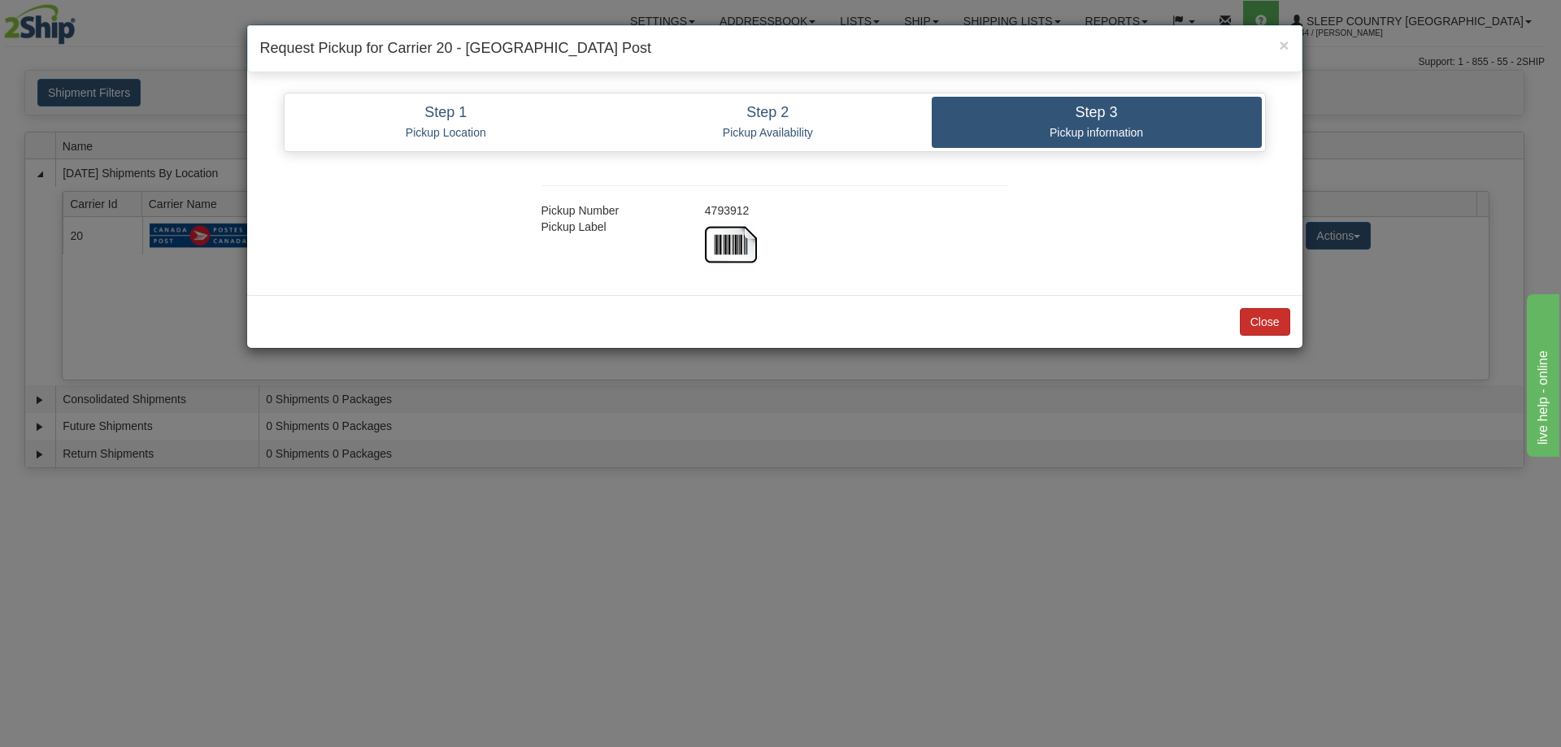
click at [1269, 333] on div "Close" at bounding box center [774, 321] width 1055 height 53
click at [1276, 317] on button "Close" at bounding box center [1265, 322] width 50 height 28
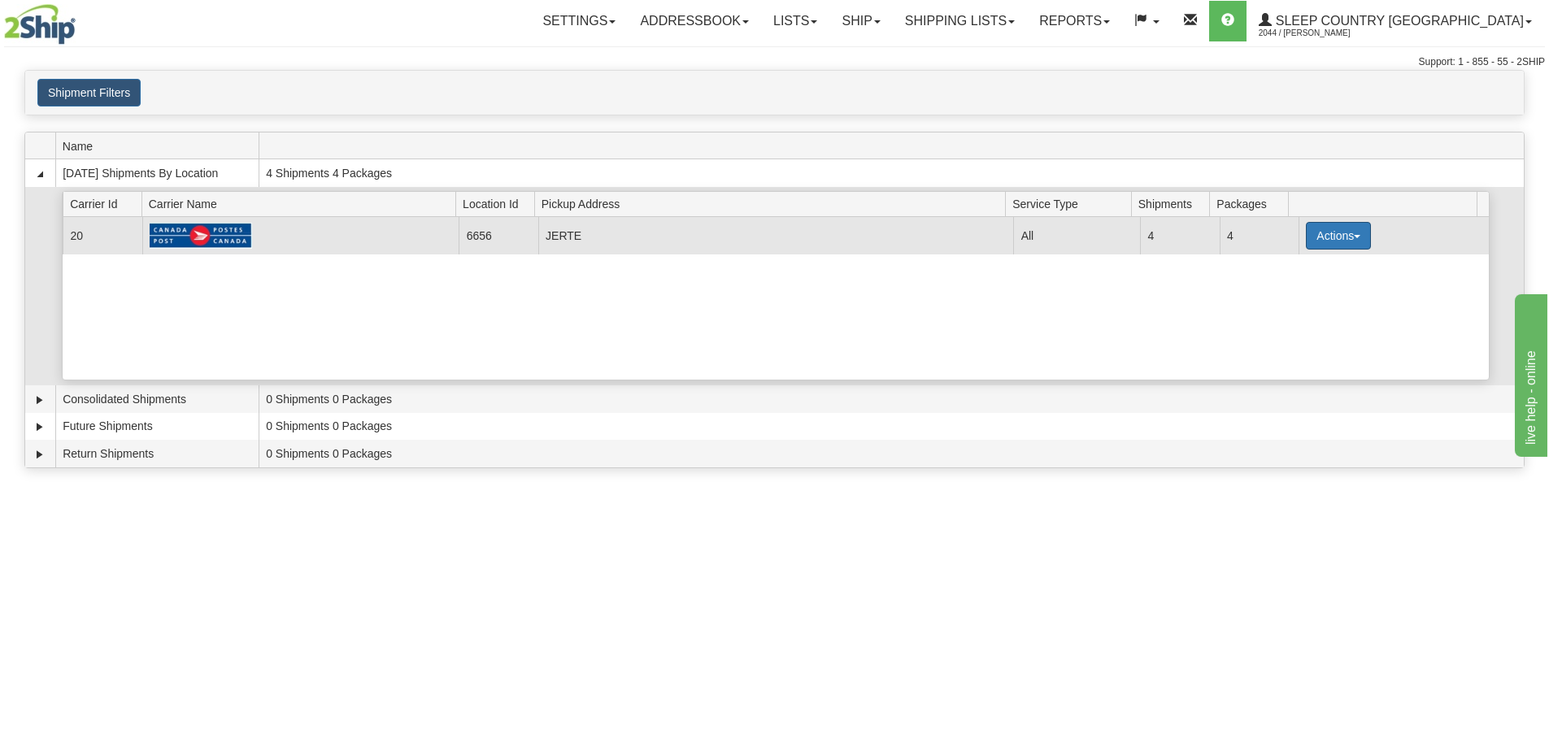
click at [1307, 242] on button "Actions" at bounding box center [1338, 236] width 65 height 28
click at [1294, 282] on span "Close" at bounding box center [1274, 286] width 37 height 11
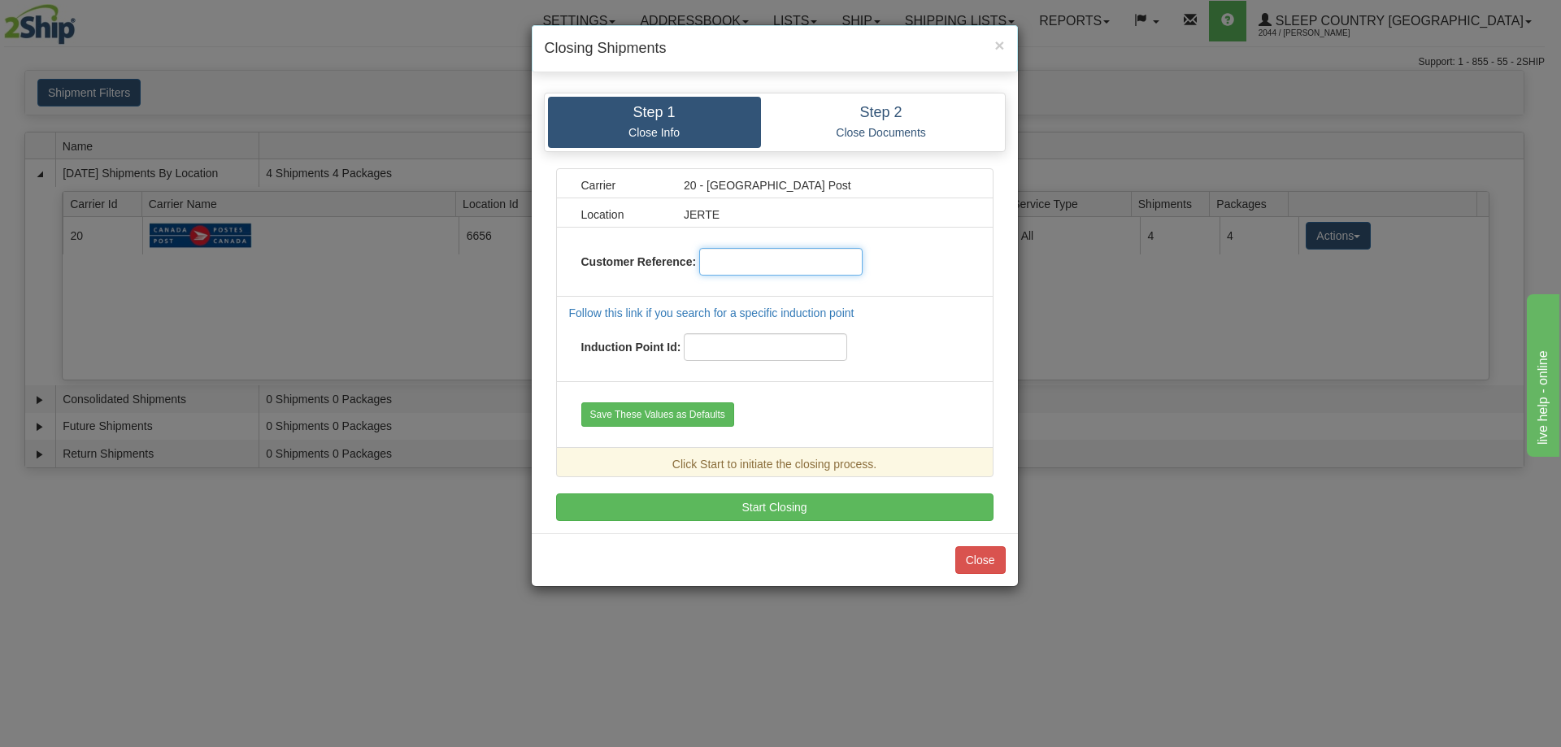
click at [756, 267] on input "text" at bounding box center [780, 262] width 163 height 28
type input "08092025"
click at [794, 494] on button "Start Closing" at bounding box center [774, 508] width 437 height 28
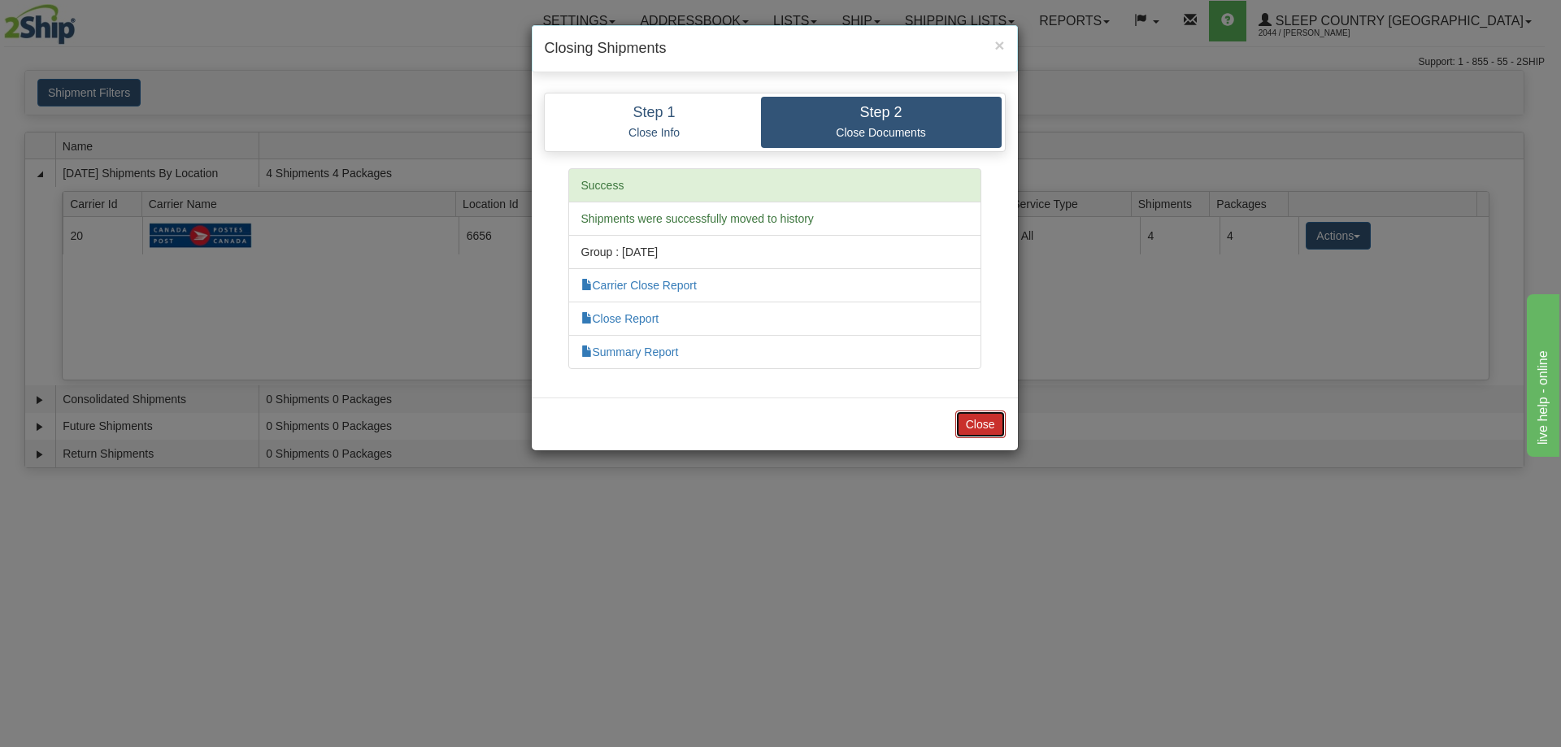
click at [971, 411] on button "Close" at bounding box center [980, 425] width 50 height 28
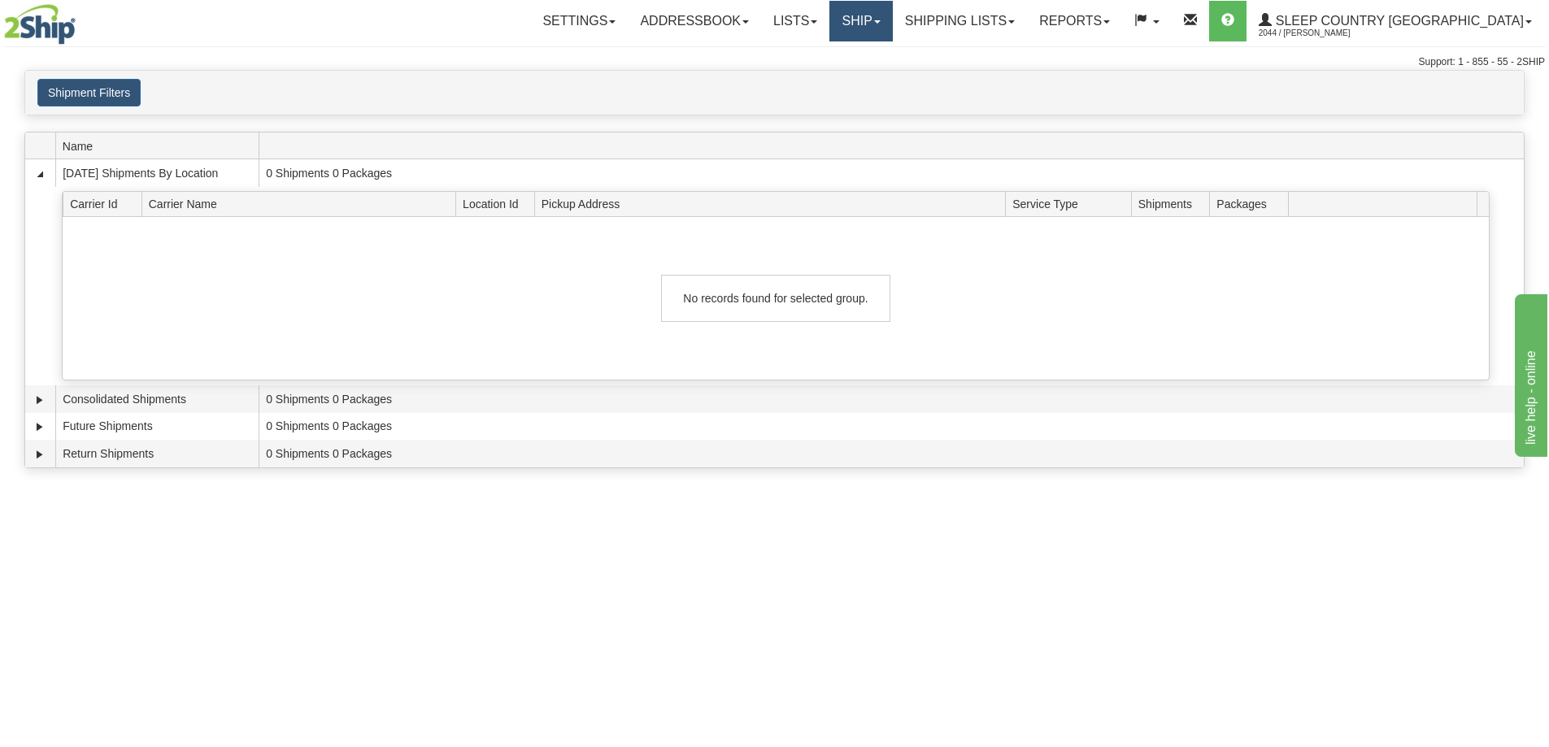
click at [892, 14] on link "Ship" at bounding box center [860, 21] width 63 height 41
click at [876, 78] on span "OnHold / Order Queue" at bounding box center [818, 78] width 115 height 13
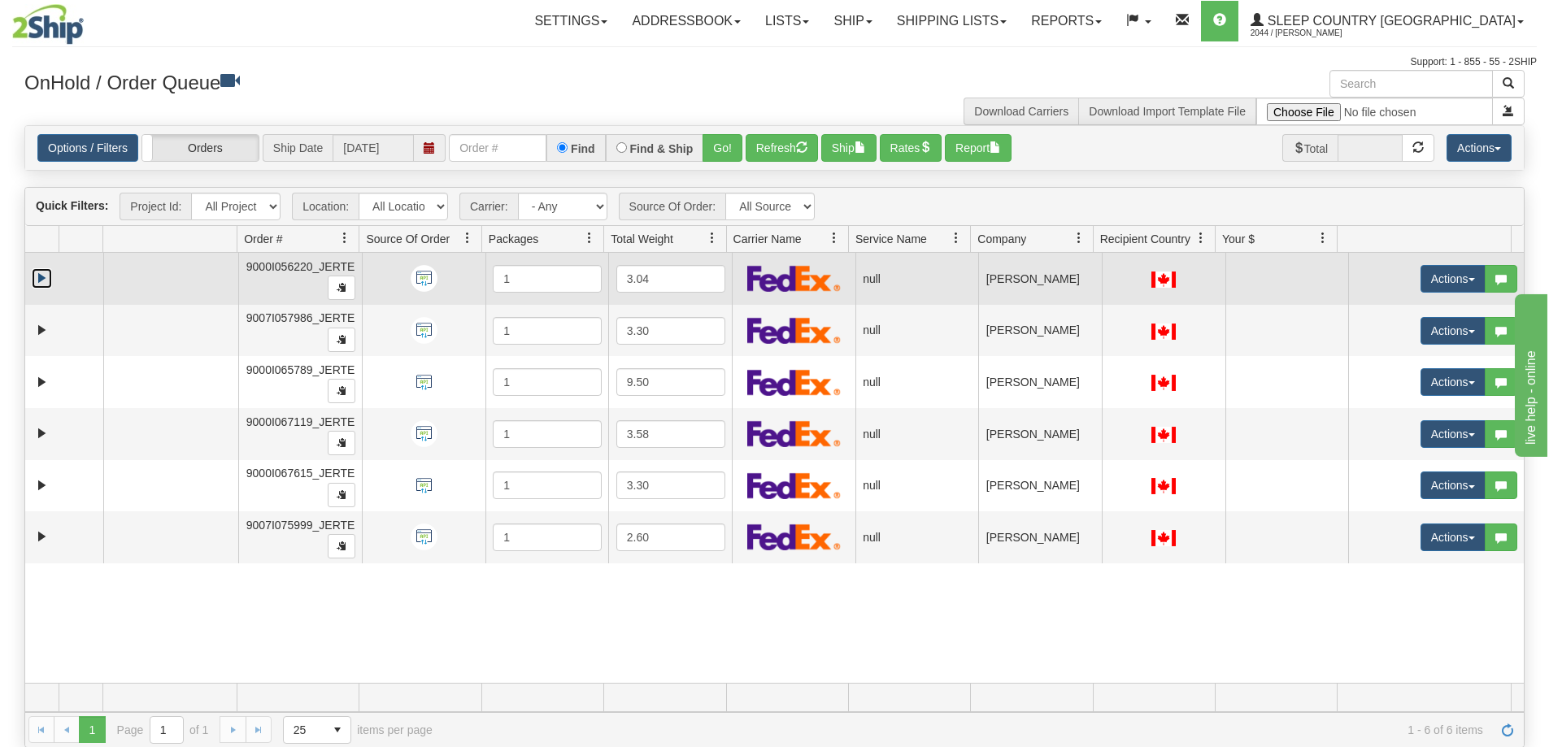
click at [37, 274] on link "Expand" at bounding box center [42, 278] width 20 height 20
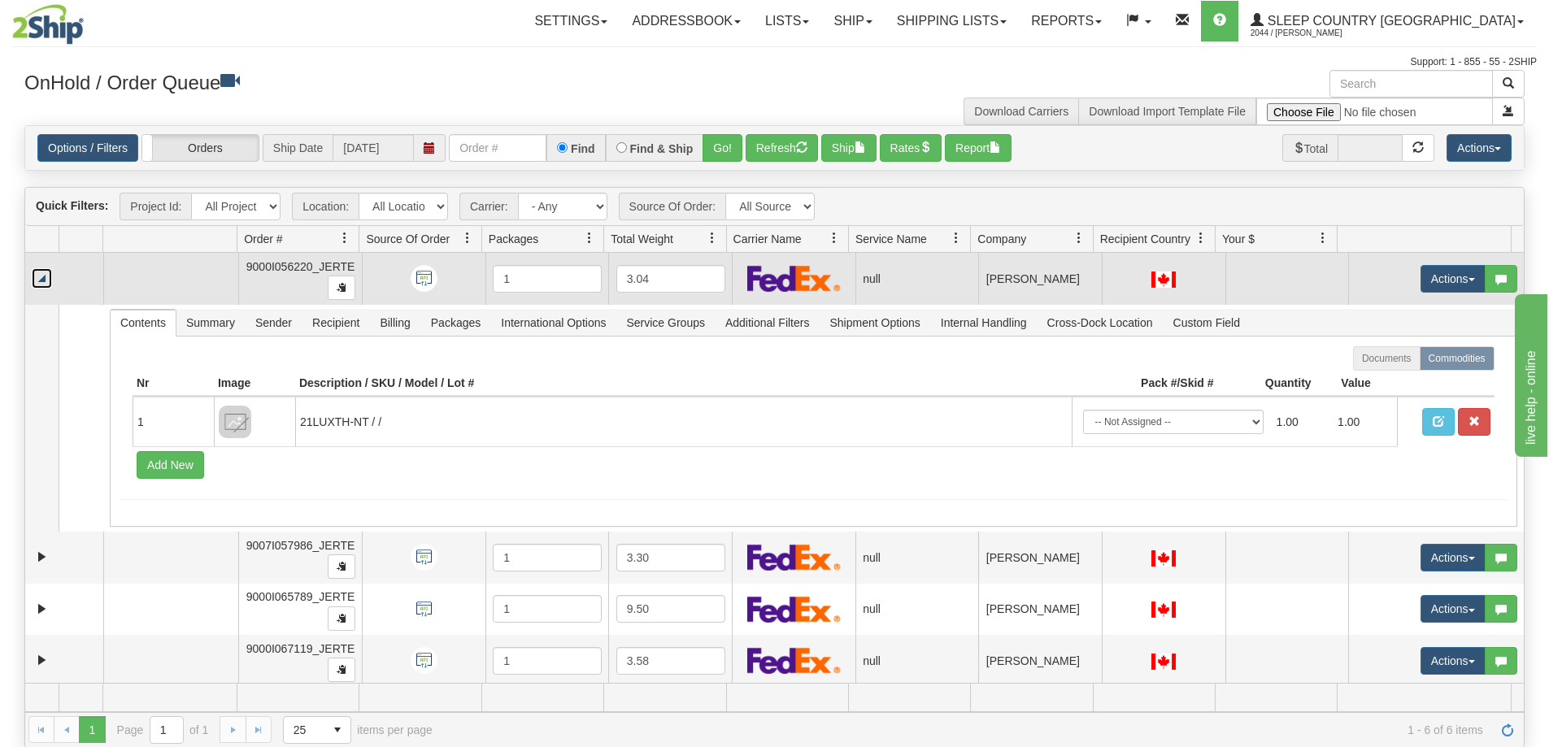
click at [37, 274] on link "Collapse" at bounding box center [42, 278] width 20 height 20
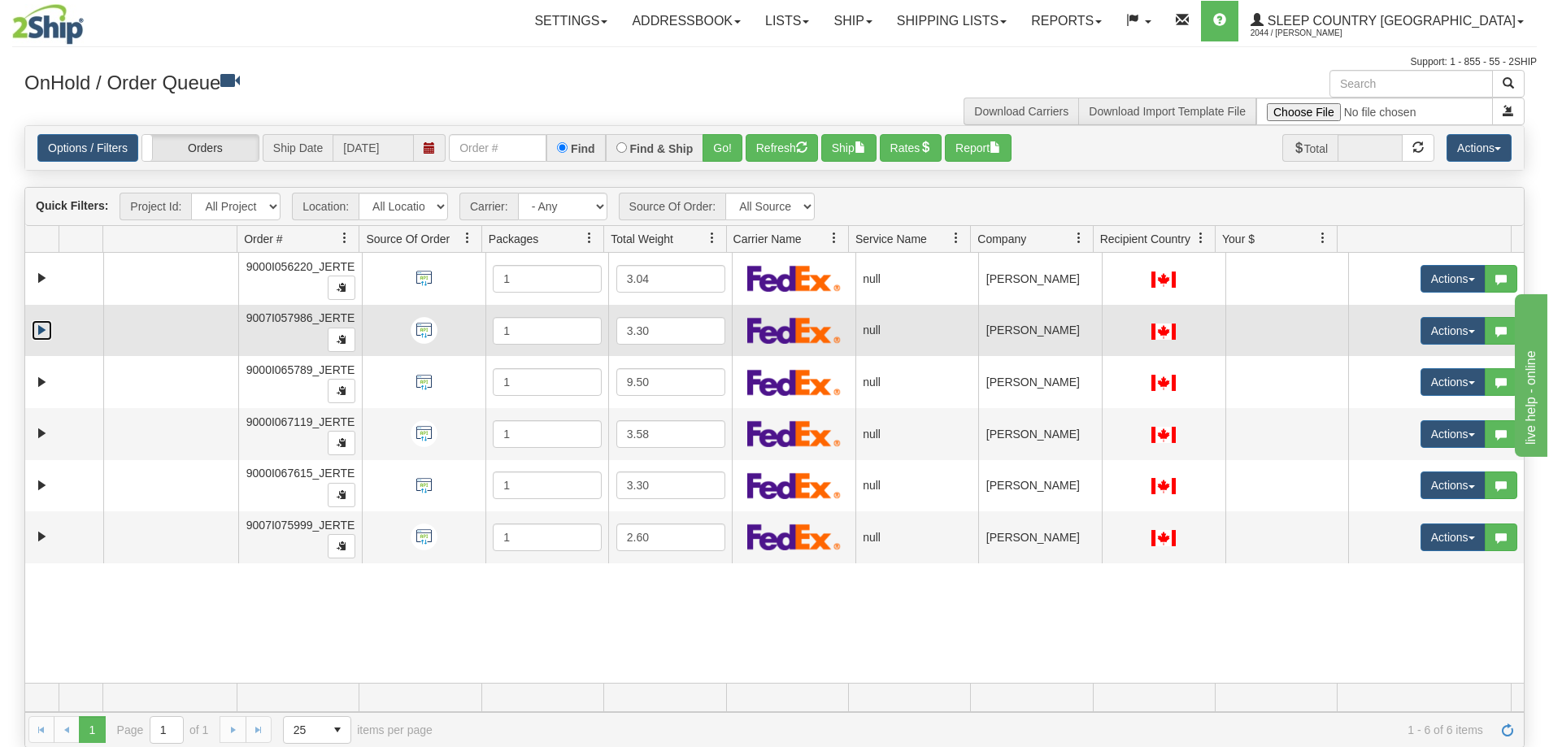
click at [38, 331] on link "Expand" at bounding box center [42, 330] width 20 height 20
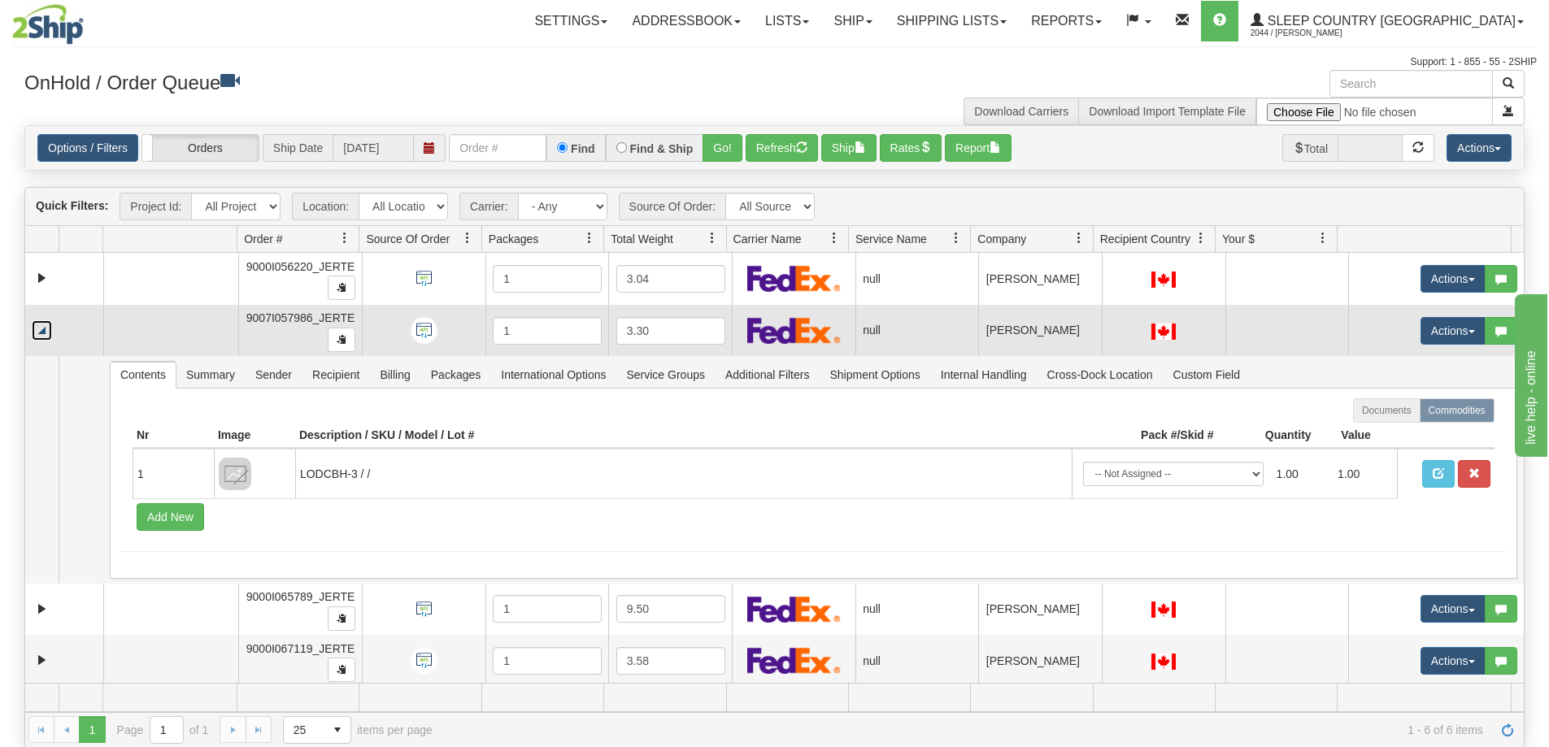
click at [38, 331] on link "Collapse" at bounding box center [42, 330] width 20 height 20
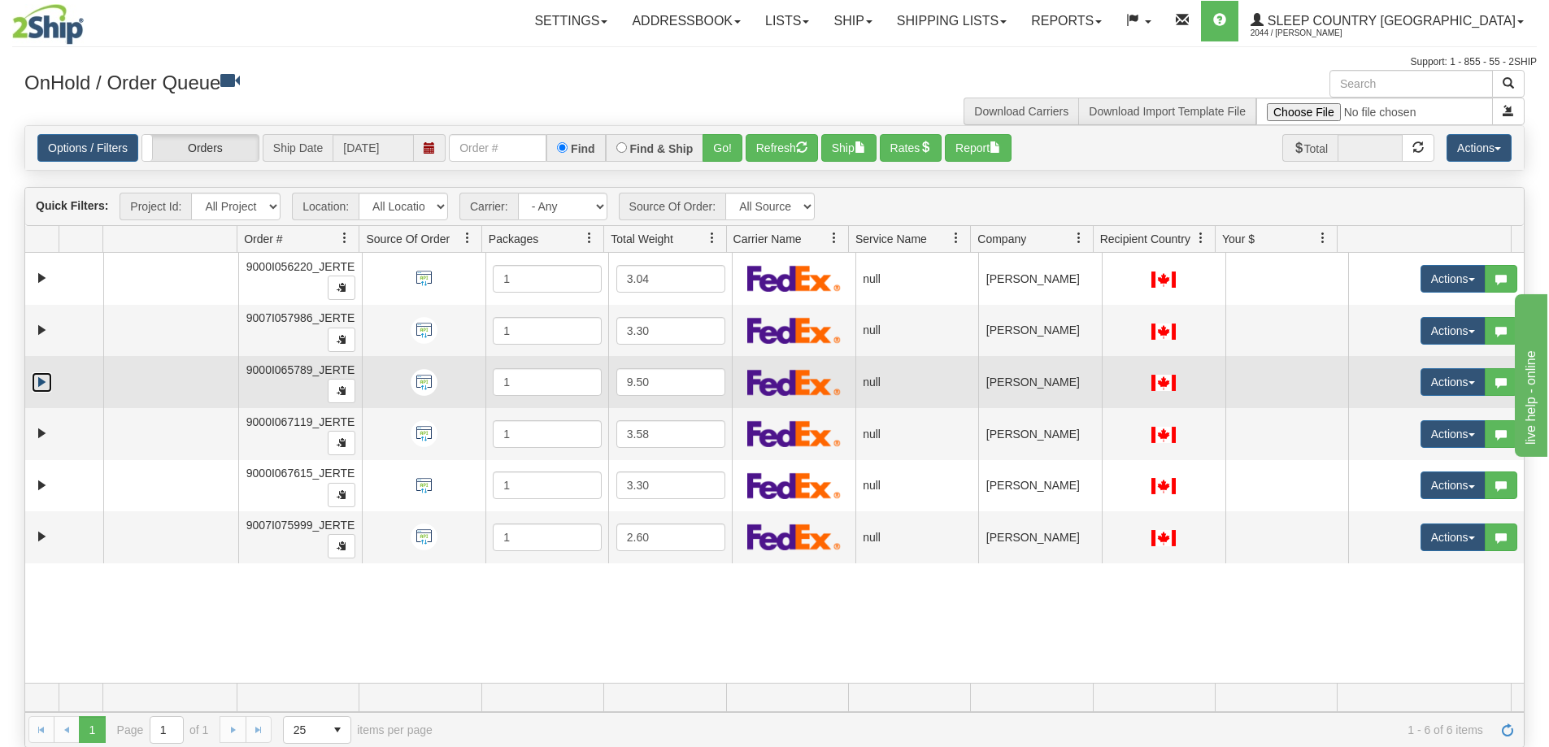
click at [41, 380] on link "Expand" at bounding box center [42, 382] width 20 height 20
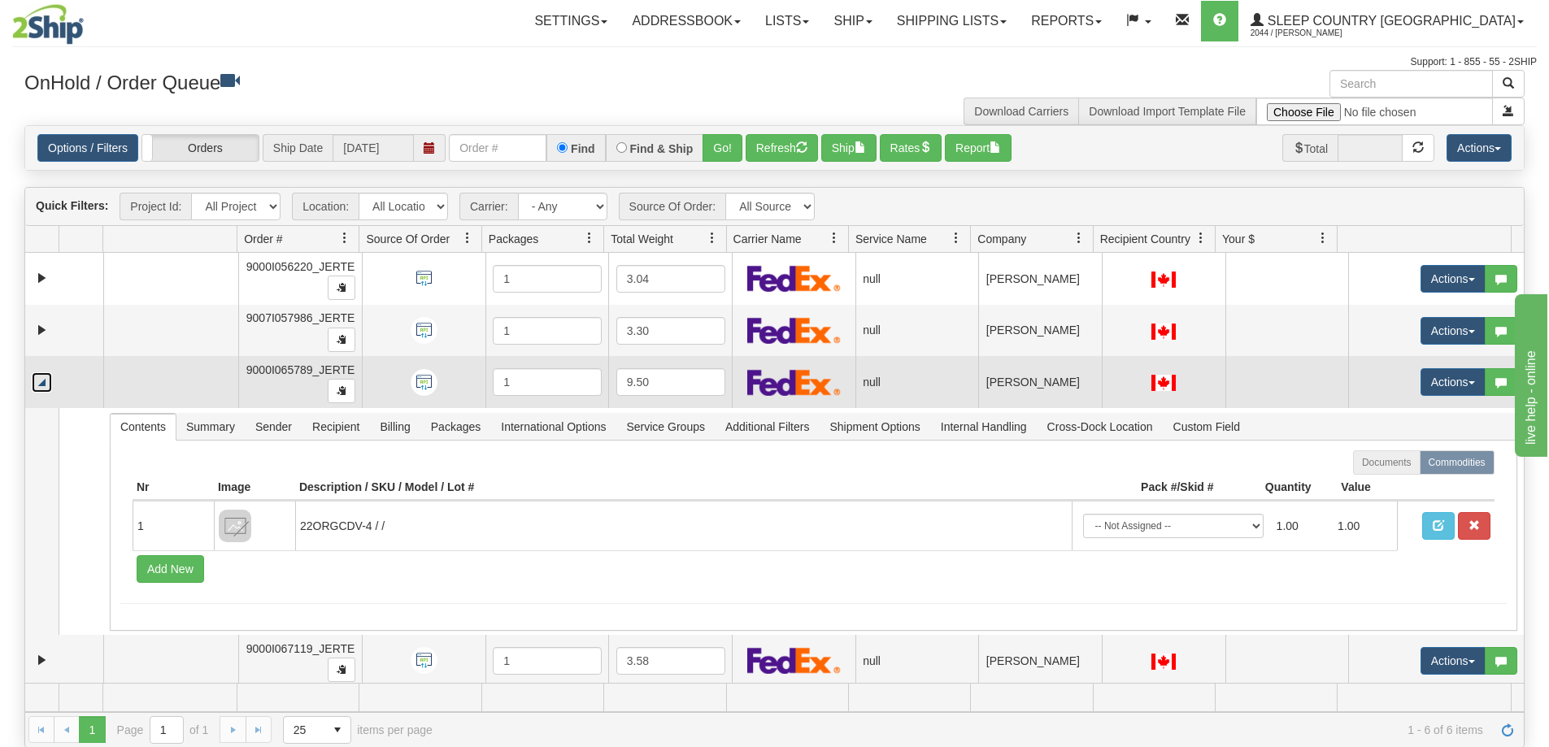
click at [41, 380] on link "Collapse" at bounding box center [42, 382] width 20 height 20
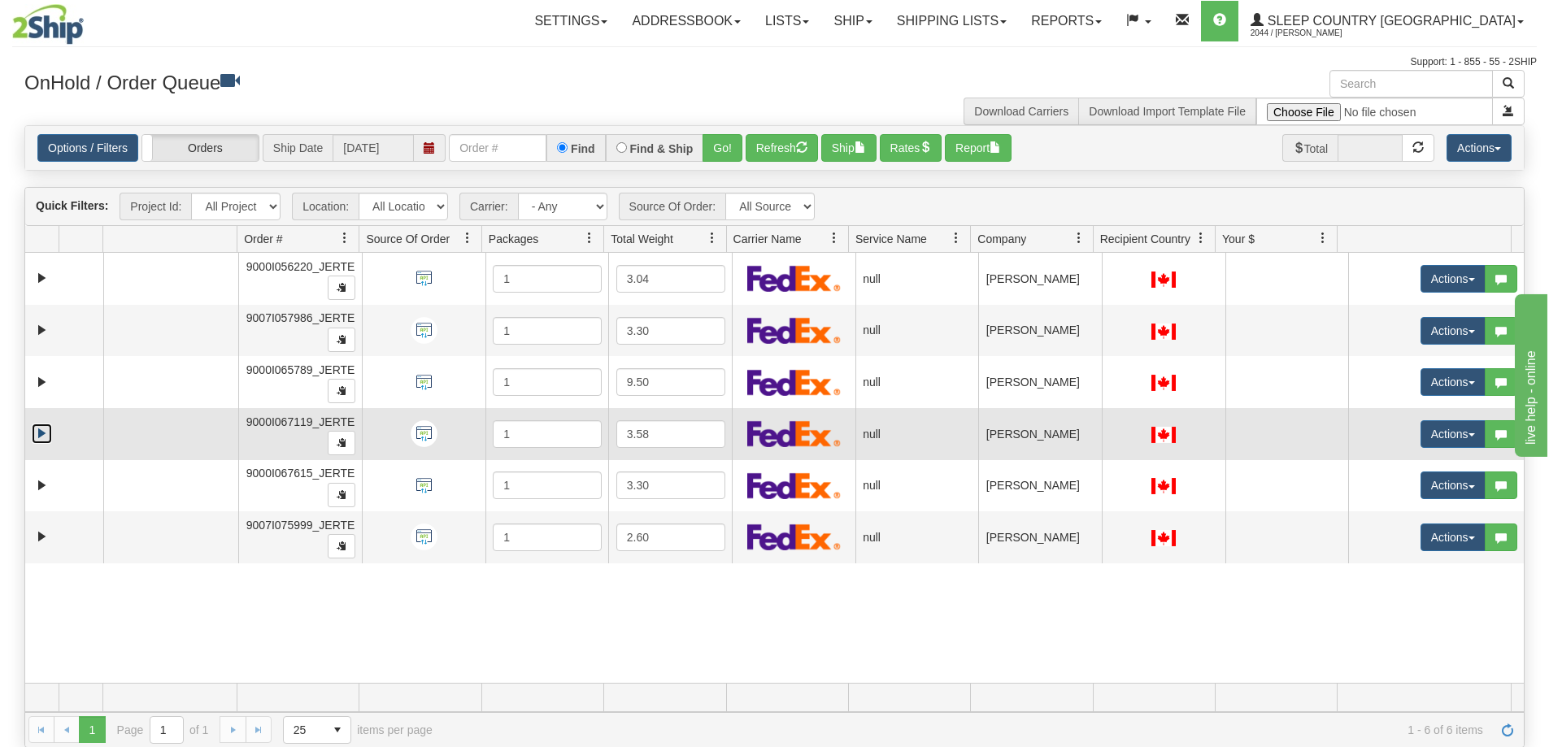
click at [40, 425] on link "Expand" at bounding box center [42, 434] width 20 height 20
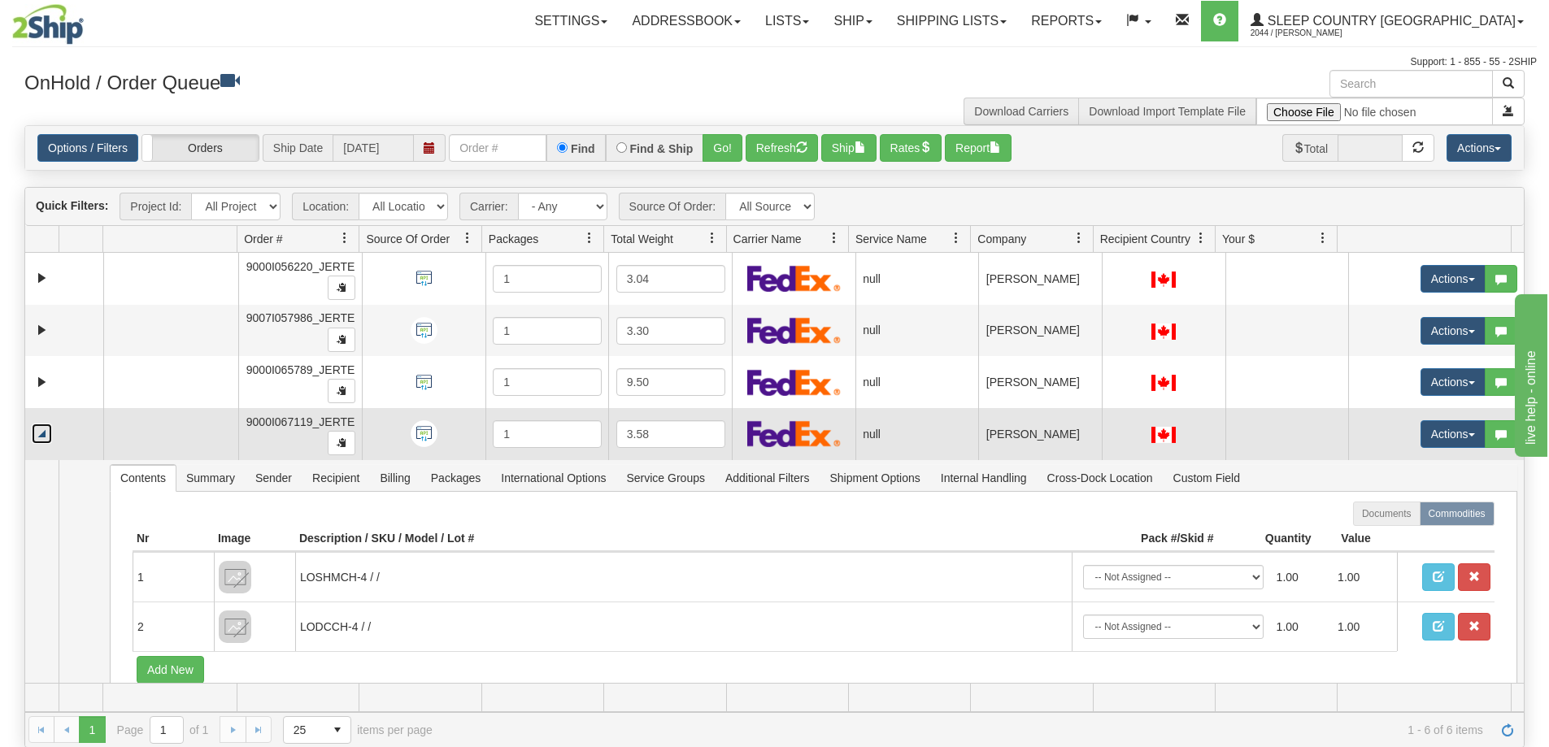
click at [43, 433] on link "Collapse" at bounding box center [42, 434] width 20 height 20
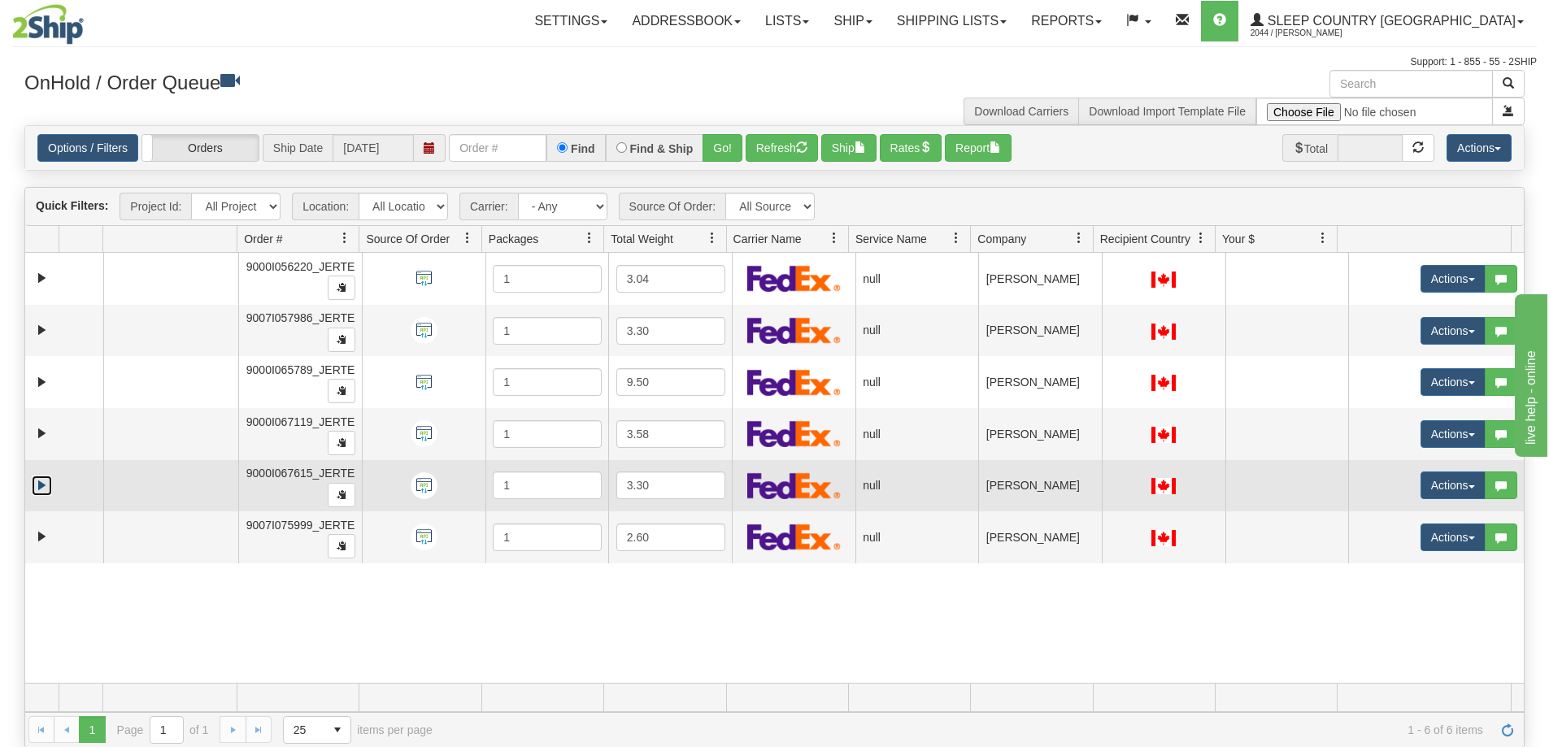
click at [41, 490] on link "Expand" at bounding box center [42, 486] width 20 height 20
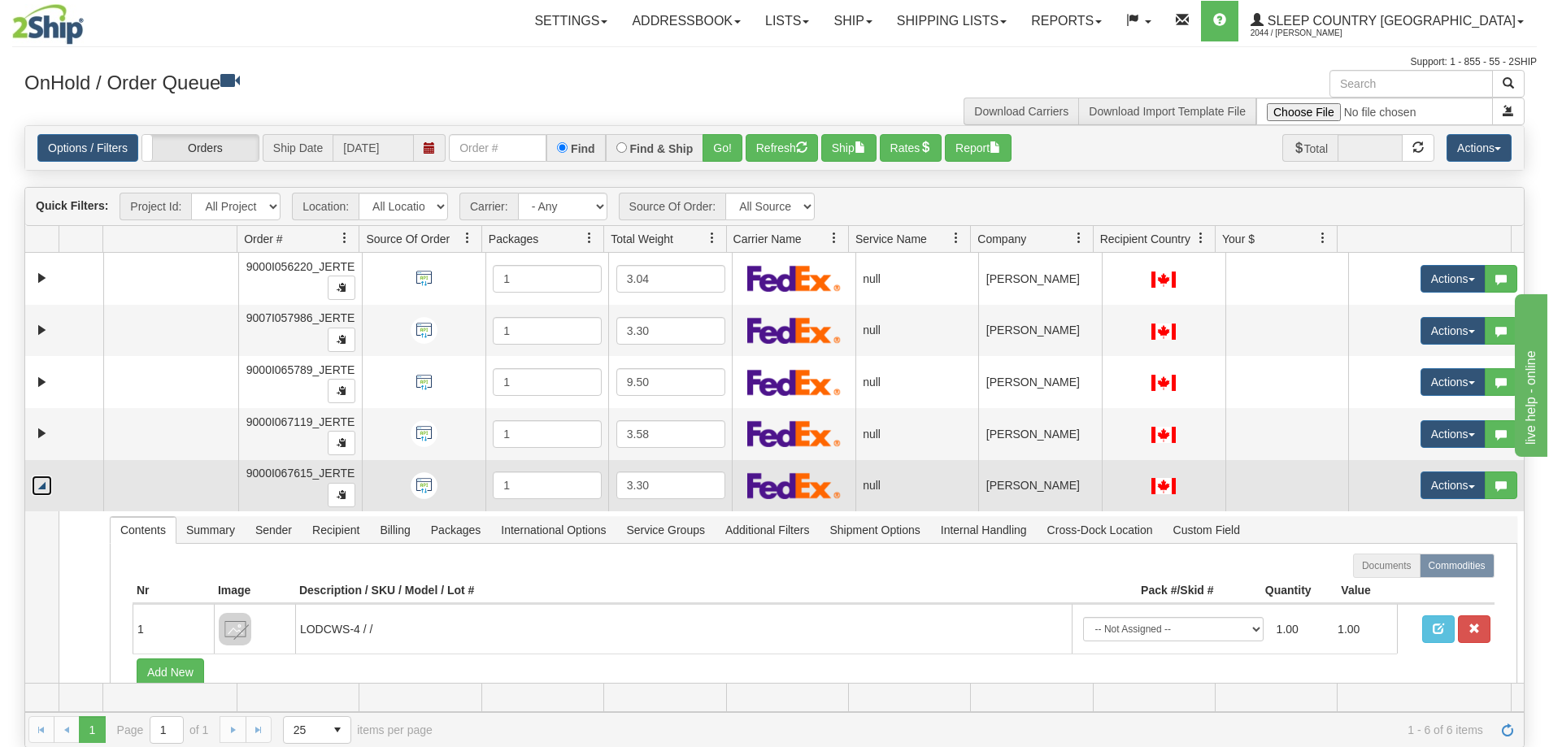
click at [38, 490] on link "Collapse" at bounding box center [42, 486] width 20 height 20
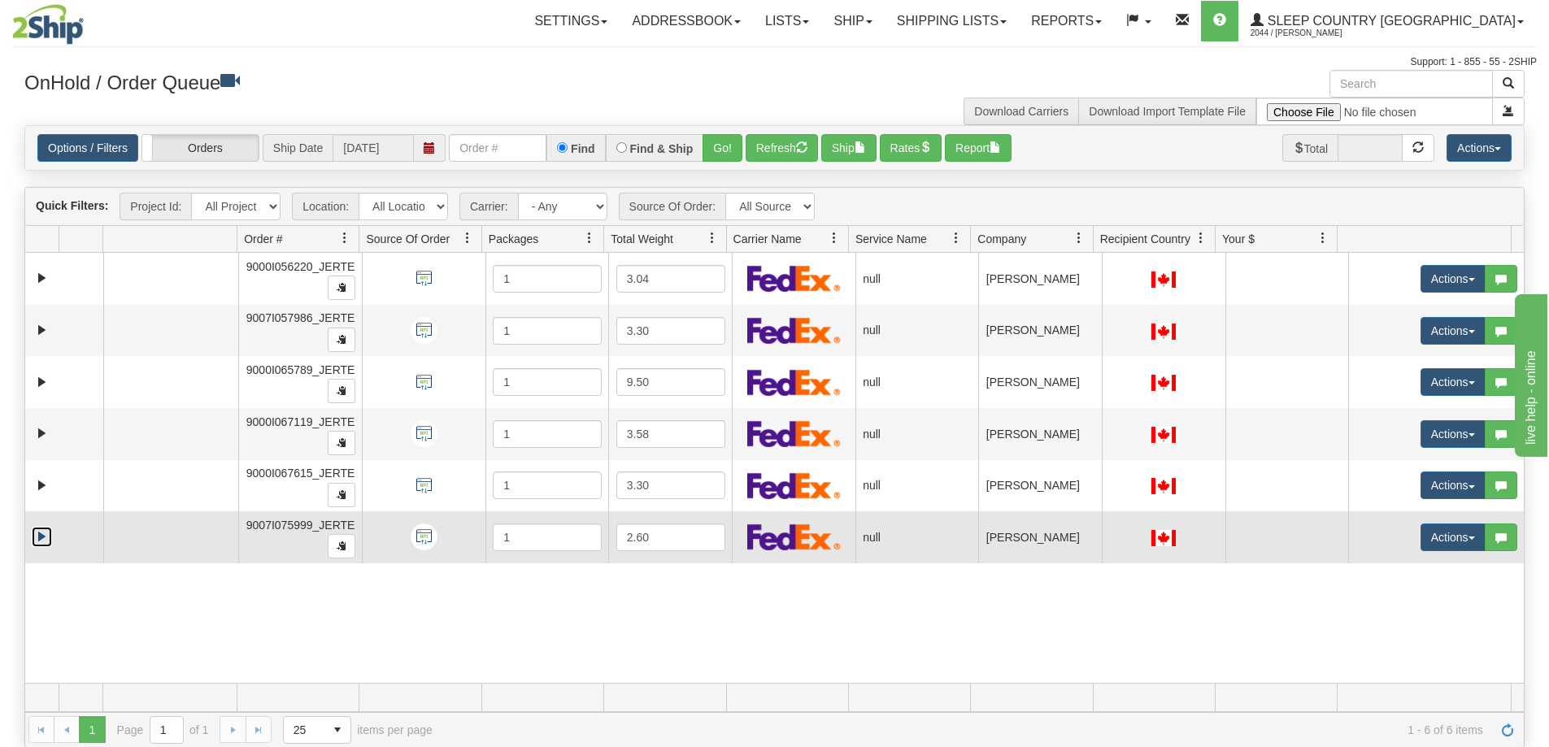
click at [49, 534] on link "Expand" at bounding box center [42, 537] width 20 height 20
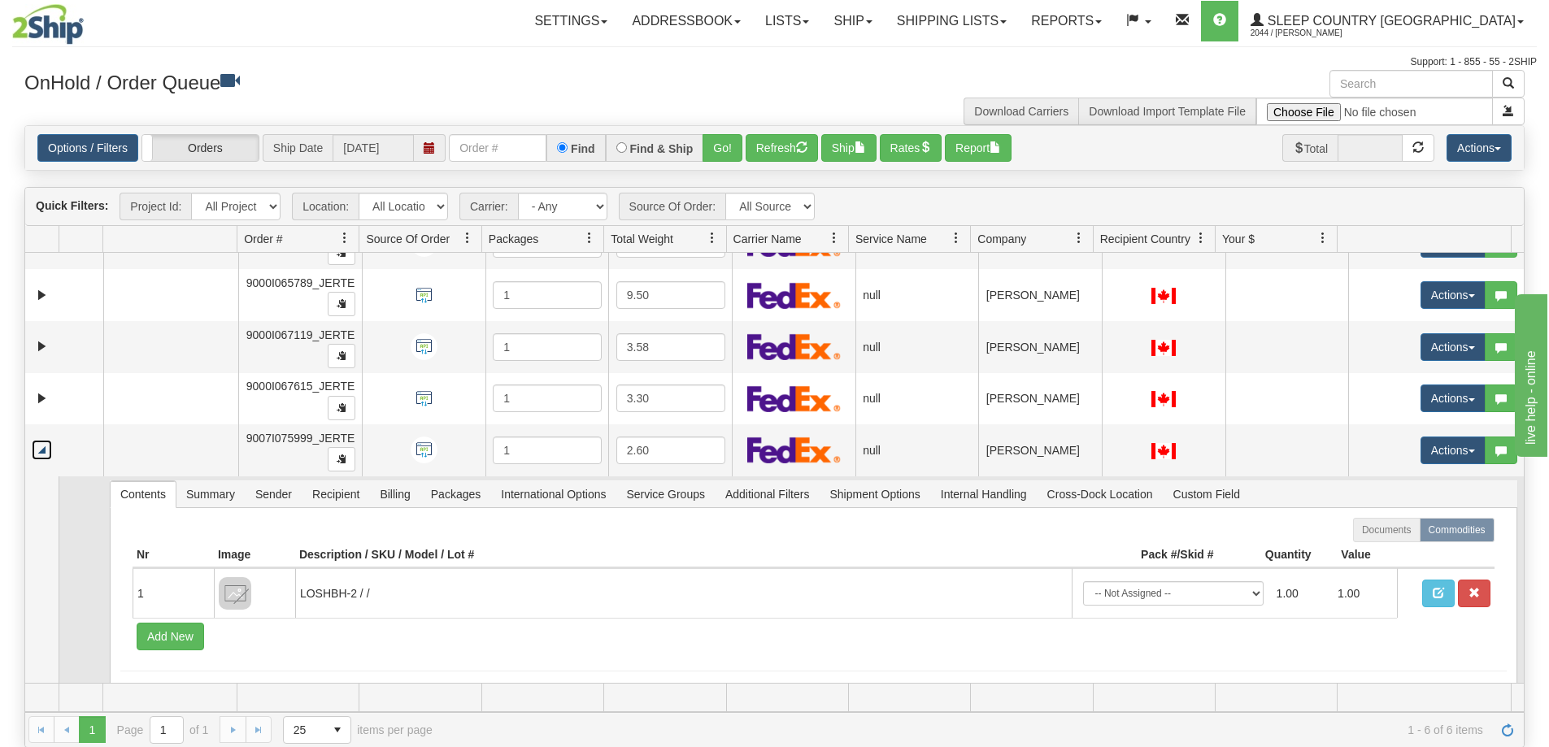
scroll to position [107, 0]
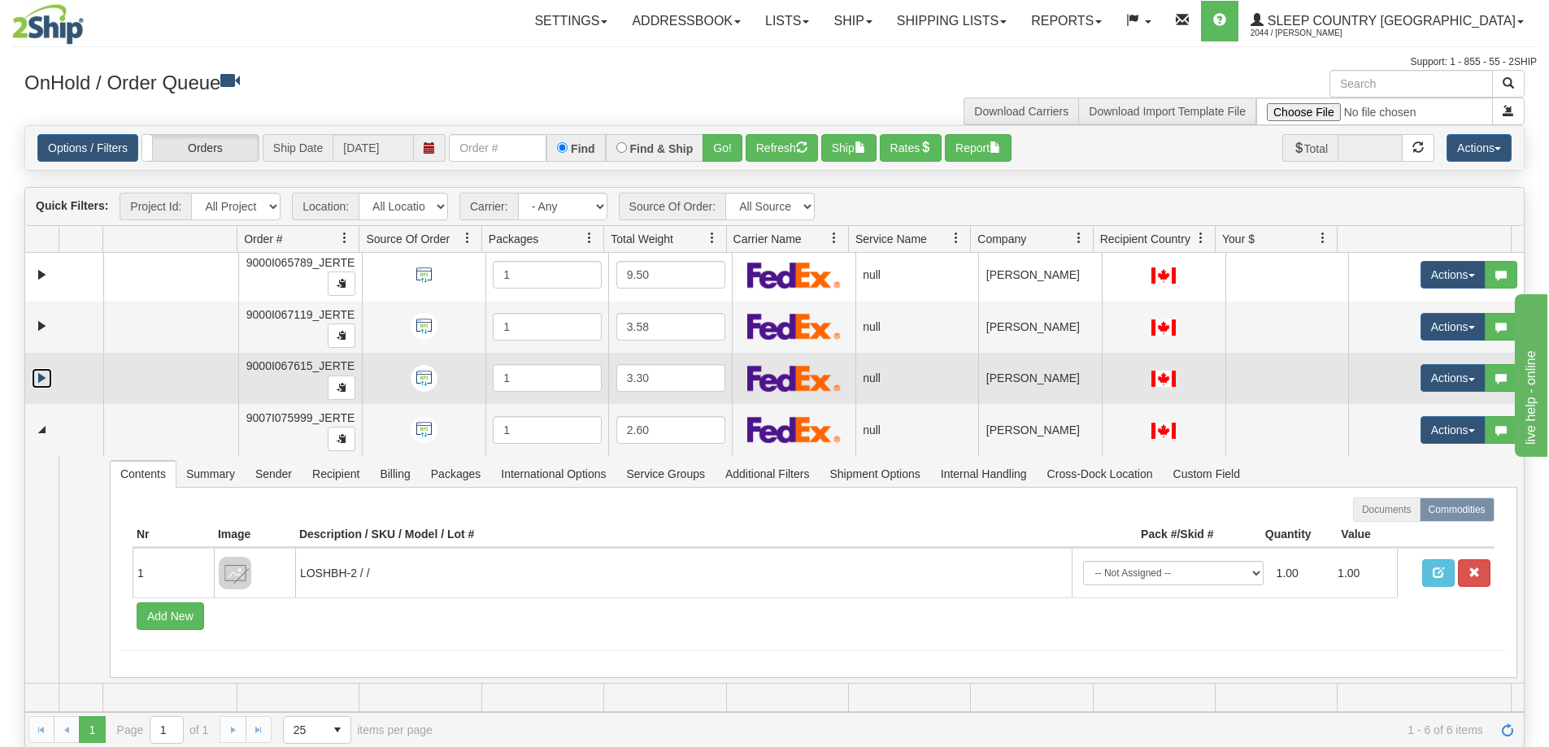
click at [39, 381] on link "Expand" at bounding box center [42, 378] width 20 height 20
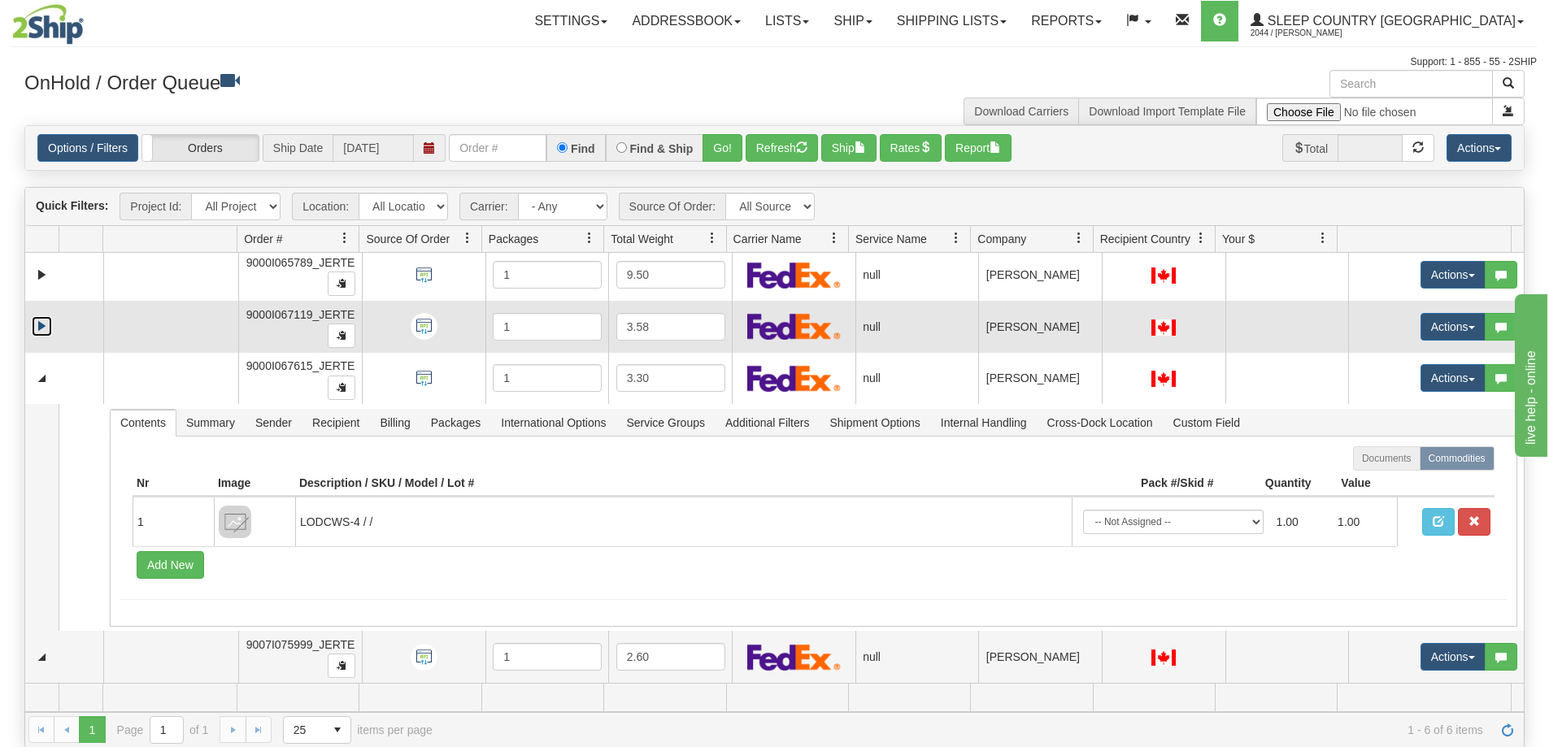
click at [38, 321] on link "Expand" at bounding box center [42, 326] width 20 height 20
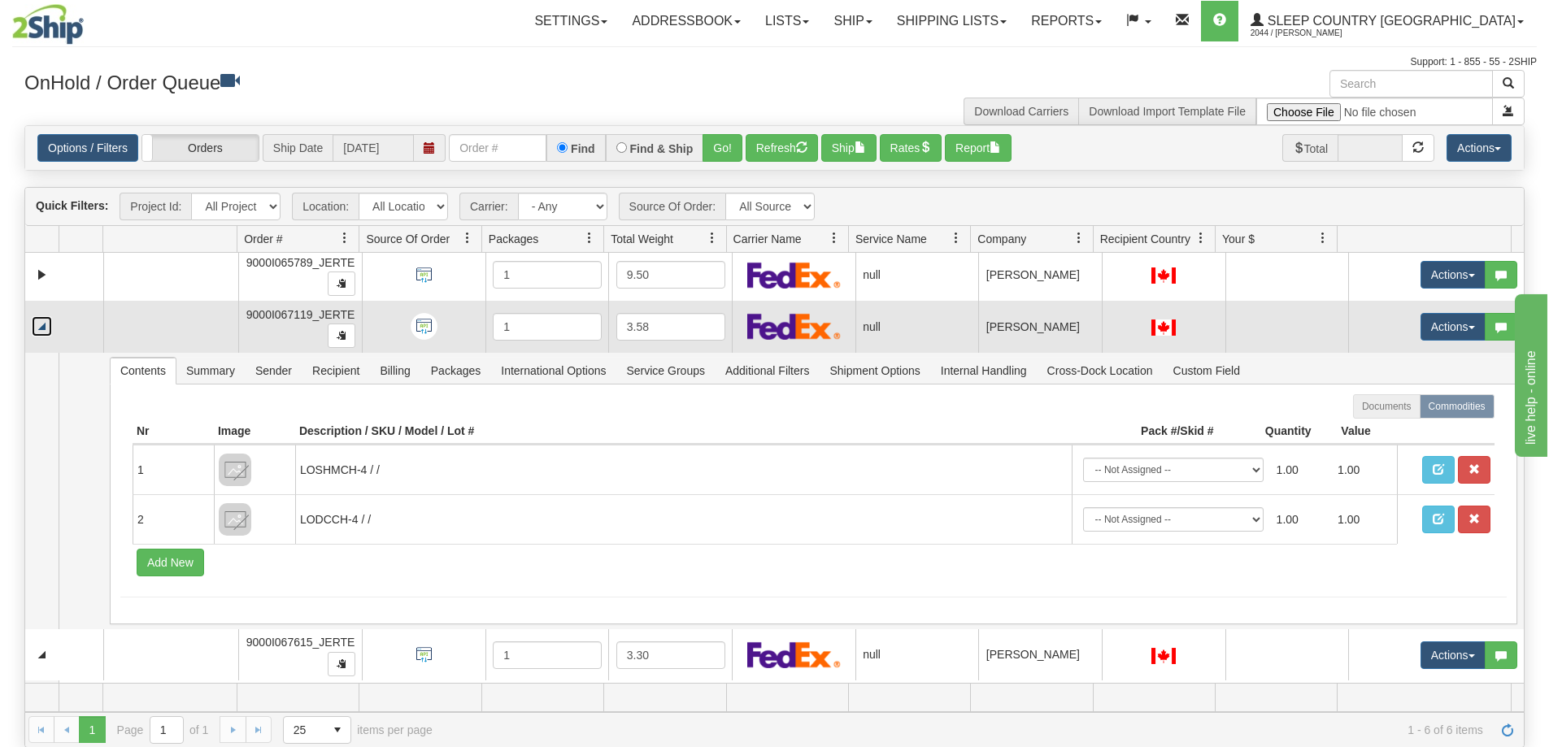
scroll to position [0, 0]
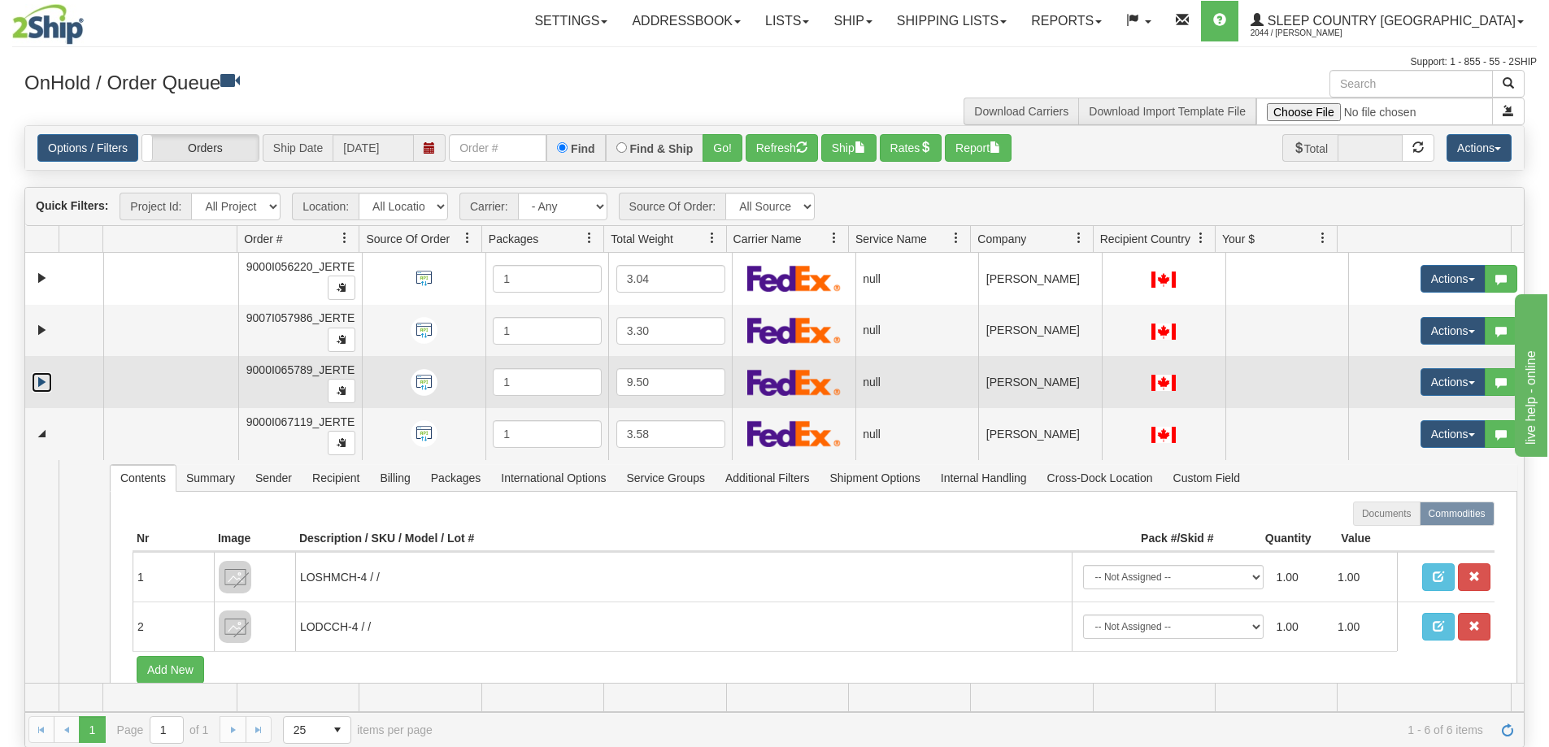
click at [41, 392] on link "Expand" at bounding box center [42, 382] width 20 height 20
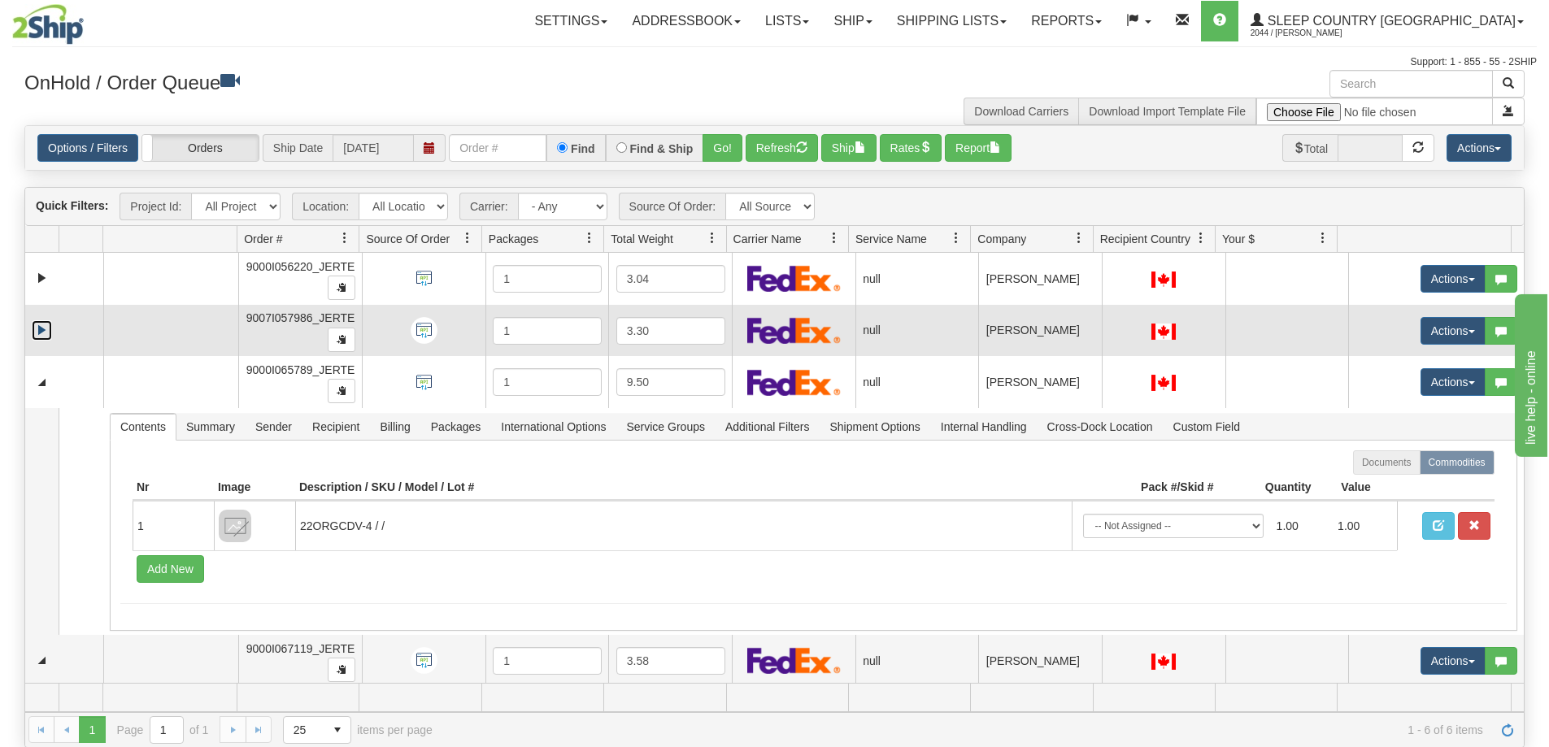
click at [42, 330] on link "Expand" at bounding box center [42, 330] width 20 height 20
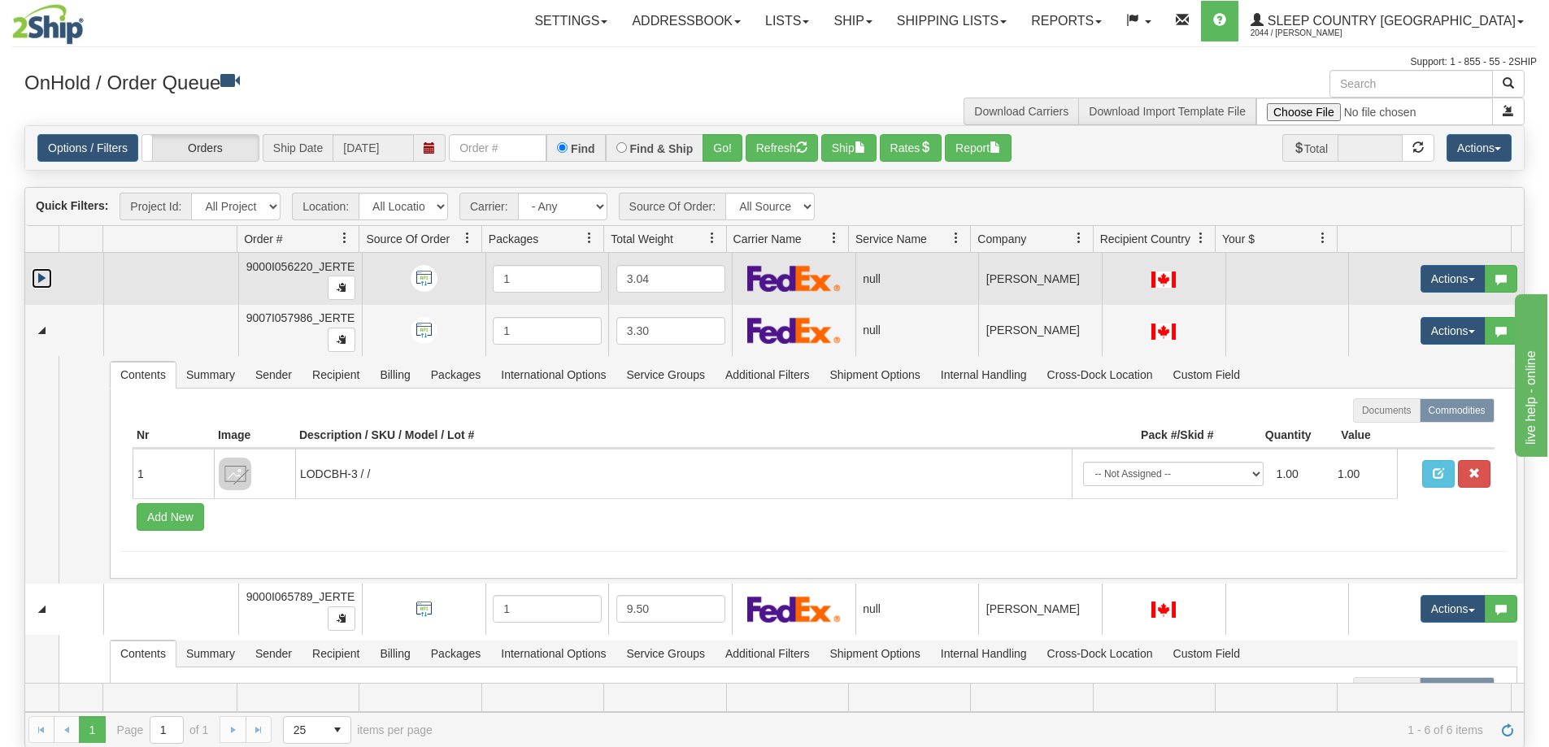
click at [37, 281] on link "Expand" at bounding box center [42, 278] width 20 height 20
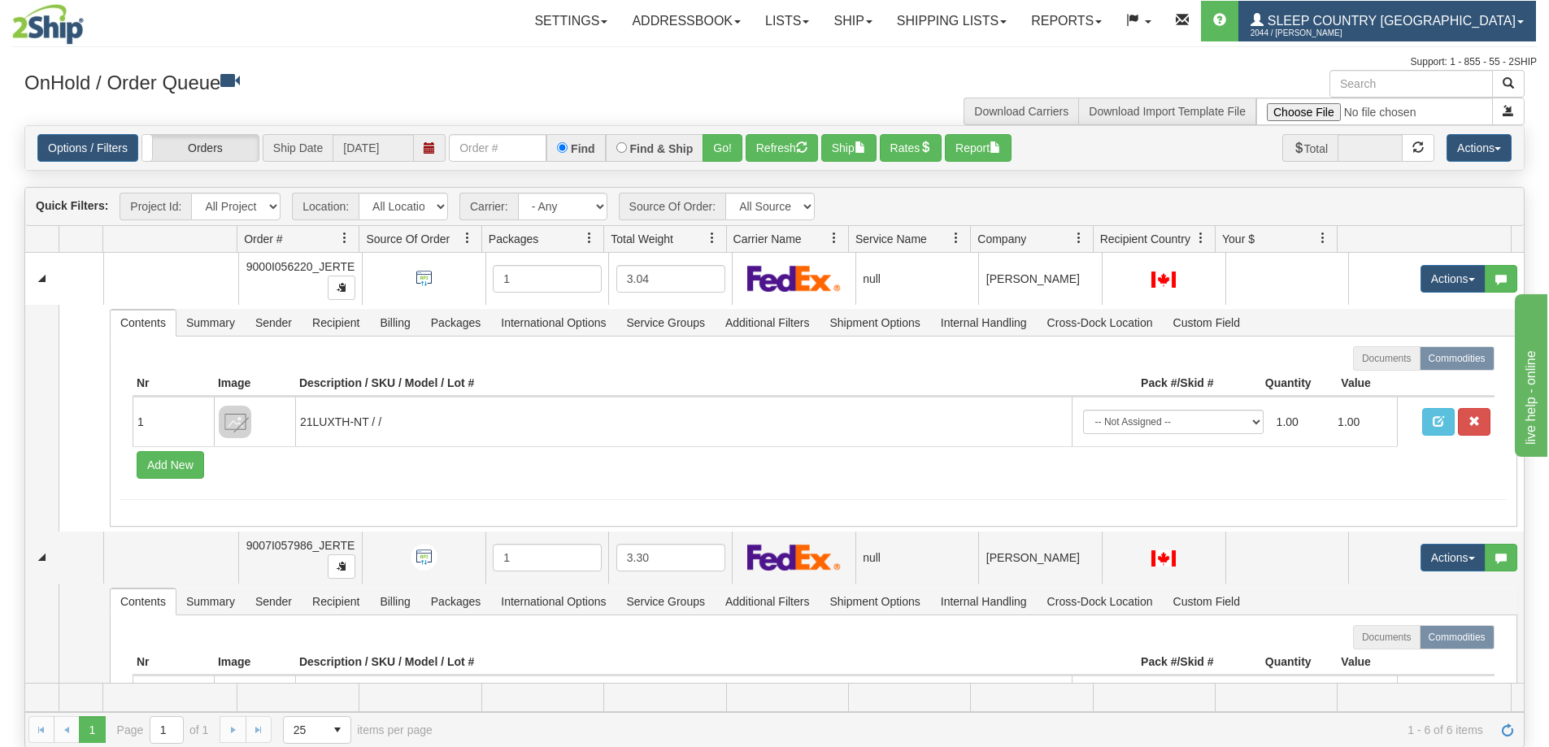
click at [1373, 28] on span "2044 / [PERSON_NAME]" at bounding box center [1312, 33] width 122 height 16
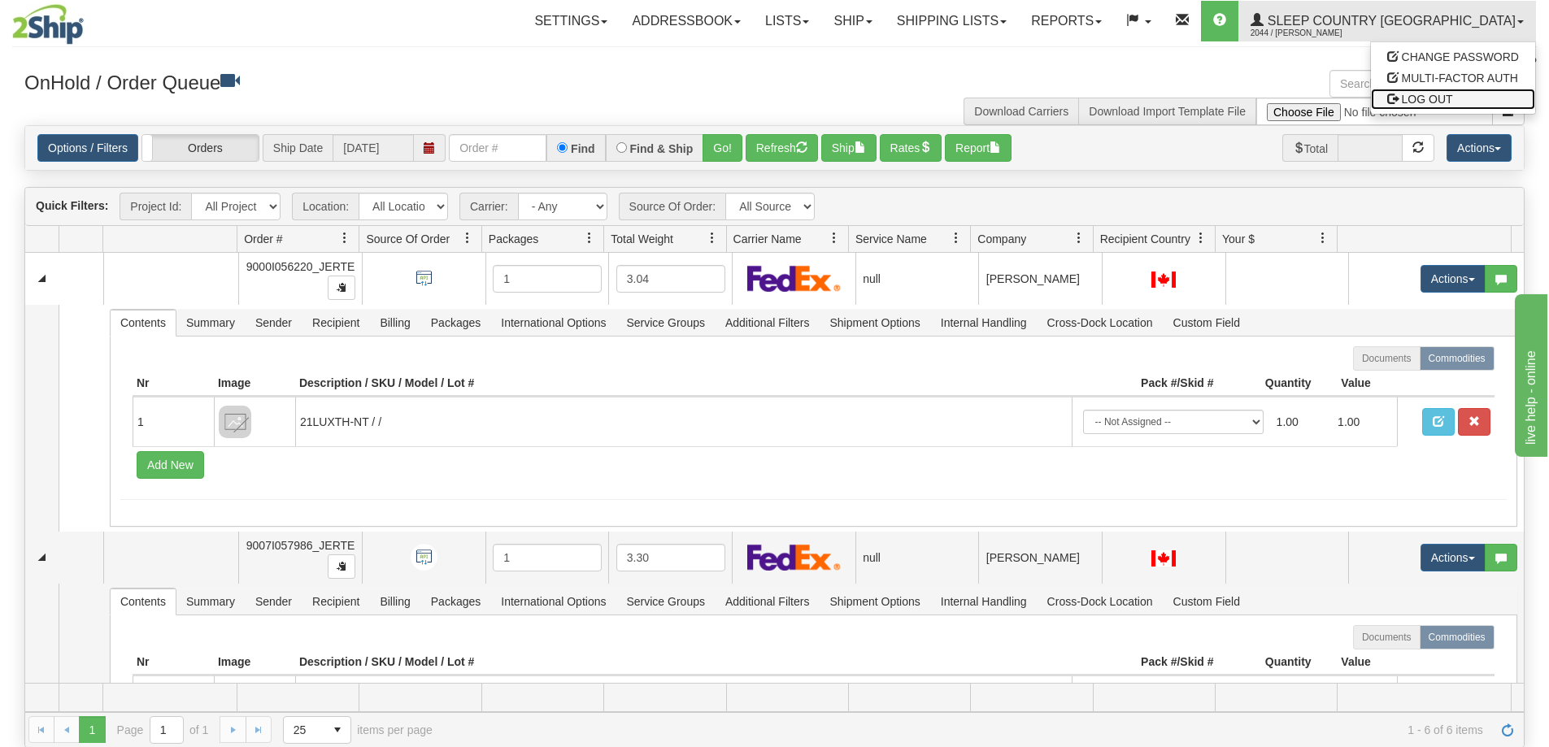
click at [1403, 94] on span "LOG OUT" at bounding box center [1427, 99] width 51 height 13
